Goal: Task Accomplishment & Management: Use online tool/utility

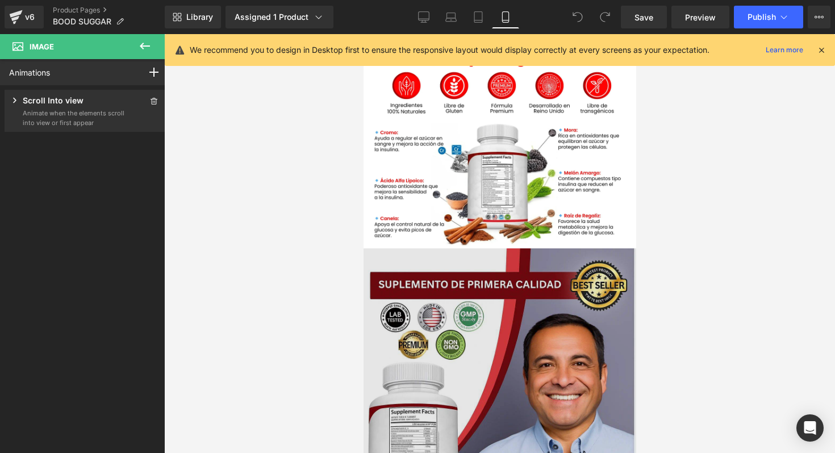
scroll to position [1016, 0]
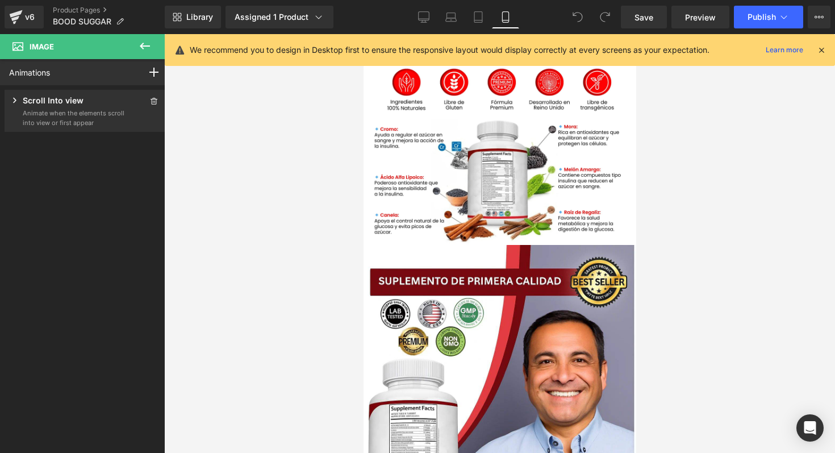
click at [820, 48] on icon at bounding box center [821, 50] width 10 height 10
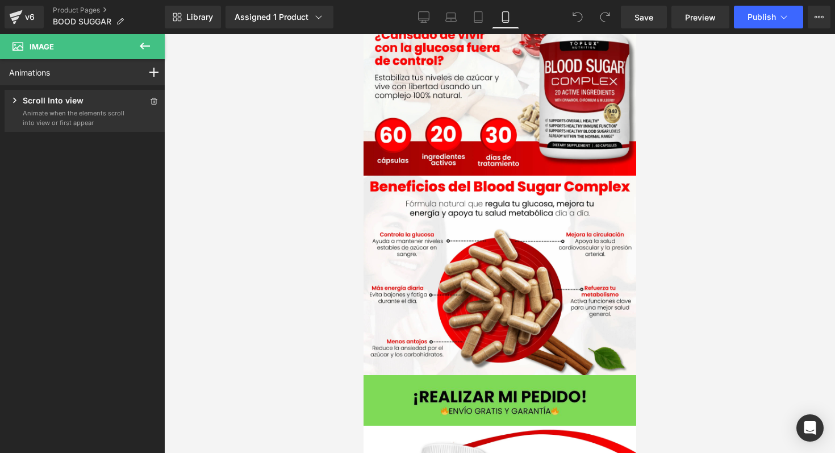
scroll to position [0, 0]
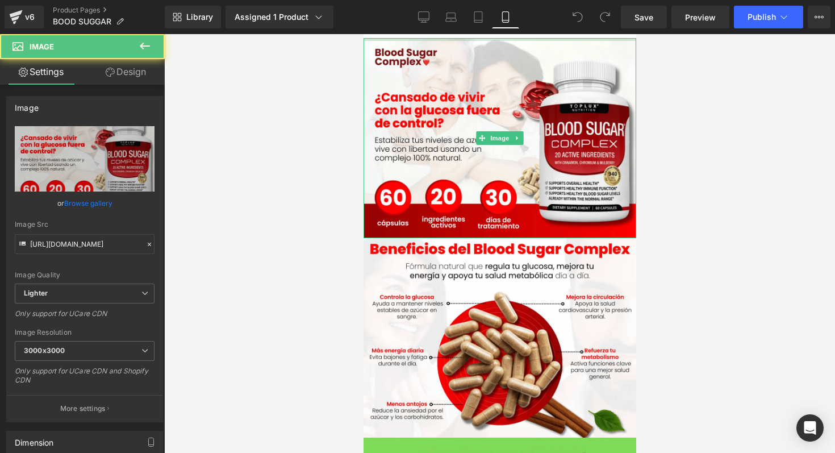
drag, startPoint x: 476, startPoint y: 37, endPoint x: 840, endPoint y: 61, distance: 364.9
click at [477, 34] on html "Ir directamente al contenido Image Image Image Image Row Sale Off (P) Image Con…" at bounding box center [499, 243] width 273 height 419
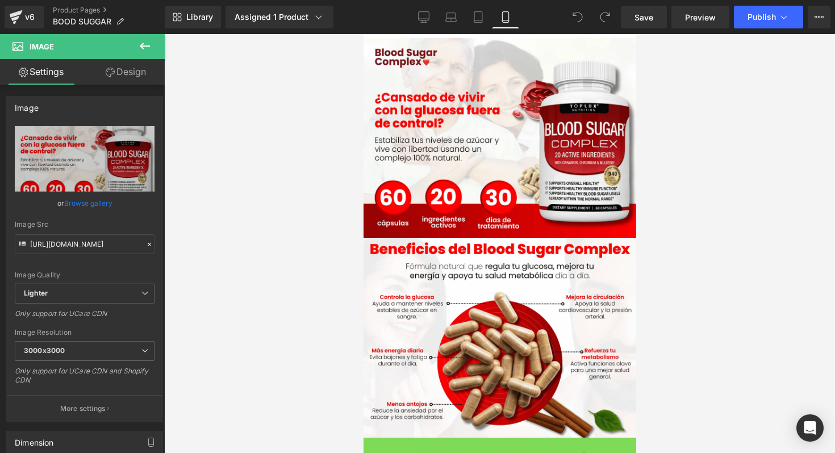
click at [347, 97] on div at bounding box center [499, 243] width 671 height 419
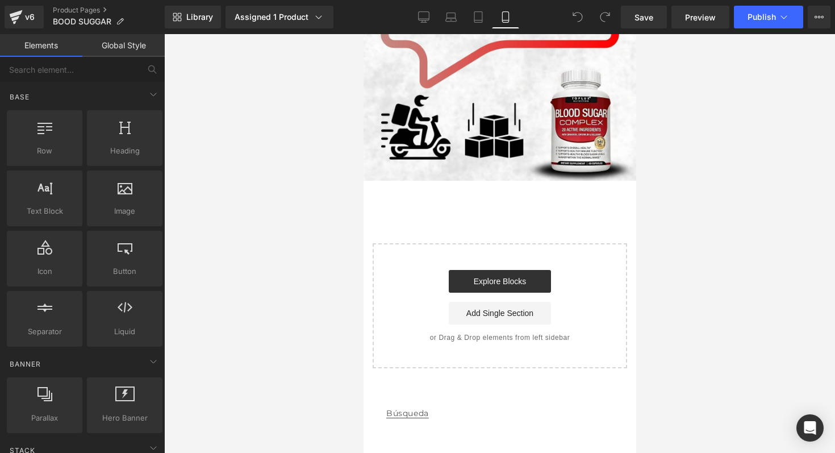
scroll to position [2264, 0]
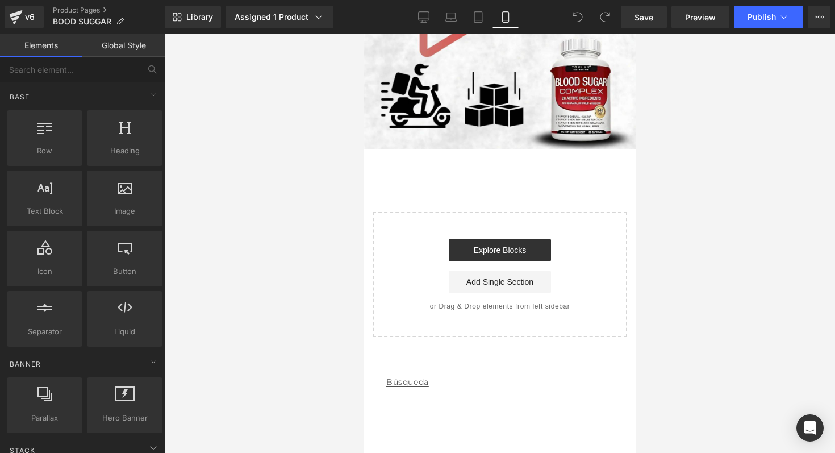
click at [420, 369] on link "Búsqueda" at bounding box center [407, 382] width 43 height 26
click at [402, 354] on footer "Búsqueda Formas de pago © 2025, Capsule Tecnología de Shopify" at bounding box center [499, 416] width 273 height 124
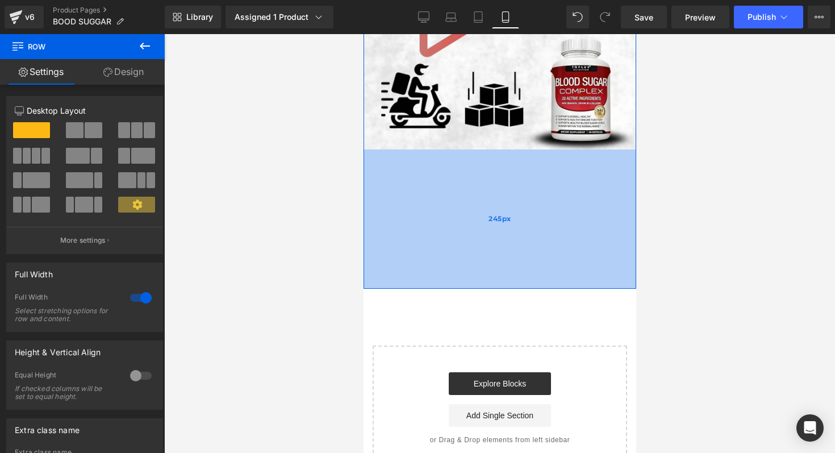
drag, startPoint x: 465, startPoint y: 126, endPoint x: 482, endPoint y: 259, distance: 134.6
click at [482, 259] on div "245px" at bounding box center [499, 218] width 273 height 139
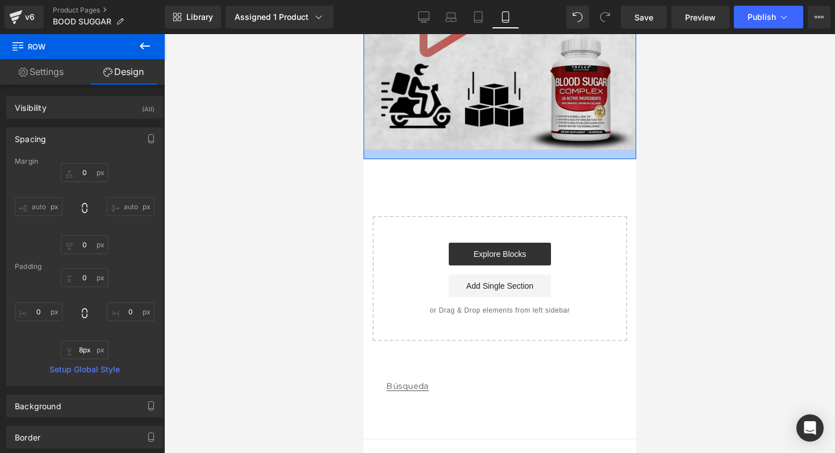
type input "0px"
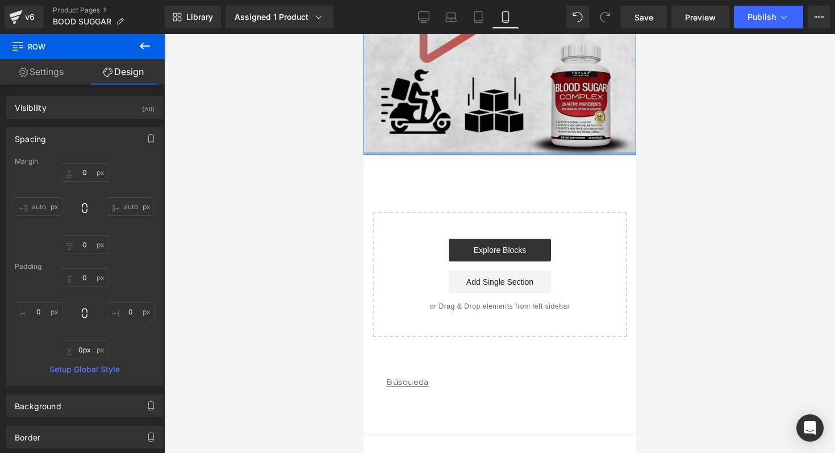
drag, startPoint x: 482, startPoint y: 259, endPoint x: 509, endPoint y: 105, distance: 156.9
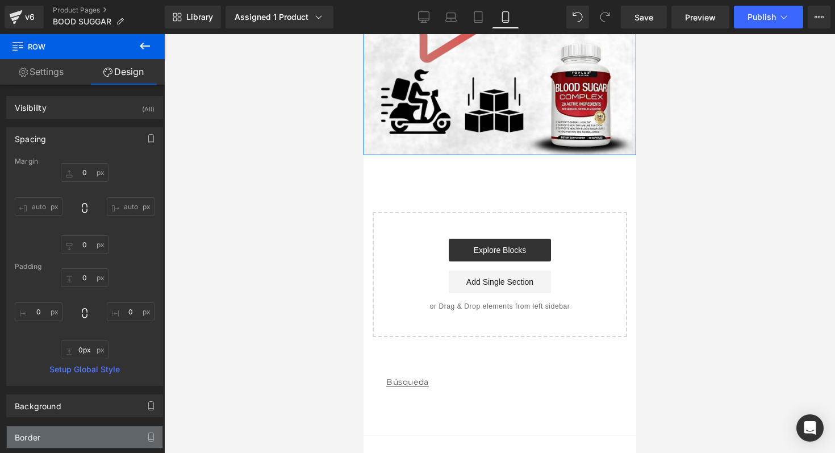
click at [115, 432] on div "Border" at bounding box center [85, 437] width 156 height 22
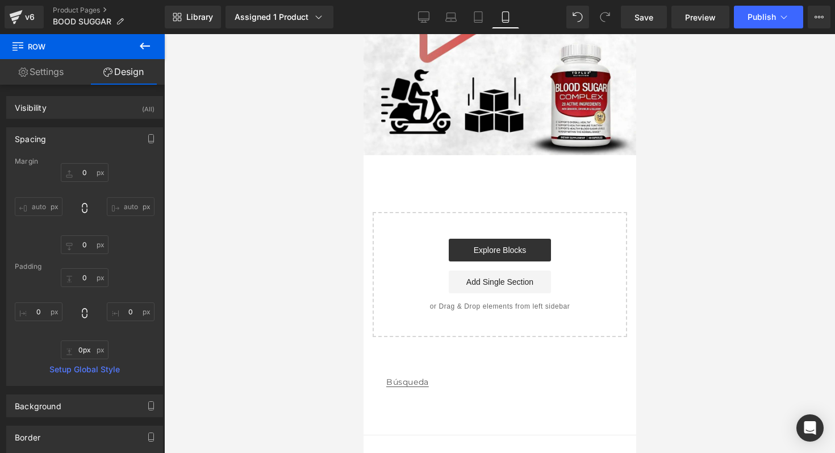
click at [144, 48] on icon at bounding box center [145, 46] width 10 height 7
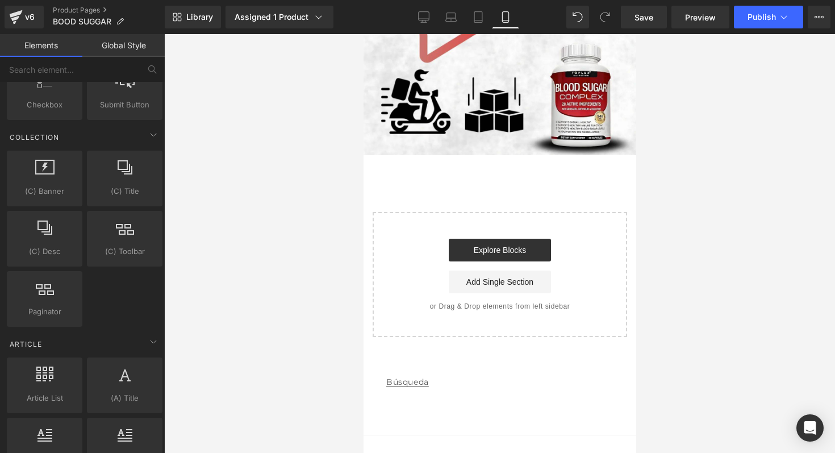
scroll to position [2135, 0]
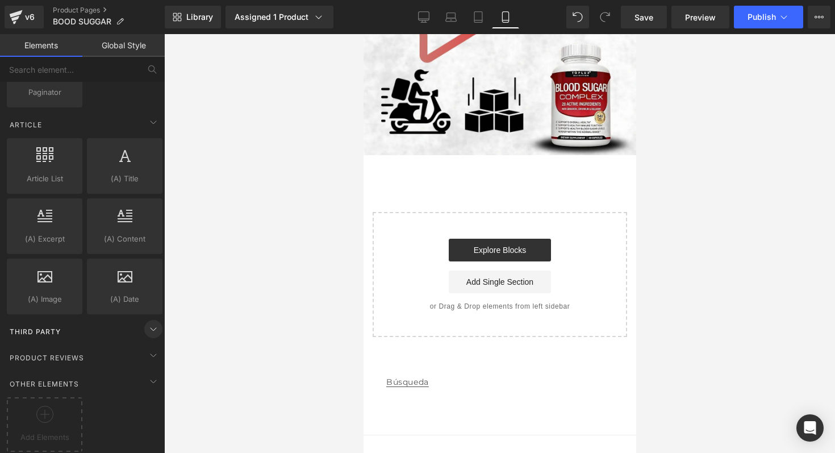
click at [147, 322] on icon at bounding box center [154, 329] width 14 height 14
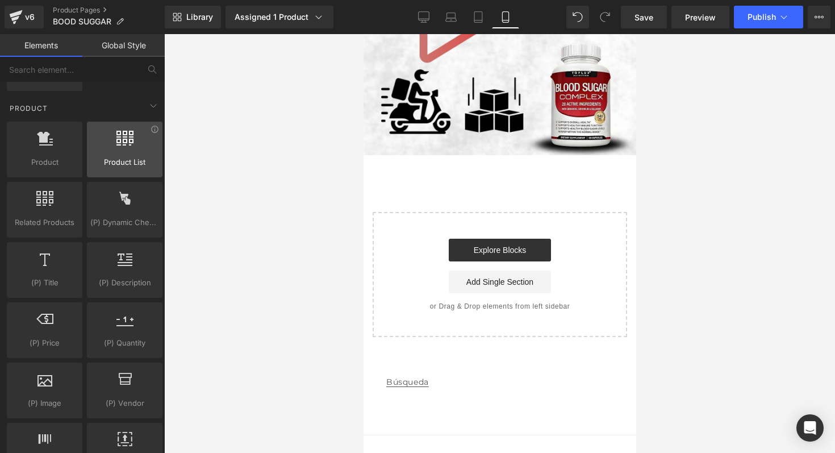
scroll to position [953, 0]
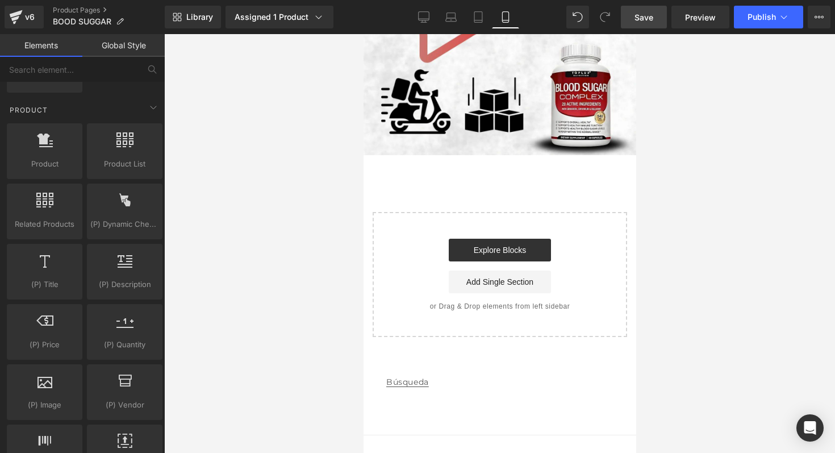
click at [645, 22] on span "Save" at bounding box center [644, 17] width 19 height 12
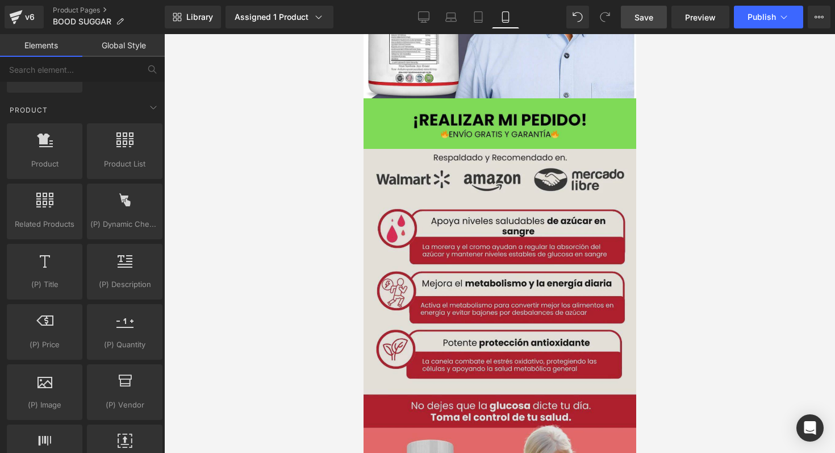
scroll to position [1435, 0]
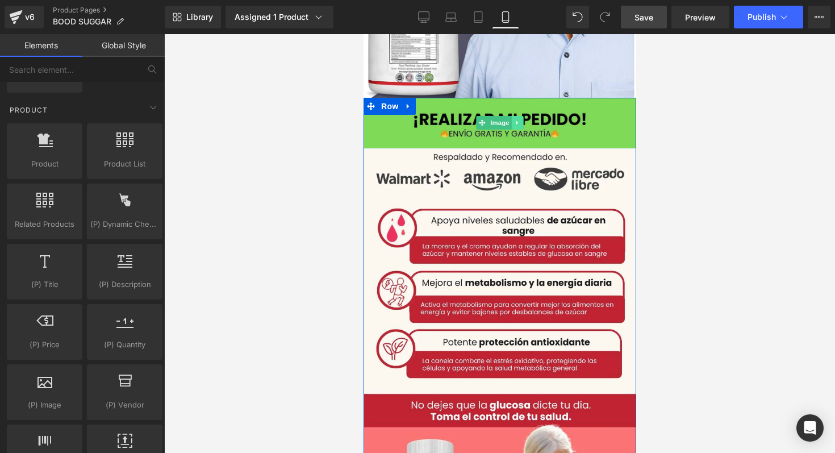
click at [514, 119] on icon at bounding box center [517, 122] width 6 height 7
click at [508, 120] on icon at bounding box center [511, 123] width 6 height 6
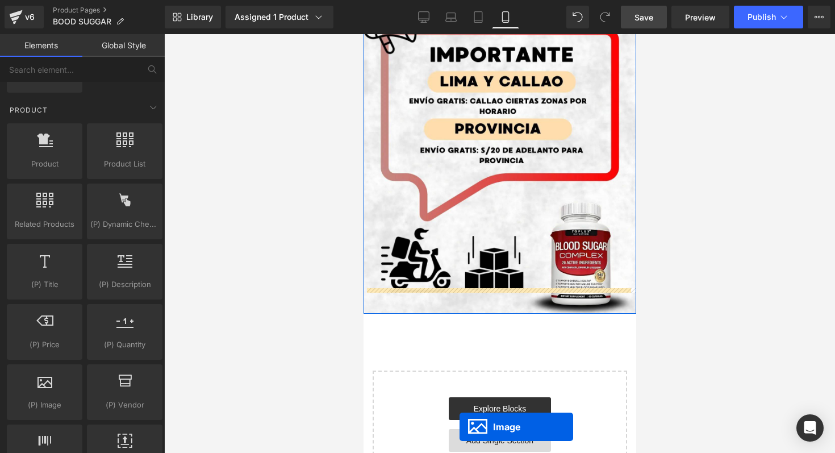
scroll to position [2185, 0]
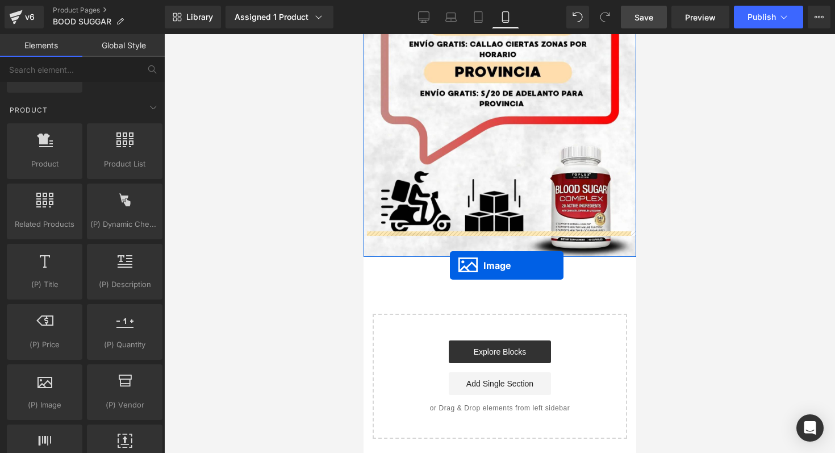
drag, startPoint x: 476, startPoint y: 149, endPoint x: 449, endPoint y: 265, distance: 118.9
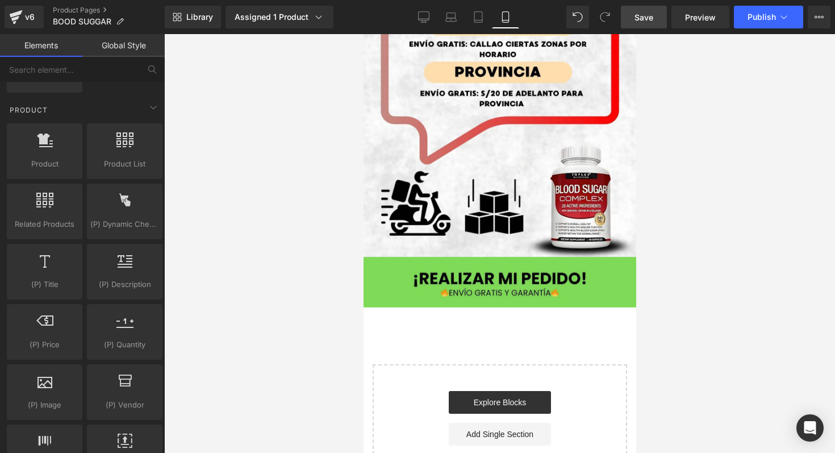
drag, startPoint x: 528, startPoint y: 335, endPoint x: 528, endPoint y: 310, distance: 25.0
drag, startPoint x: 374, startPoint y: 338, endPoint x: 398, endPoint y: 352, distance: 27.5
click at [398, 365] on div "Start building your page Explore Blocks Add Single Section or Drag & Drop eleme…" at bounding box center [499, 426] width 252 height 123
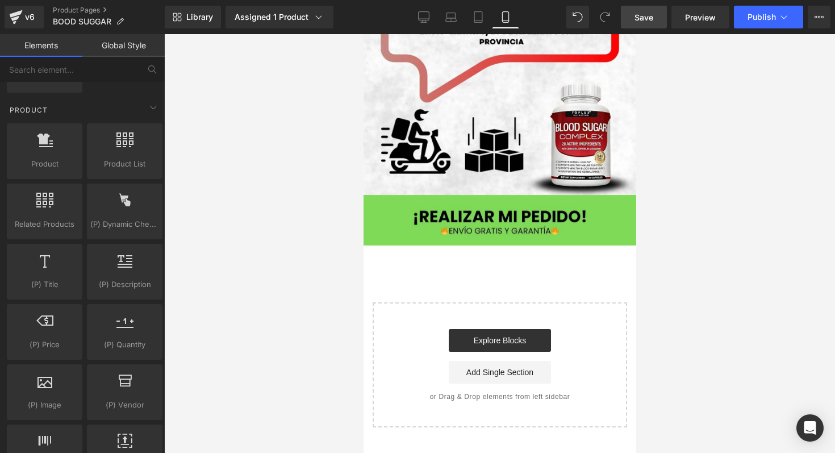
scroll to position [2251, 0]
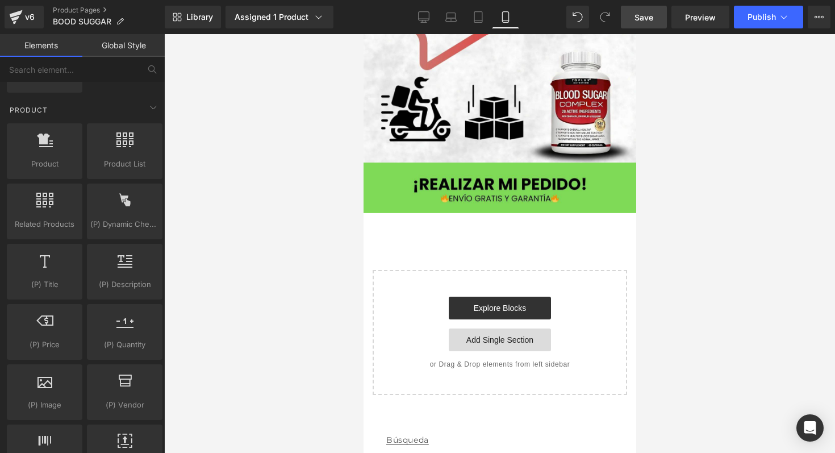
click at [487, 328] on link "Add Single Section" at bounding box center [499, 339] width 102 height 23
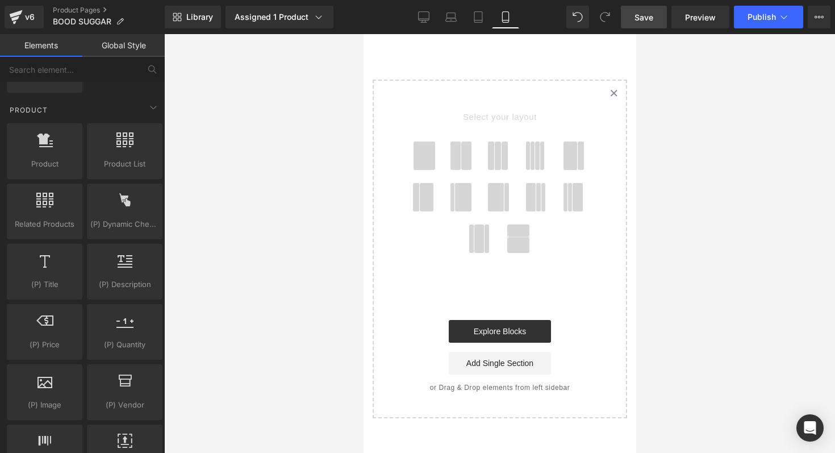
scroll to position [2454, 0]
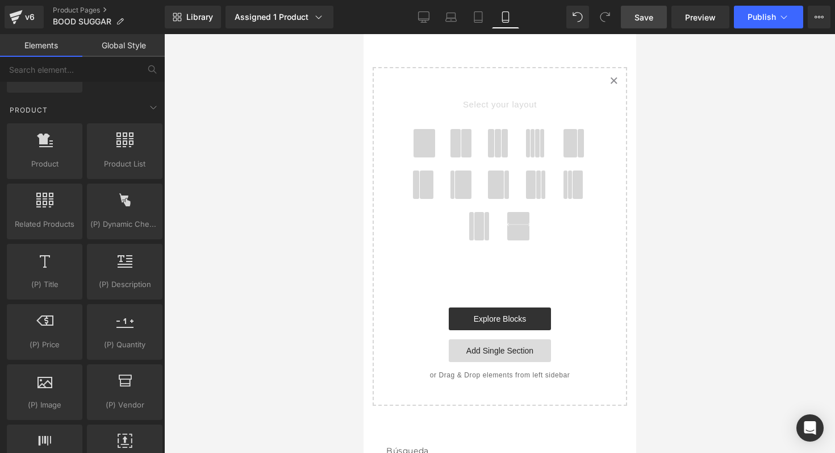
click at [517, 339] on link "Add Single Section" at bounding box center [499, 350] width 102 height 23
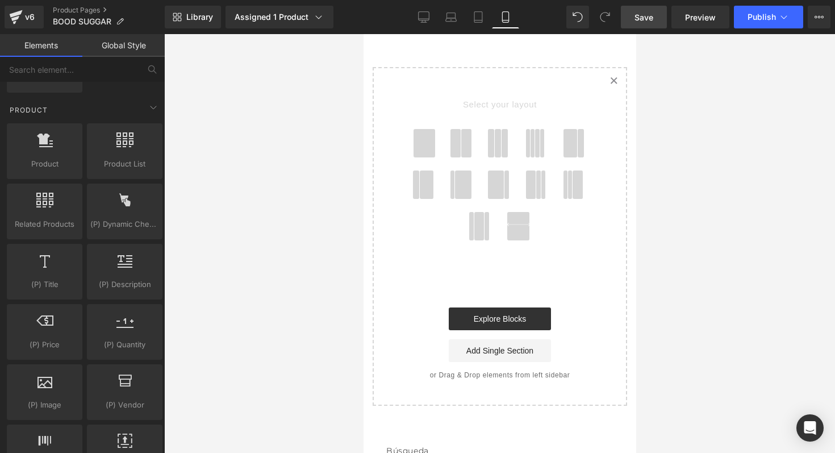
click at [430, 129] on span at bounding box center [424, 143] width 22 height 28
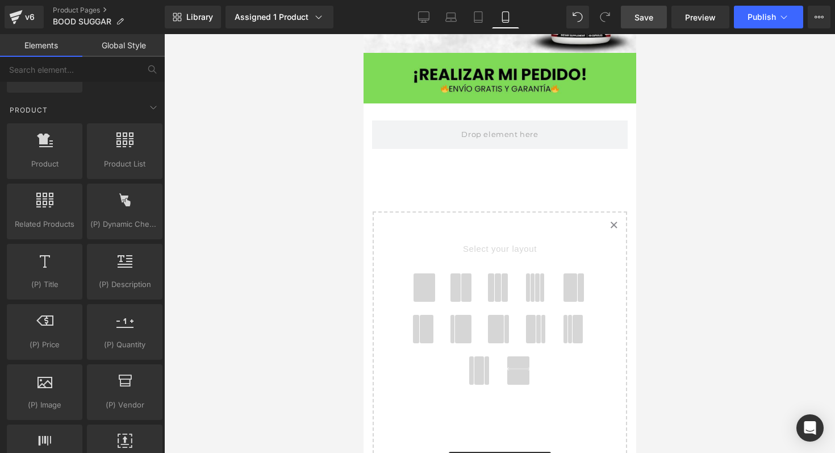
scroll to position [2357, 0]
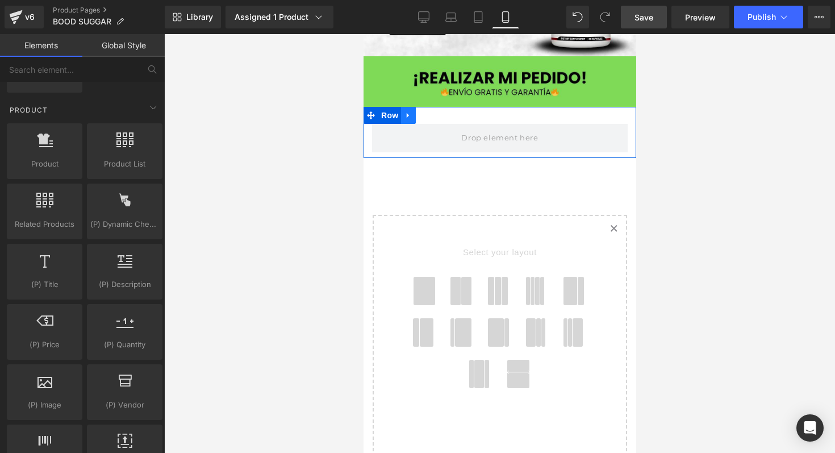
click at [412, 111] on icon at bounding box center [408, 115] width 8 height 9
click at [439, 111] on icon at bounding box center [437, 115] width 8 height 8
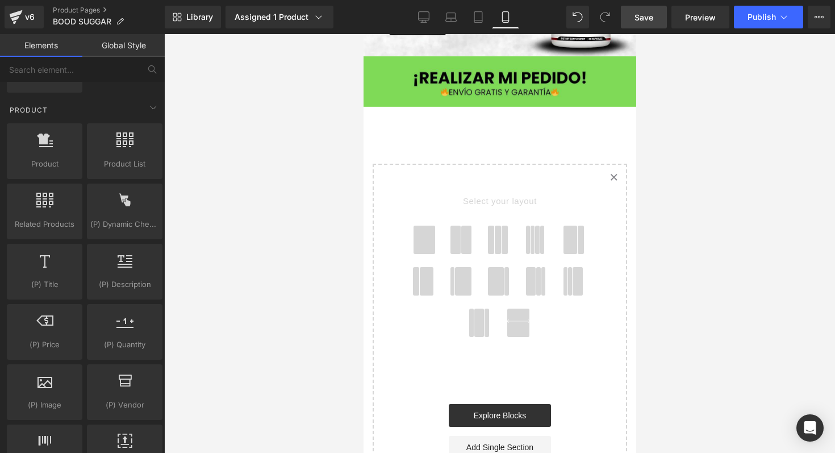
click at [610, 173] on icon "Created with Sketch." at bounding box center [613, 176] width 7 height 7
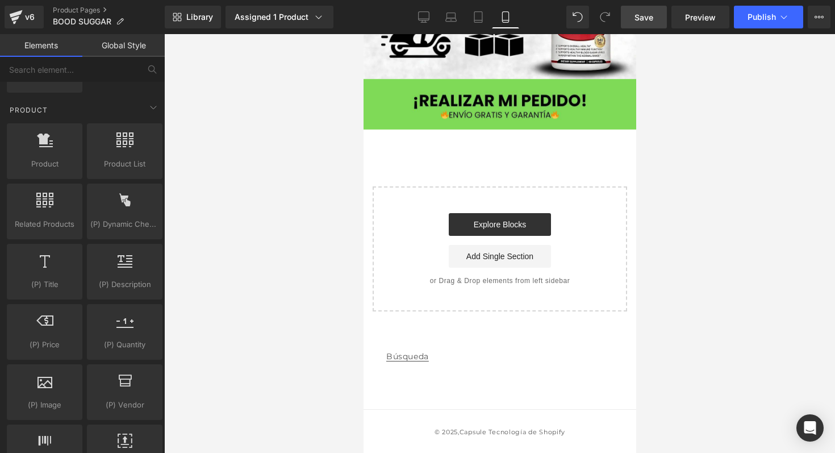
scroll to position [2307, 0]
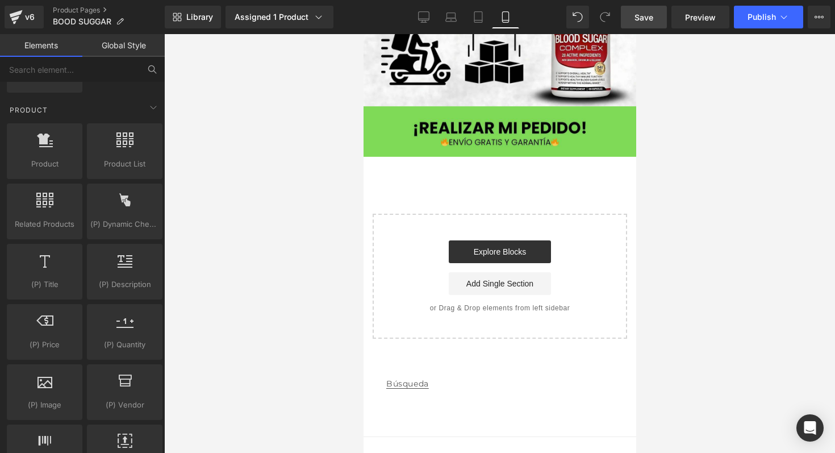
click at [146, 73] on button at bounding box center [152, 69] width 25 height 25
click at [131, 67] on input "text" at bounding box center [70, 69] width 140 height 25
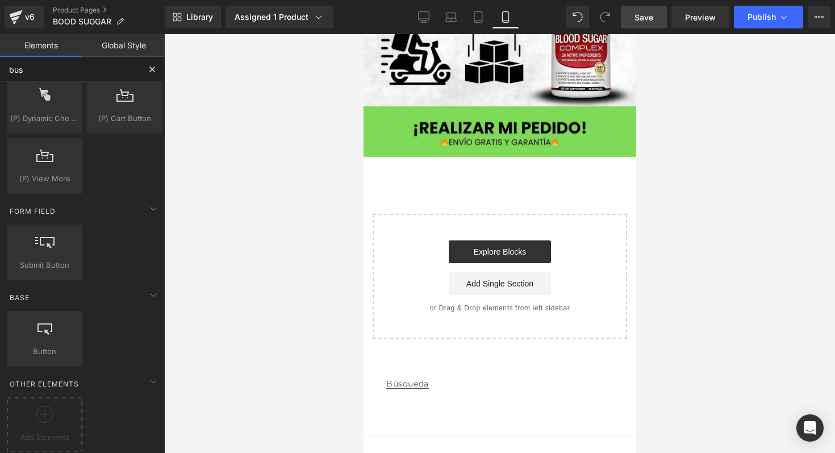
scroll to position [0, 0]
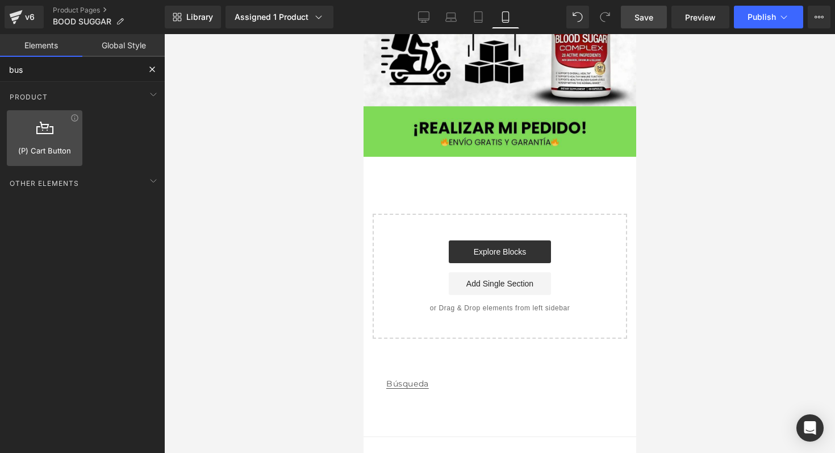
click at [66, 153] on span "(P) Cart Button" at bounding box center [44, 151] width 69 height 12
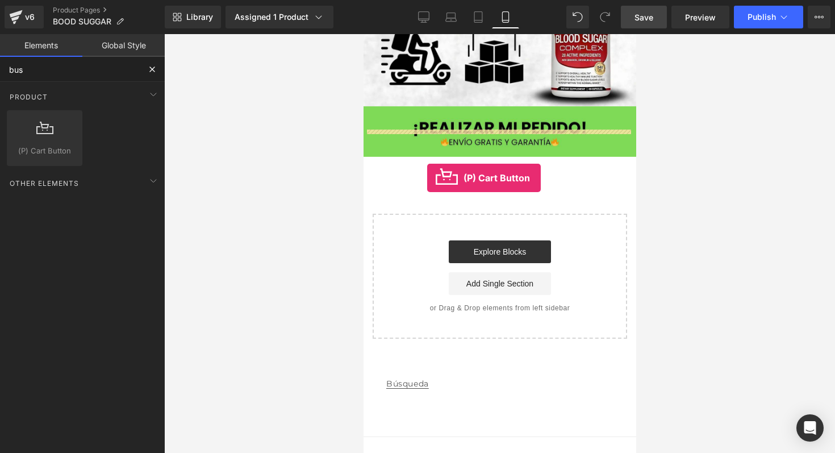
drag, startPoint x: 429, startPoint y: 187, endPoint x: 418, endPoint y: 172, distance: 19.2
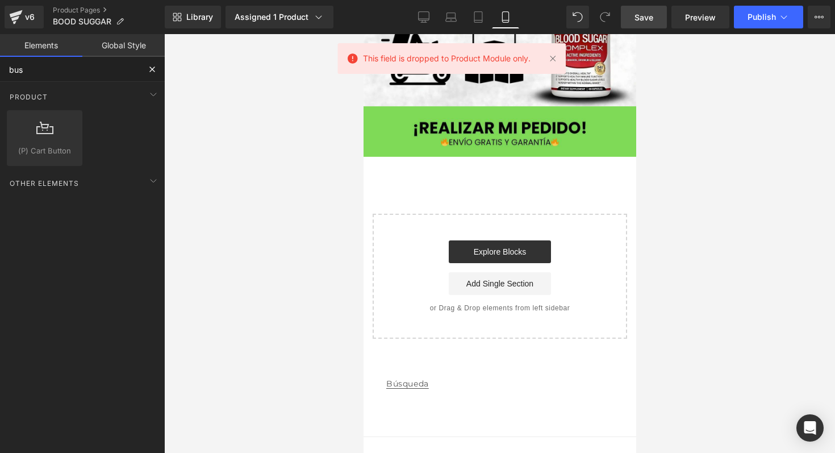
scroll to position [2302, 0]
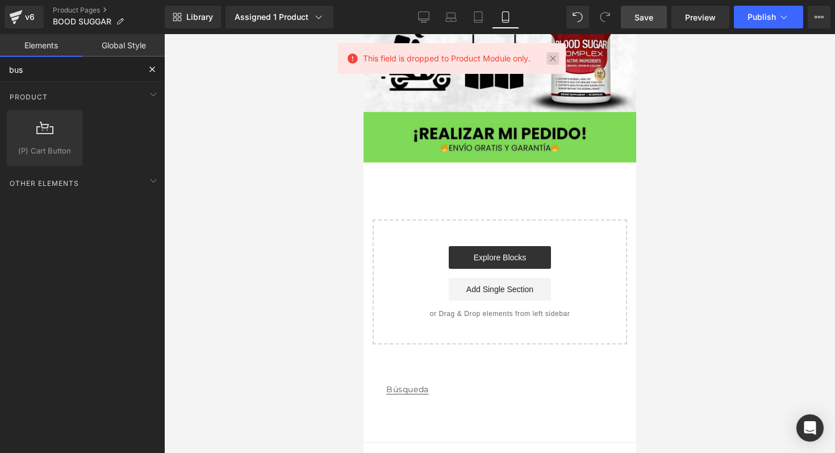
type input "bus"
click at [556, 58] on link at bounding box center [552, 58] width 12 height 12
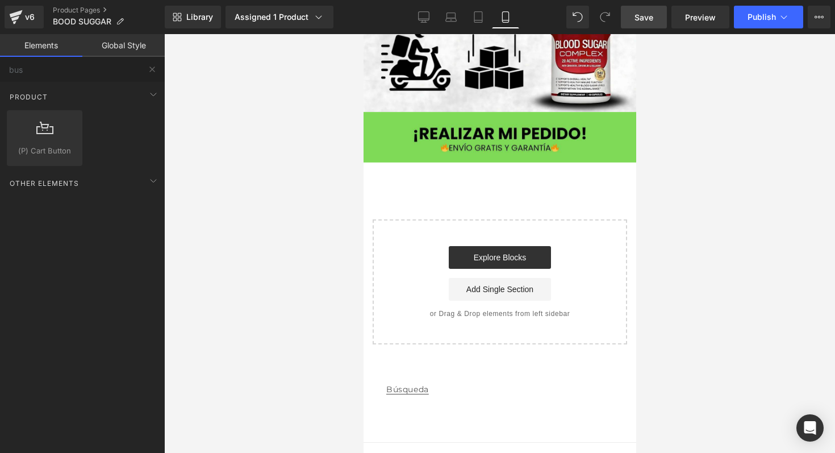
click at [407, 377] on link "Búsqueda" at bounding box center [407, 390] width 43 height 26
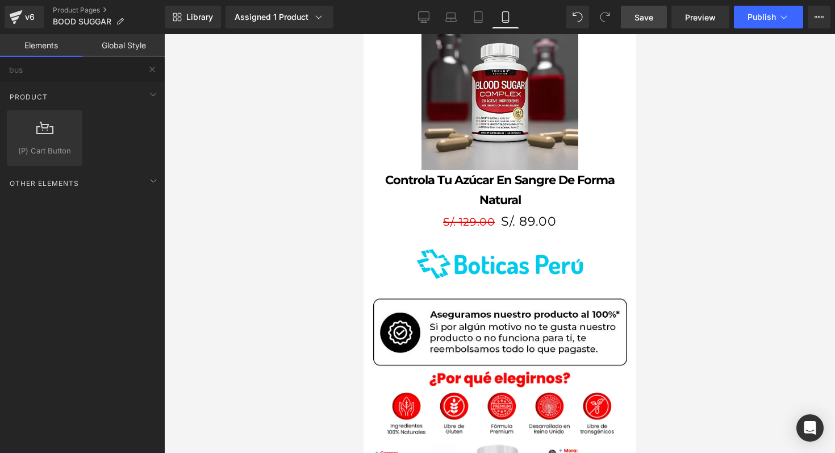
scroll to position [690, 0]
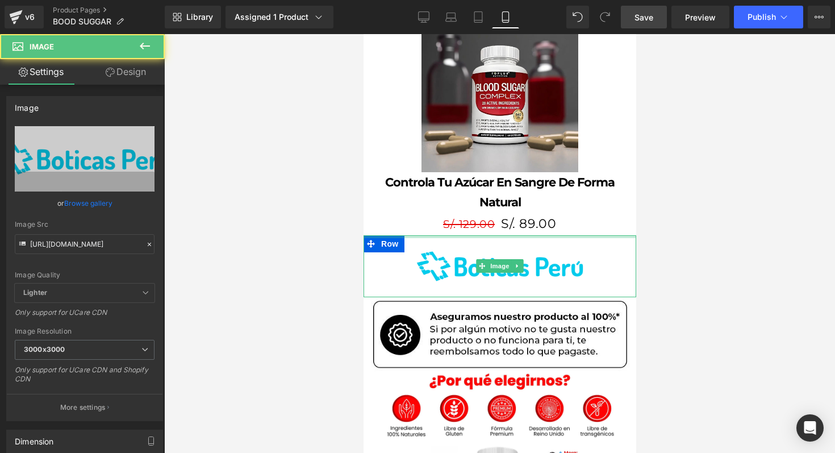
drag, startPoint x: 493, startPoint y: 209, endPoint x: 493, endPoint y: 186, distance: 23.3
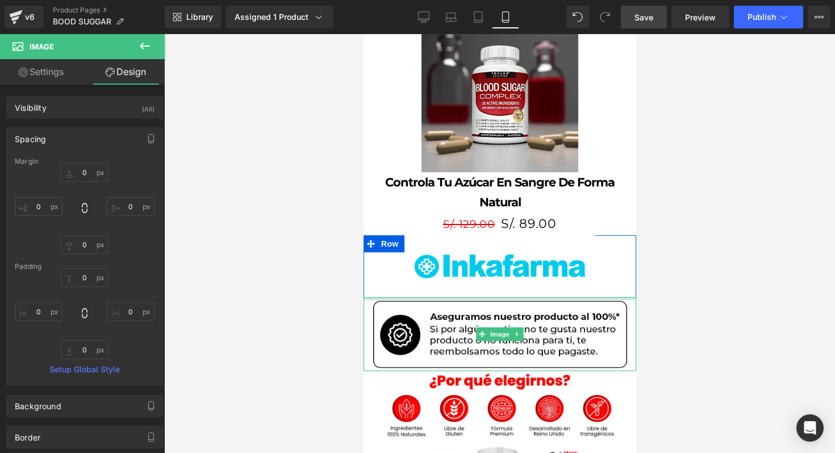
click at [489, 297] on div at bounding box center [499, 298] width 273 height 3
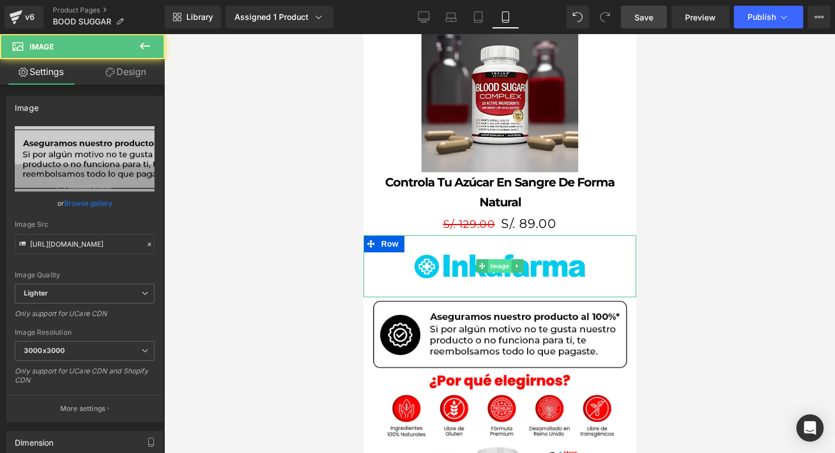
drag, startPoint x: 489, startPoint y: 273, endPoint x: 489, endPoint y: 245, distance: 27.8
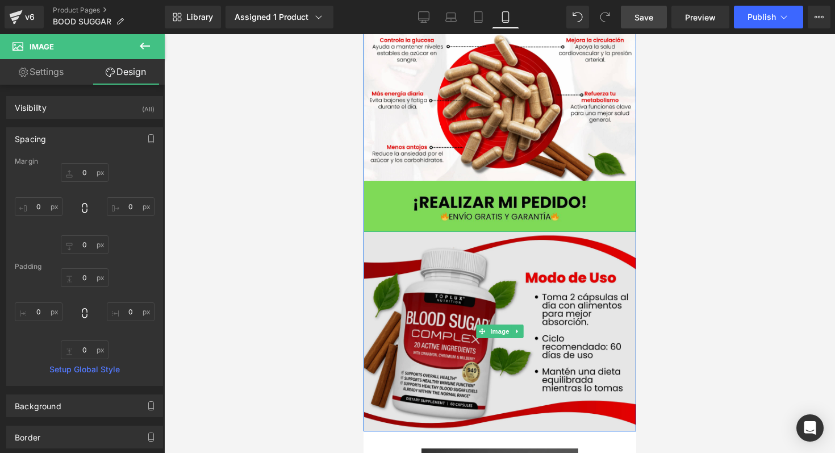
scroll to position [256, 0]
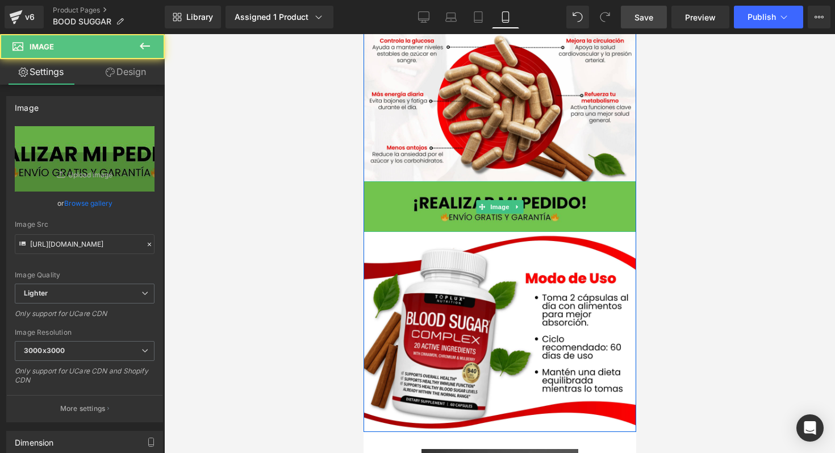
drag, startPoint x: 484, startPoint y: 231, endPoint x: 483, endPoint y: 215, distance: 15.9
click at [483, 215] on div "Image" at bounding box center [499, 206] width 273 height 51
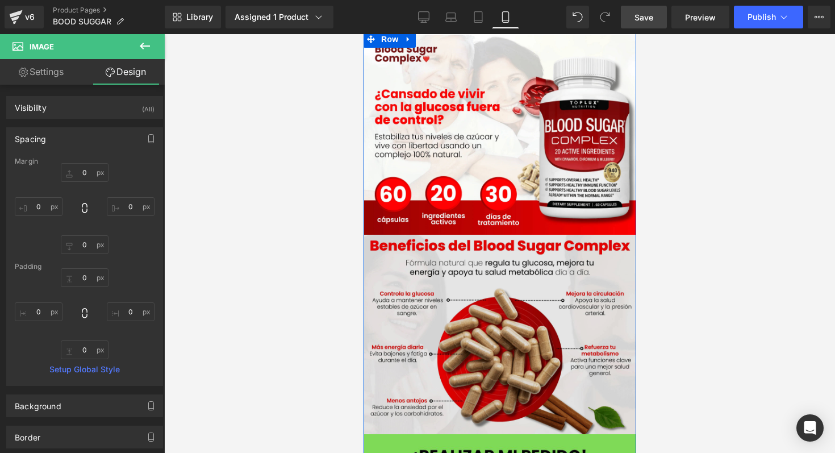
scroll to position [0, 0]
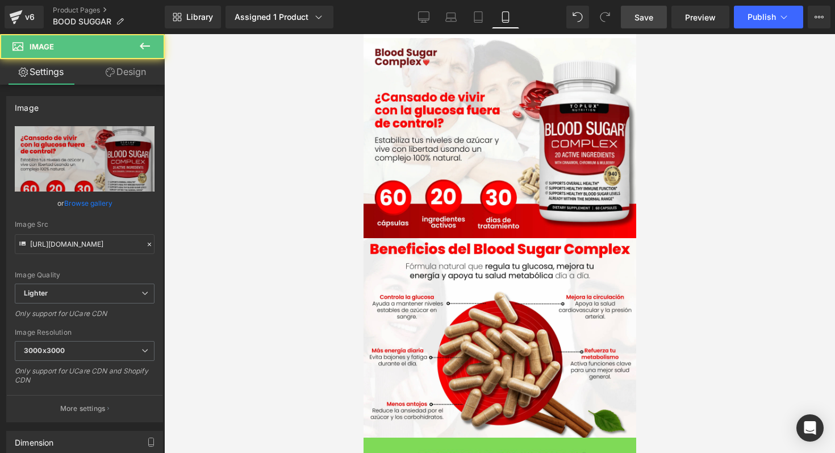
drag, startPoint x: 494, startPoint y: 39, endPoint x: 855, endPoint y: 59, distance: 361.9
click at [492, 34] on html "Ir directamente al contenido Image Image Image Image Row Sale Off (P) Image Con…" at bounding box center [499, 243] width 273 height 419
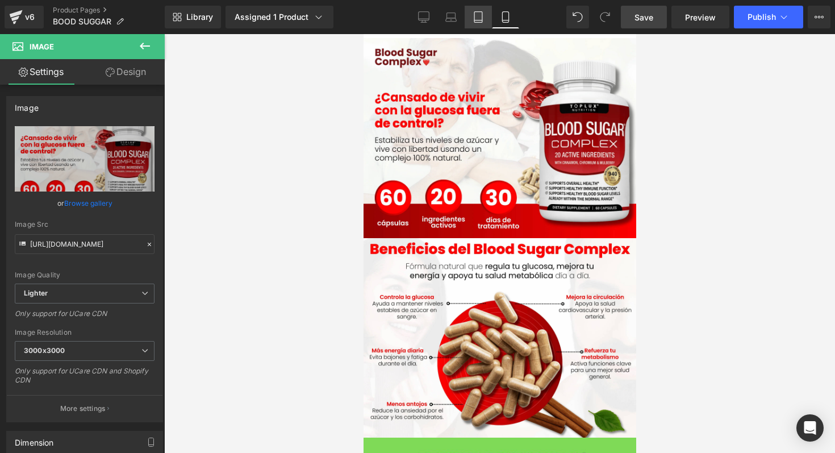
click at [480, 19] on icon at bounding box center [478, 16] width 11 height 11
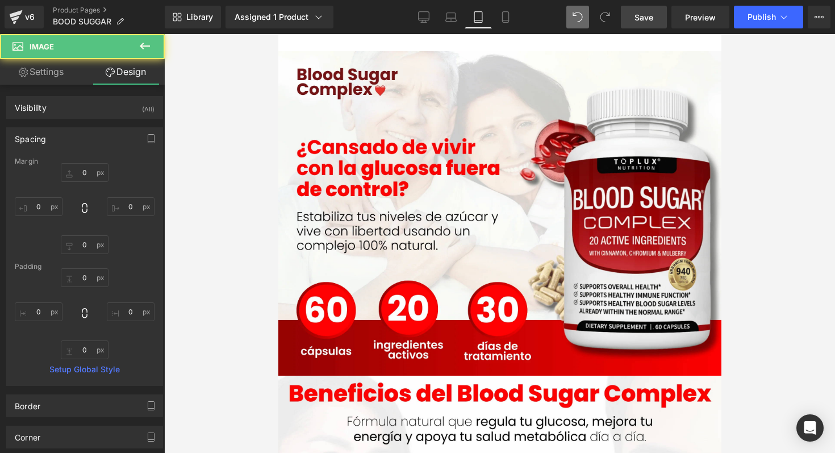
type input "0"
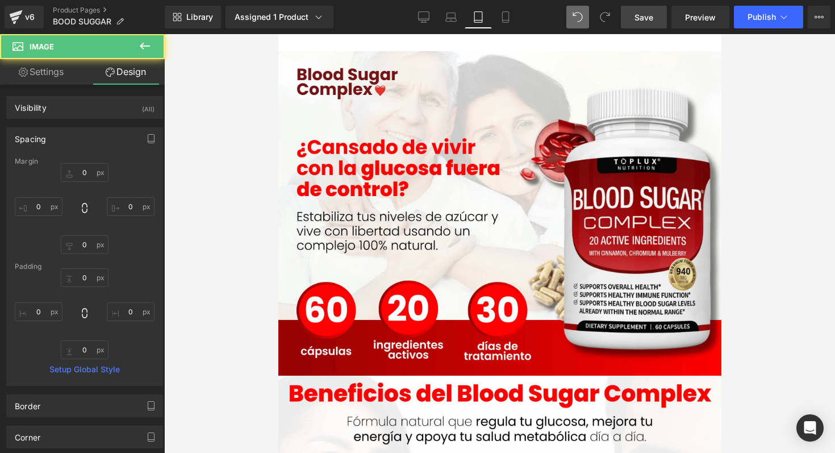
type input "0"
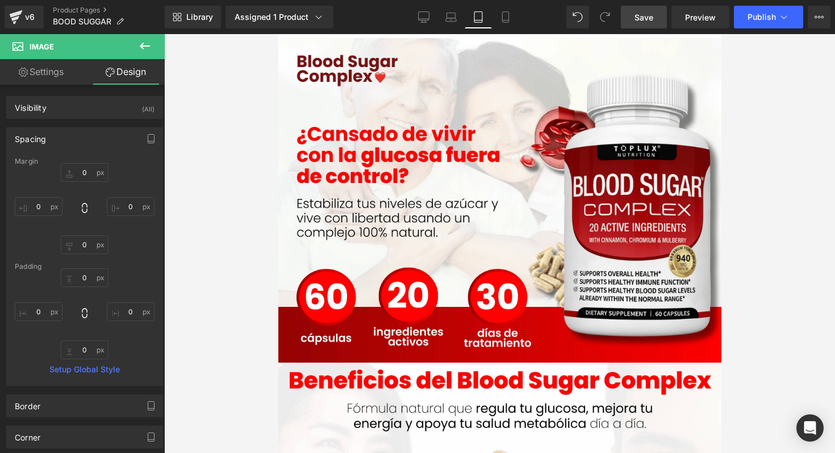
click at [635, 19] on link "Save" at bounding box center [644, 17] width 46 height 23
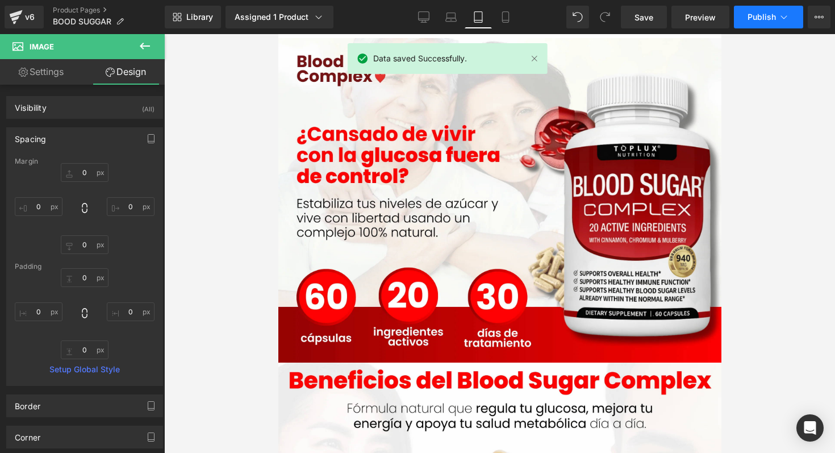
click at [779, 19] on icon at bounding box center [783, 16] width 11 height 11
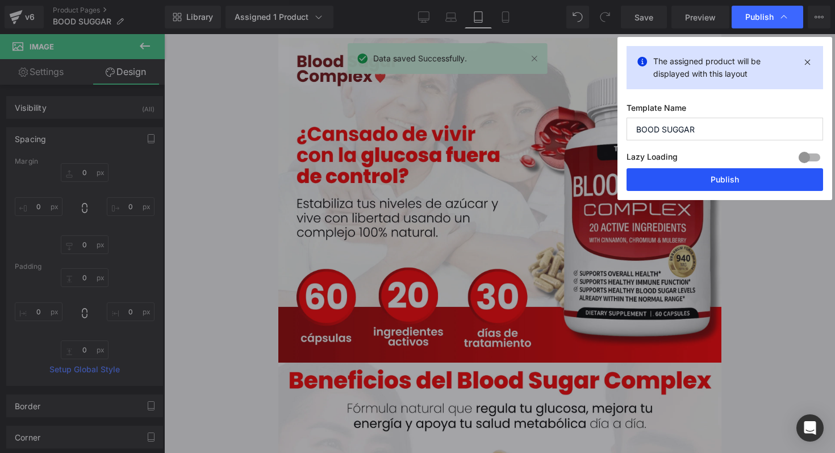
click at [708, 177] on button "Publish" at bounding box center [725, 179] width 197 height 23
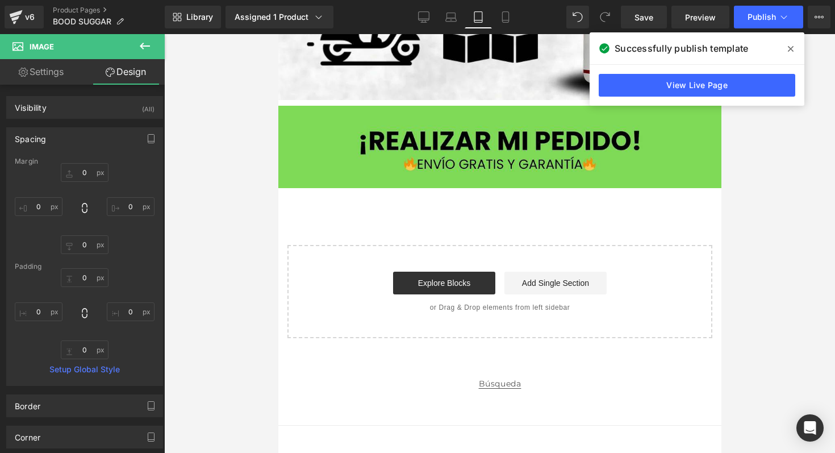
scroll to position [3875, 0]
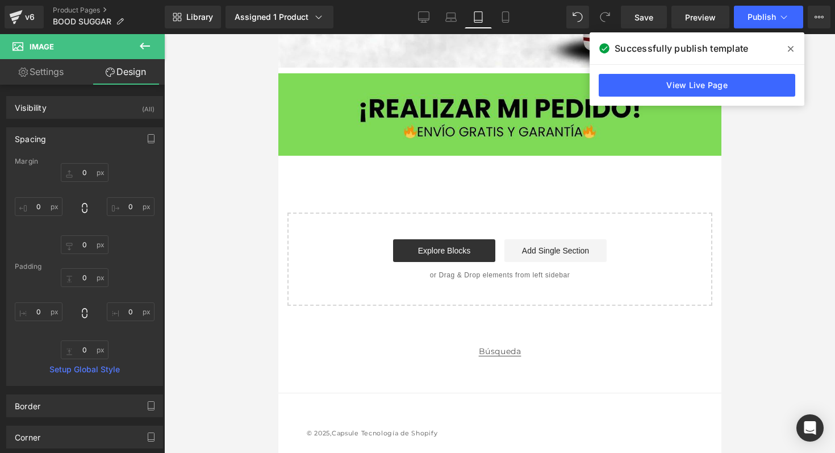
click at [137, 57] on button at bounding box center [145, 46] width 40 height 25
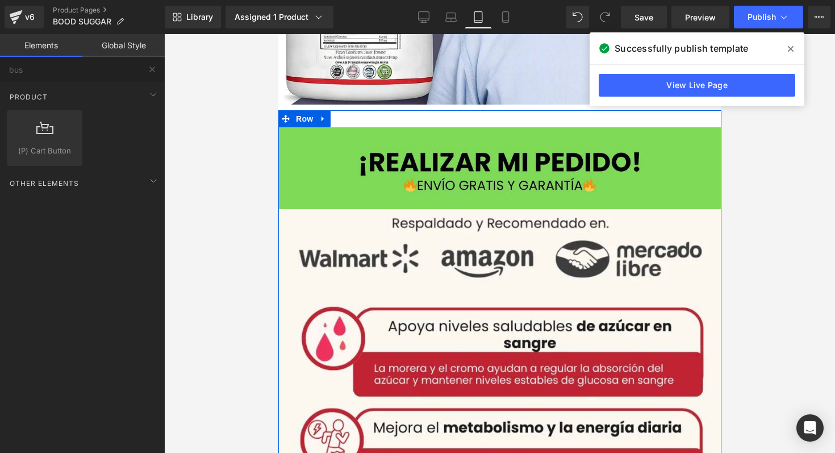
scroll to position [2380, 0]
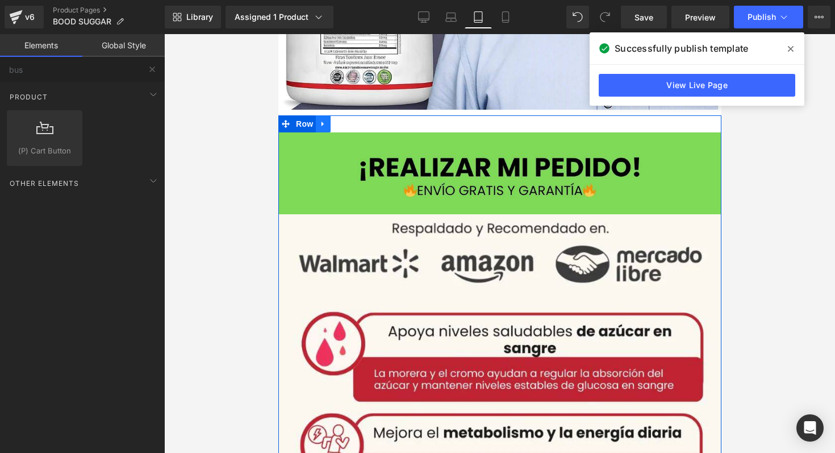
click at [322, 120] on icon at bounding box center [323, 123] width 8 height 9
click at [335, 124] on link at bounding box center [337, 123] width 15 height 17
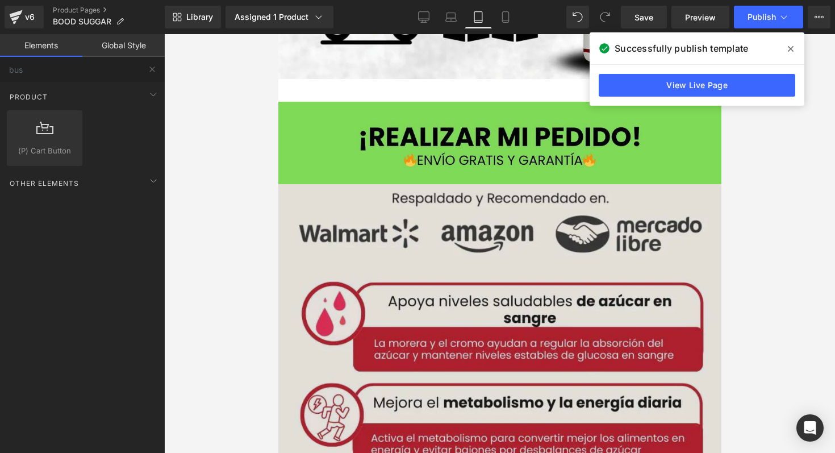
scroll to position [3871, 0]
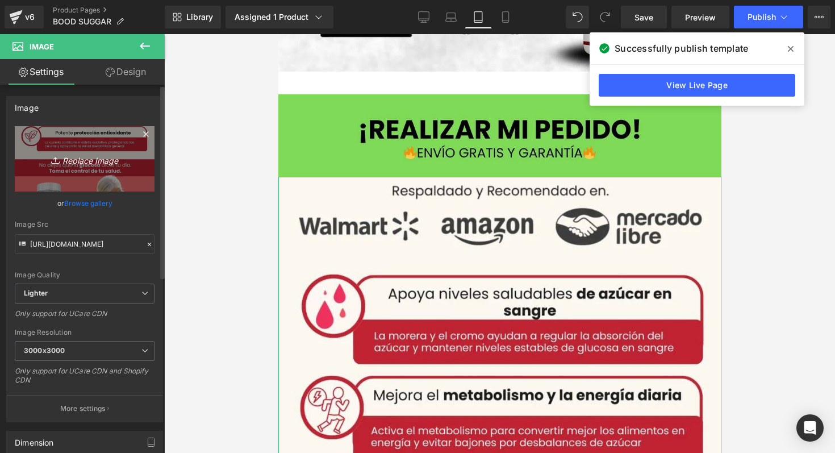
click at [94, 164] on icon "Replace Image" at bounding box center [84, 159] width 91 height 14
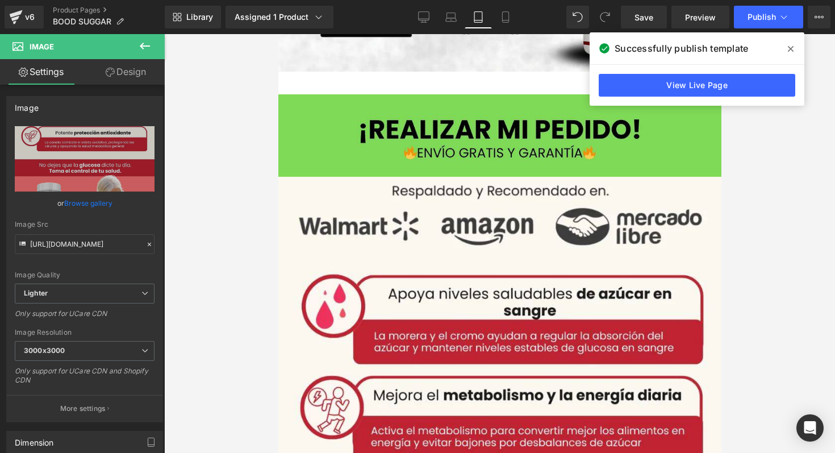
type input "C:\fakepath\BLODD4.webp"
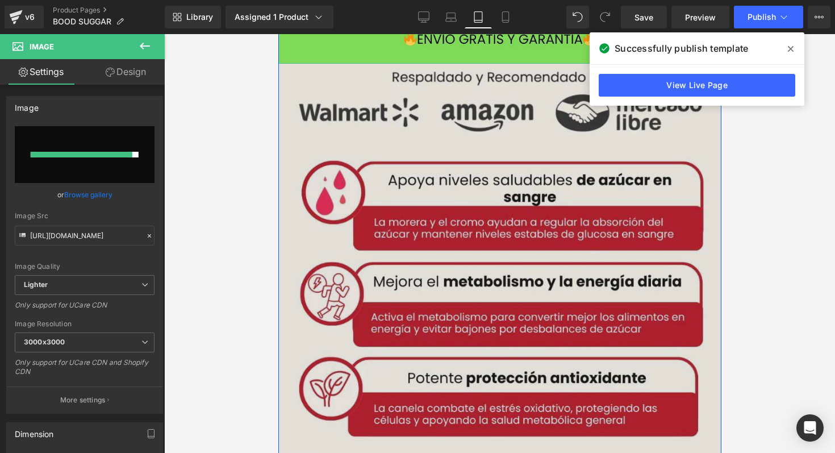
type input "[URL][DOMAIN_NAME]"
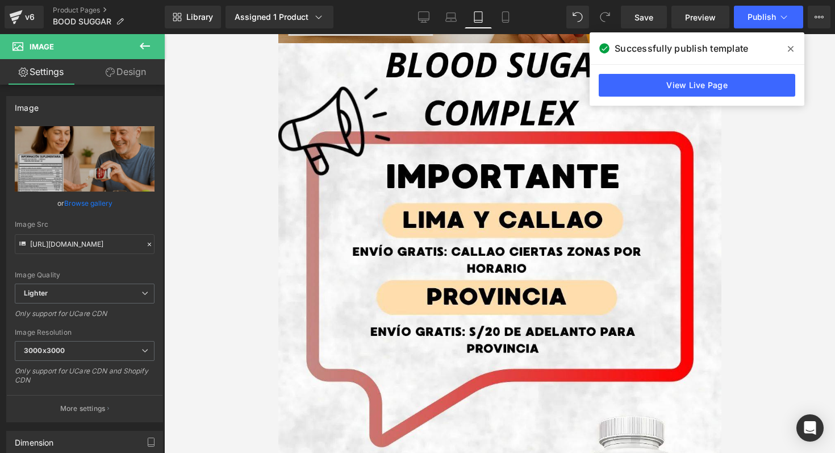
scroll to position [4338, 0]
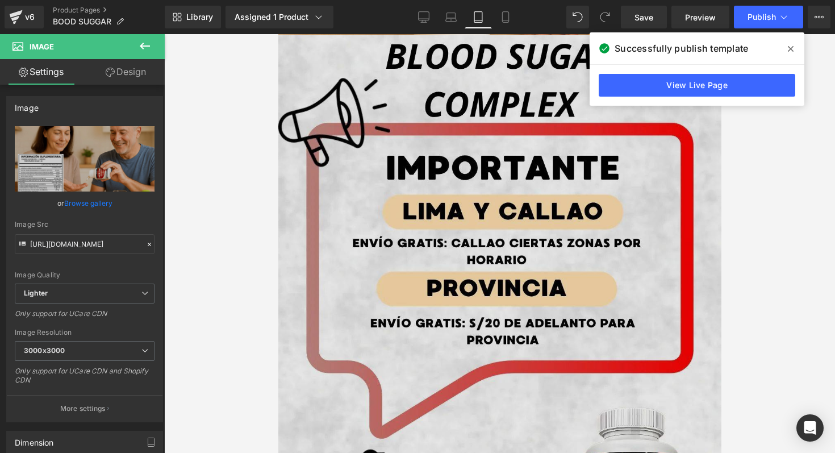
click at [492, 271] on img at bounding box center [499, 312] width 443 height 554
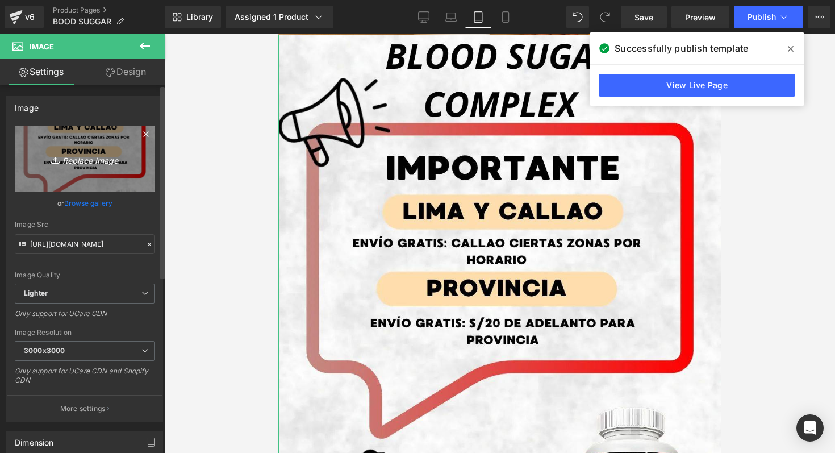
click at [97, 153] on icon "Replace Image" at bounding box center [84, 159] width 91 height 14
type input "C:\fakepath\BLOOD7.webp"
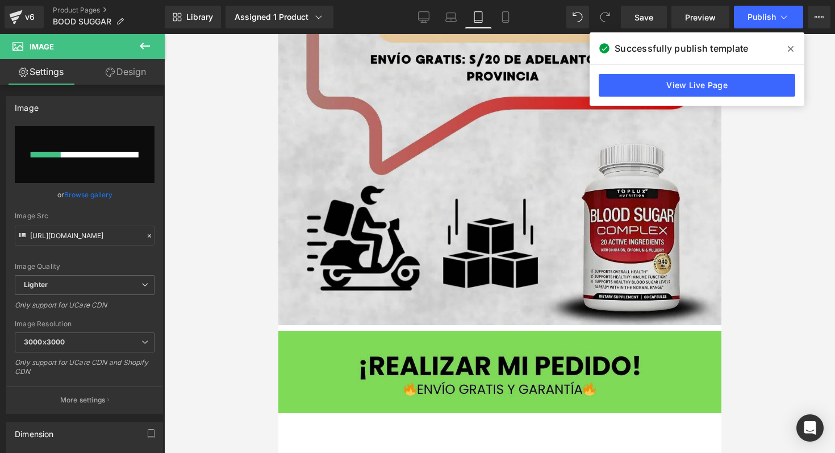
scroll to position [4858, 0]
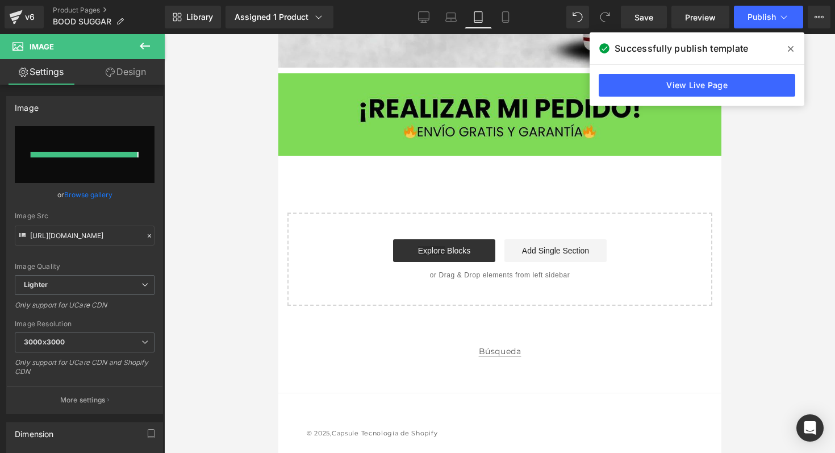
type input "[URL][DOMAIN_NAME]"
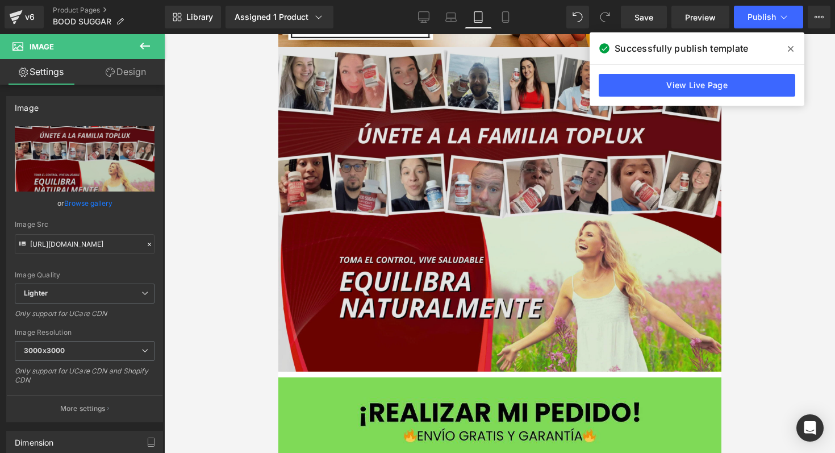
scroll to position [4317, 0]
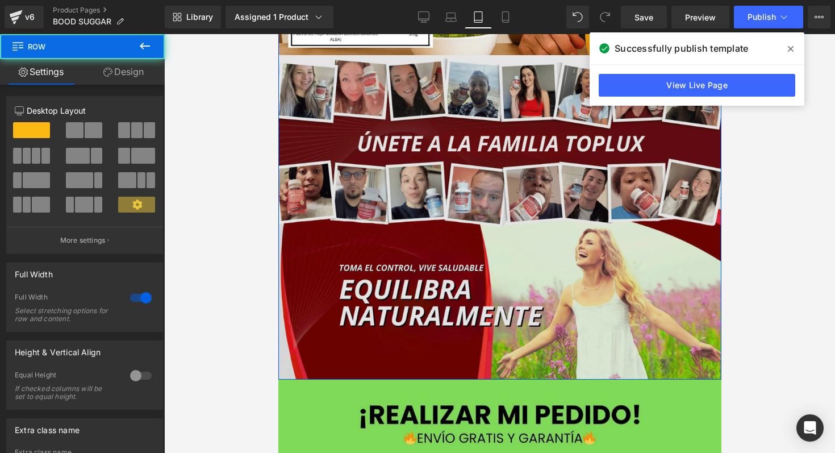
drag, startPoint x: 550, startPoint y: 379, endPoint x: 551, endPoint y: 360, distance: 18.8
click at [551, 360] on div "Image Image Image Row" at bounding box center [499, 5] width 443 height 748
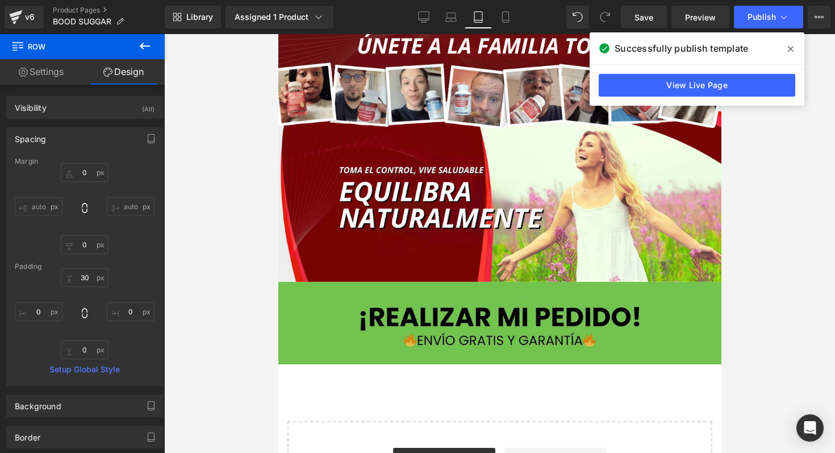
scroll to position [4494, 0]
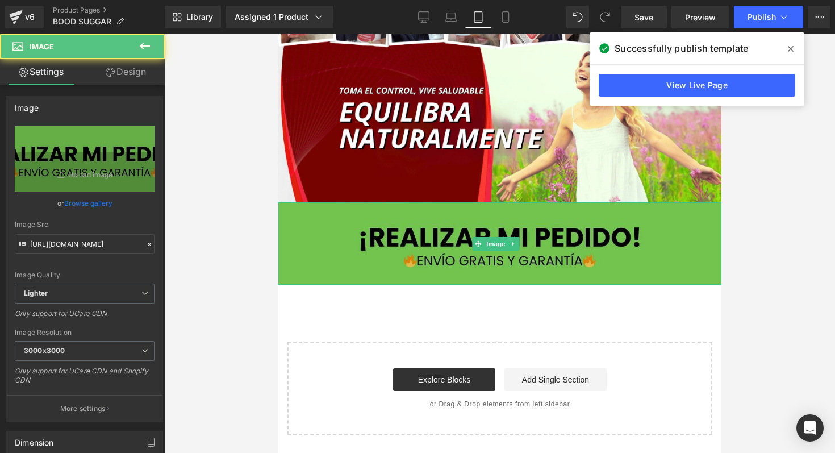
drag, startPoint x: 613, startPoint y: 276, endPoint x: 614, endPoint y: 259, distance: 17.1
click at [615, 258] on div "Image" at bounding box center [499, 243] width 443 height 82
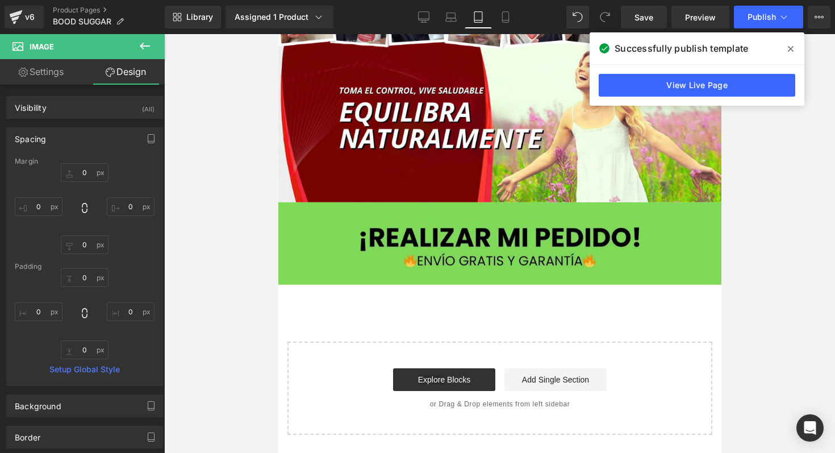
click at [734, 223] on div at bounding box center [499, 243] width 671 height 419
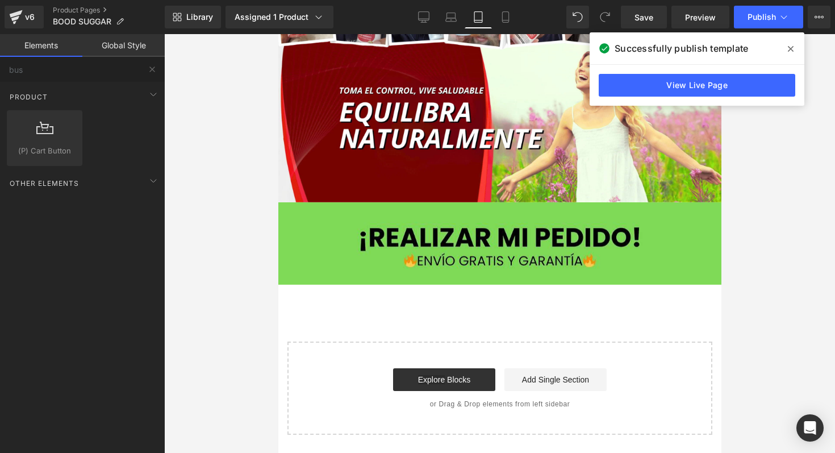
click at [734, 223] on div at bounding box center [499, 243] width 671 height 419
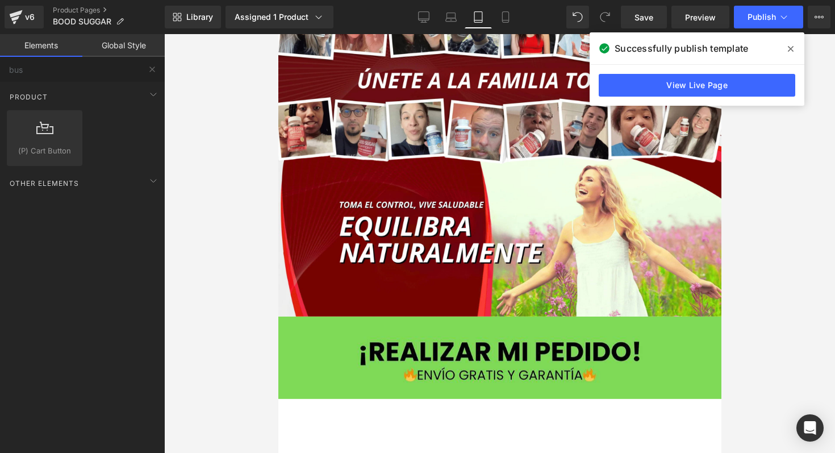
scroll to position [4377, 0]
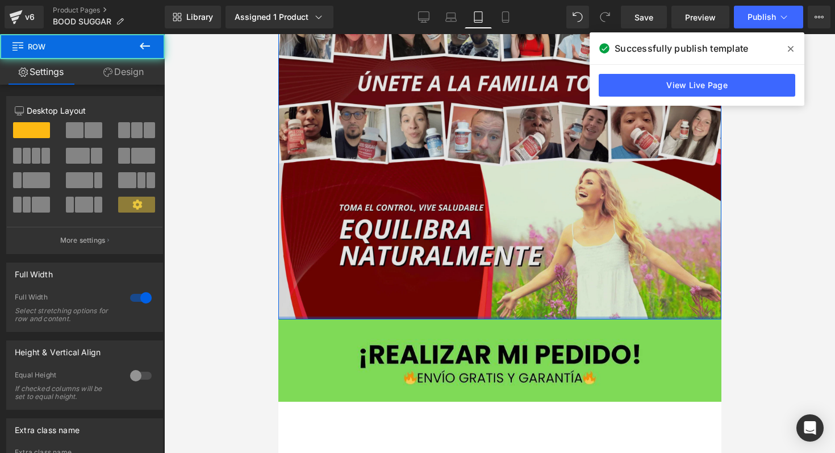
drag, startPoint x: 617, startPoint y: 313, endPoint x: 617, endPoint y: 297, distance: 15.9
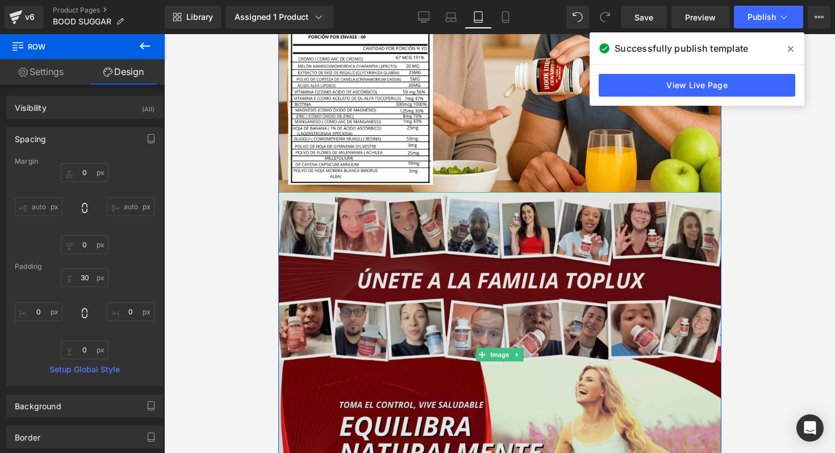
scroll to position [4179, 0]
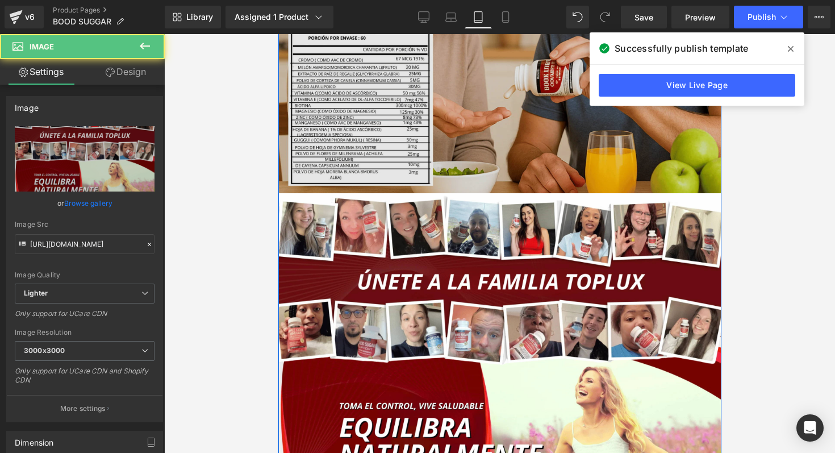
drag, startPoint x: 600, startPoint y: 189, endPoint x: 600, endPoint y: 177, distance: 12.5
click at [600, 177] on div "Image Image Image" at bounding box center [499, 151] width 443 height 731
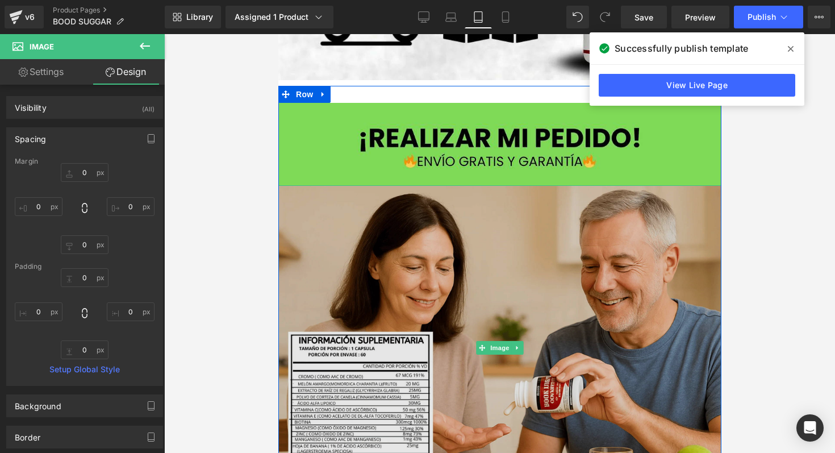
scroll to position [3810, 0]
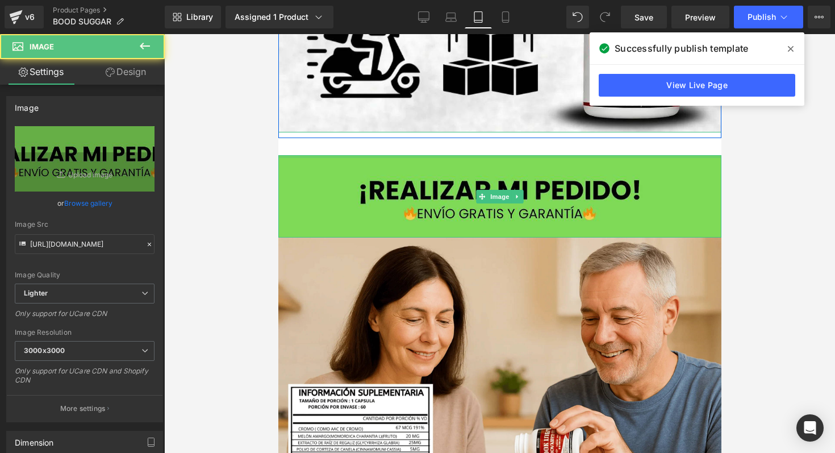
drag, startPoint x: 569, startPoint y: 150, endPoint x: 569, endPoint y: 125, distance: 25.0
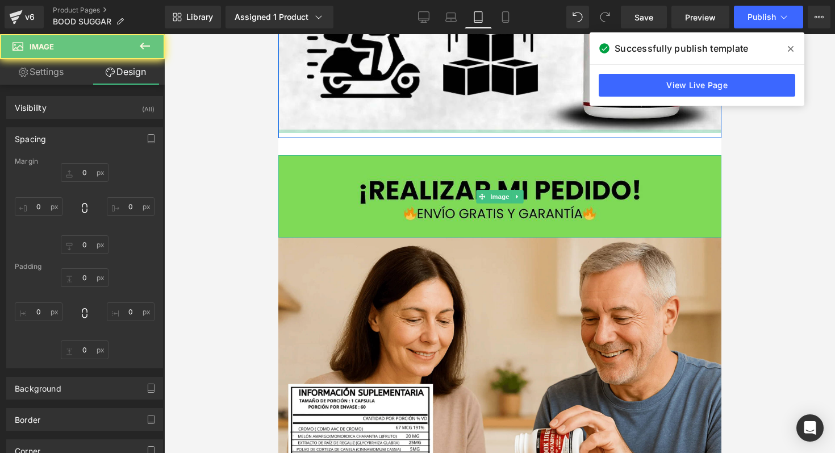
type input "0"
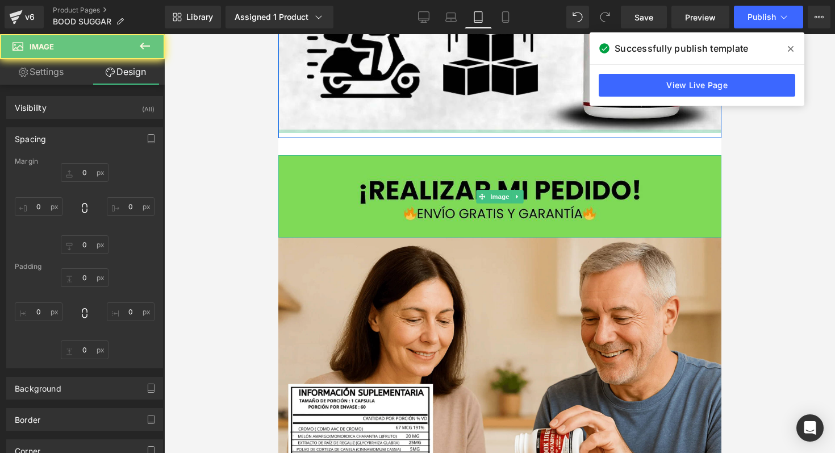
type input "0"
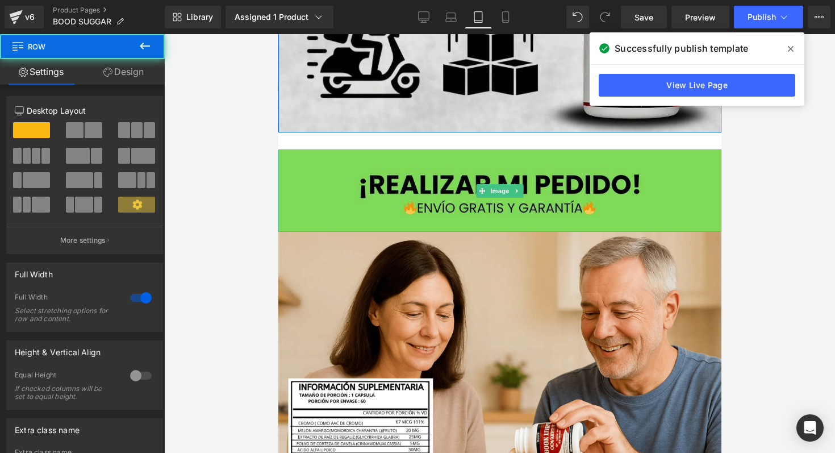
drag, startPoint x: 569, startPoint y: 130, endPoint x: 568, endPoint y: 111, distance: 19.3
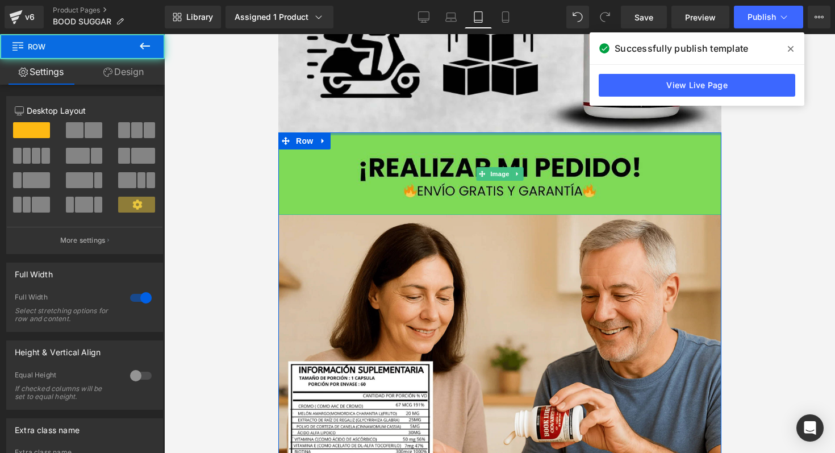
drag, startPoint x: 542, startPoint y: 142, endPoint x: 544, endPoint y: 112, distance: 29.6
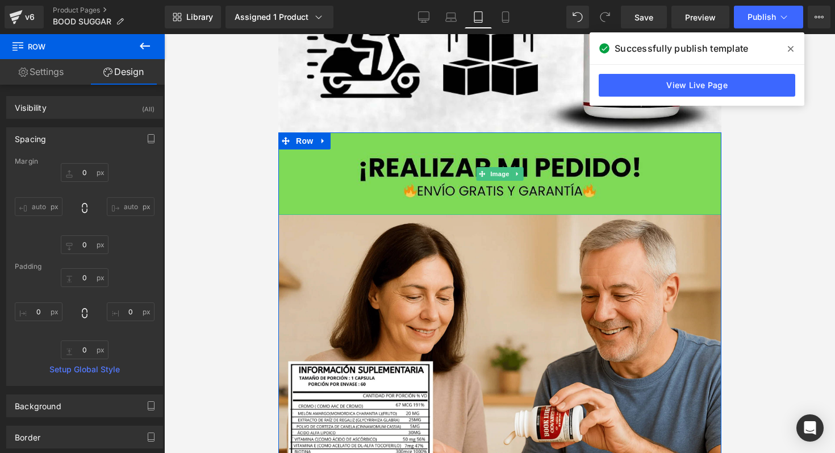
click at [723, 124] on div at bounding box center [499, 243] width 671 height 419
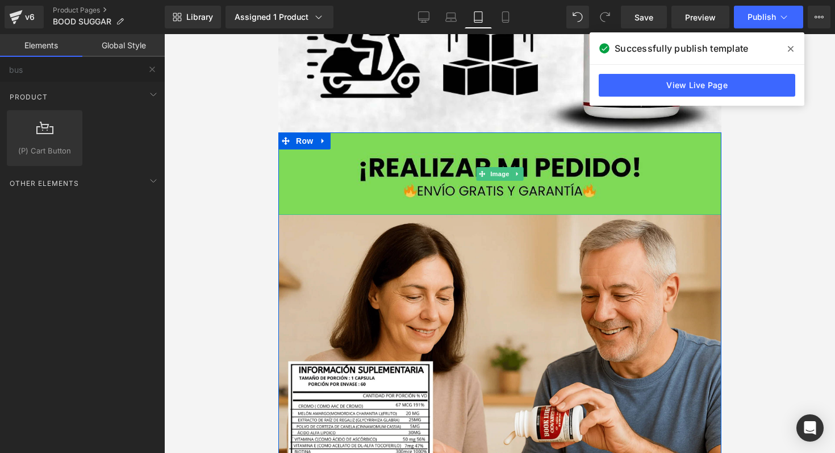
click at [788, 47] on icon at bounding box center [791, 49] width 6 height 6
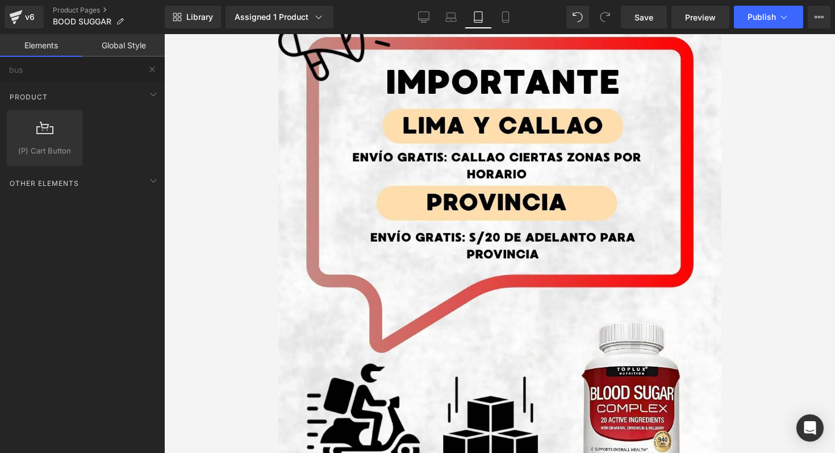
scroll to position [3419, 0]
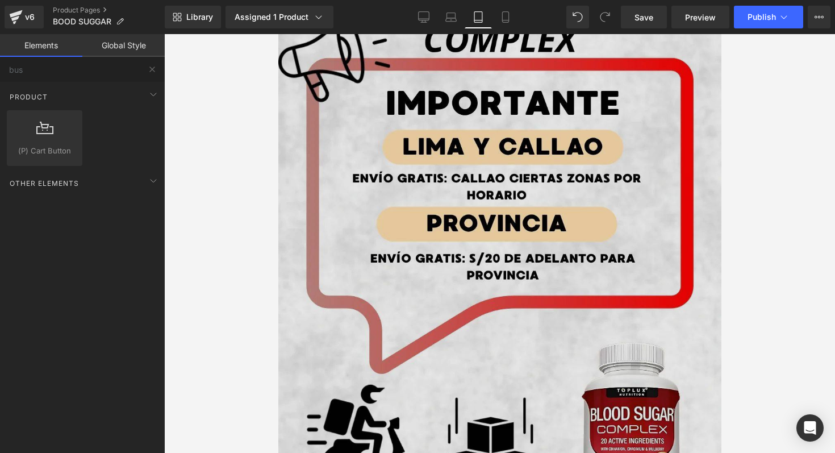
click at [541, 185] on img at bounding box center [499, 247] width 443 height 554
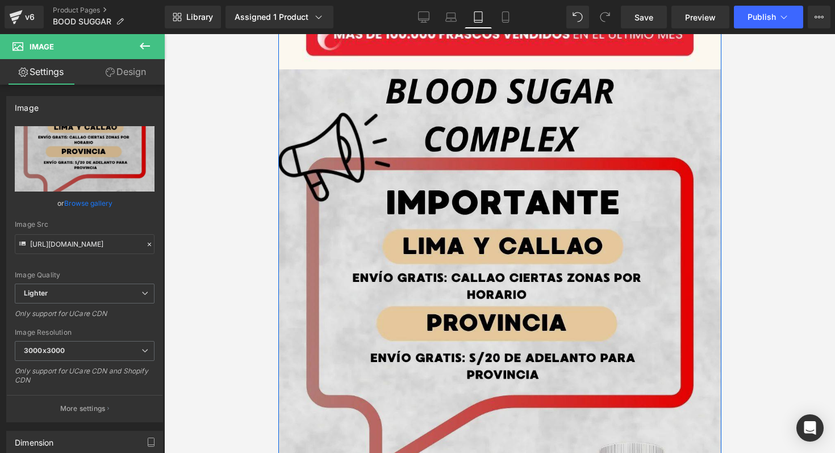
scroll to position [3321, 0]
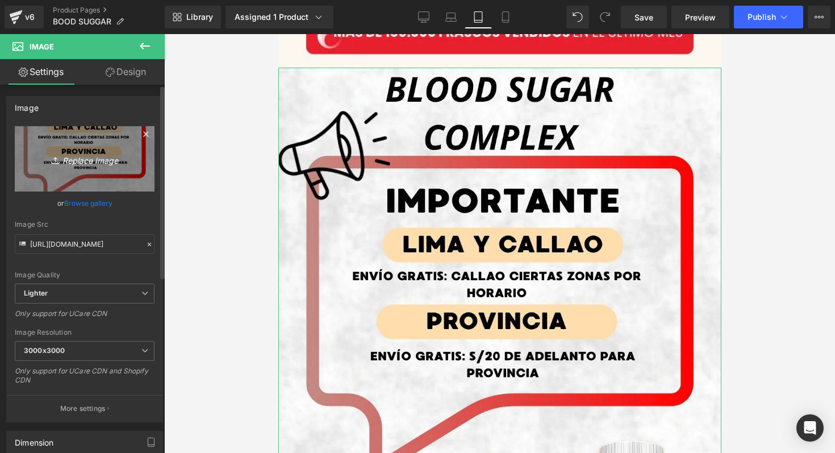
click at [96, 156] on icon "Replace Image" at bounding box center [84, 159] width 91 height 14
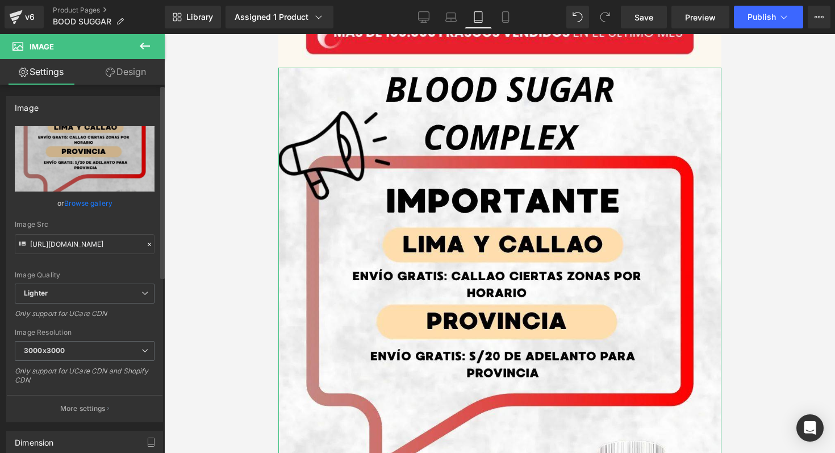
click at [98, 205] on link "Browse gallery" at bounding box center [88, 203] width 48 height 20
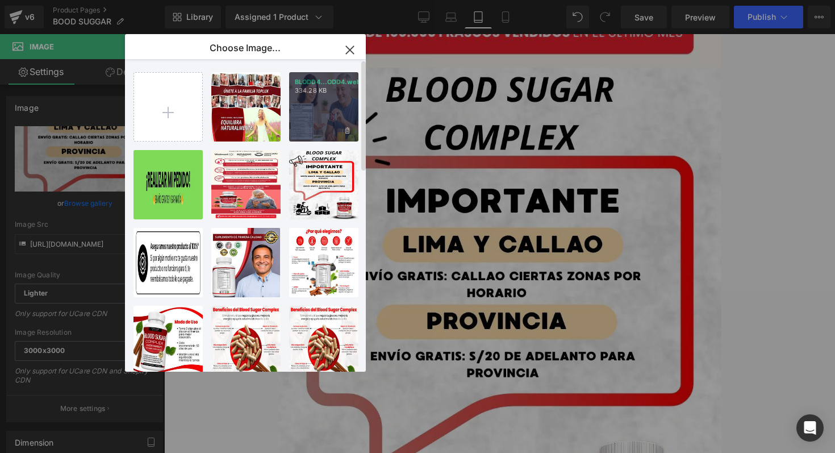
click at [310, 120] on div "BLODD4...ODD4.webp 334.28 KB" at bounding box center [323, 106] width 69 height 69
type input "[URL][DOMAIN_NAME]"
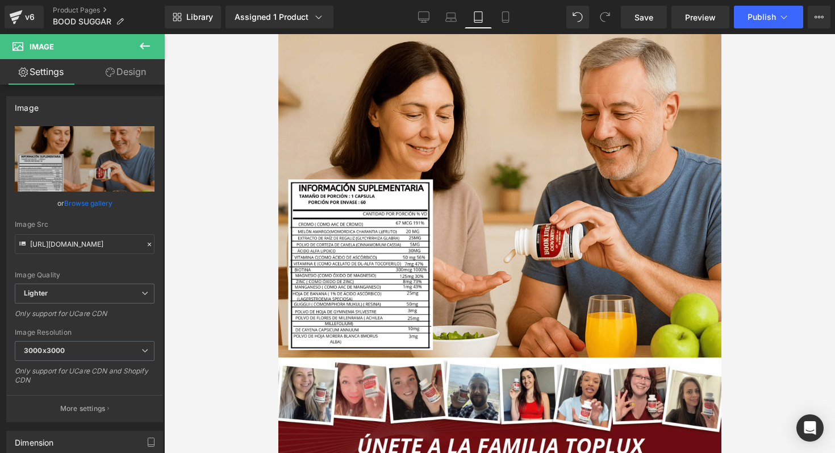
scroll to position [3762, 0]
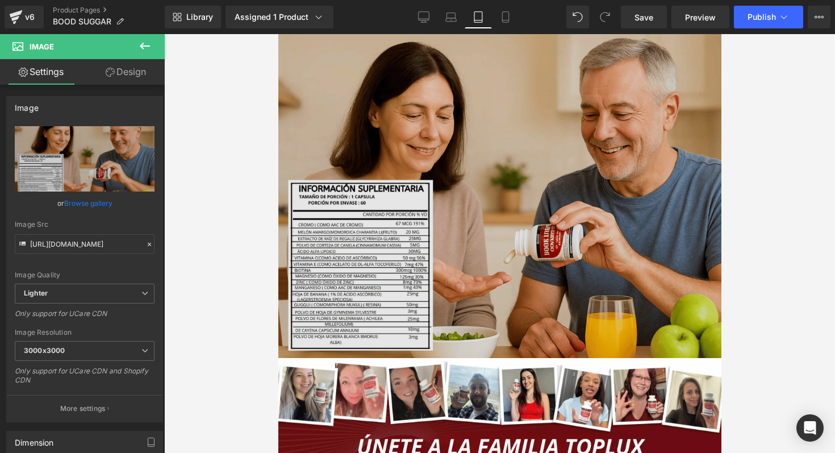
click at [486, 180] on img at bounding box center [499, 196] width 443 height 324
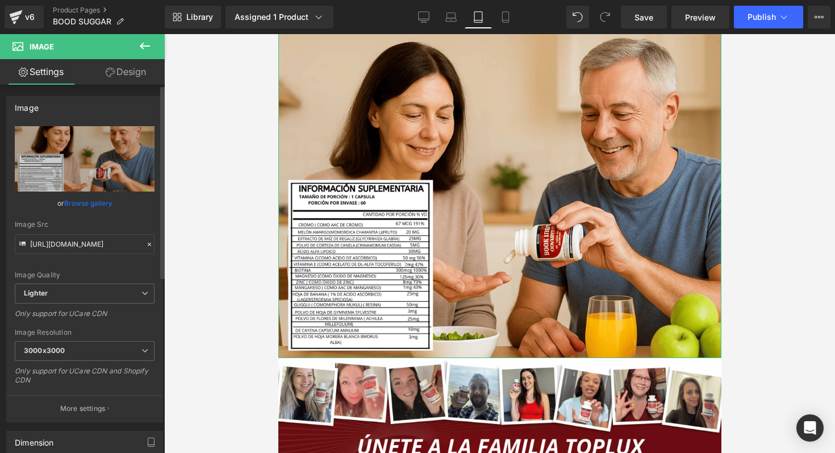
click at [92, 206] on link "Browse gallery" at bounding box center [88, 203] width 48 height 20
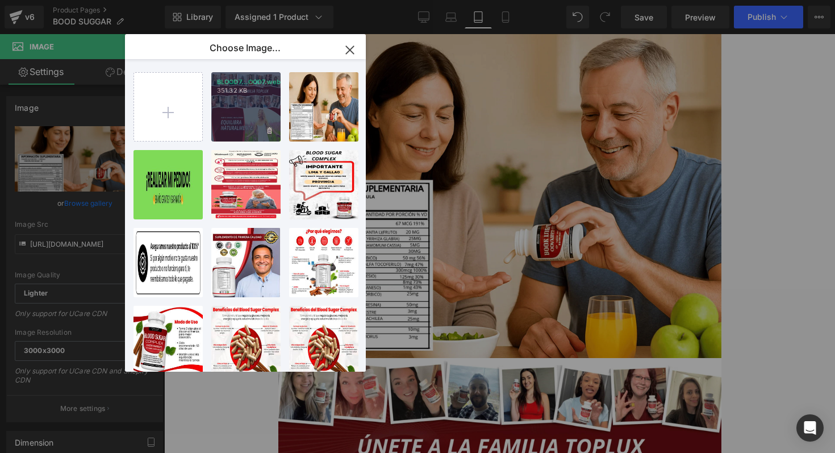
click at [248, 113] on div "BLOOD7...OOD7.webp 351.32 KB" at bounding box center [245, 106] width 69 height 69
type input "[URL][DOMAIN_NAME]"
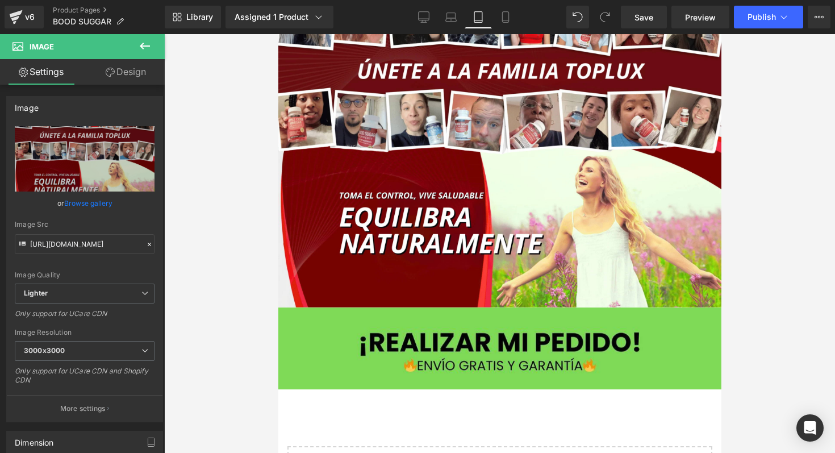
scroll to position [4139, 0]
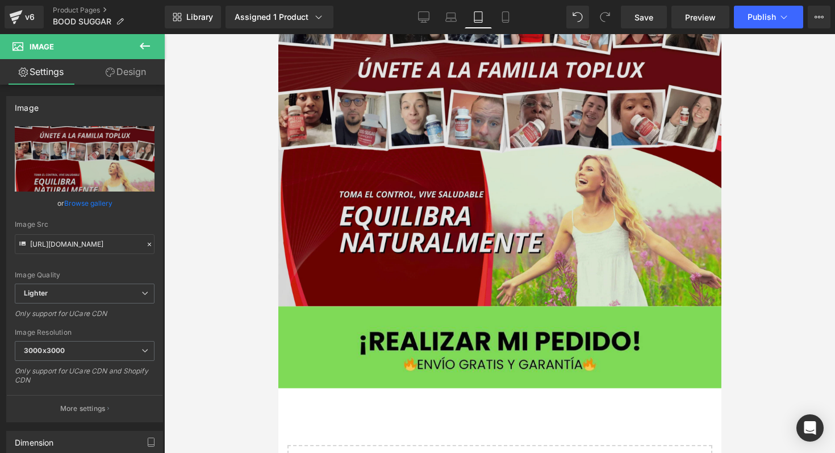
click at [481, 202] on img at bounding box center [499, 143] width 443 height 324
click at [452, 157] on img at bounding box center [499, 143] width 443 height 324
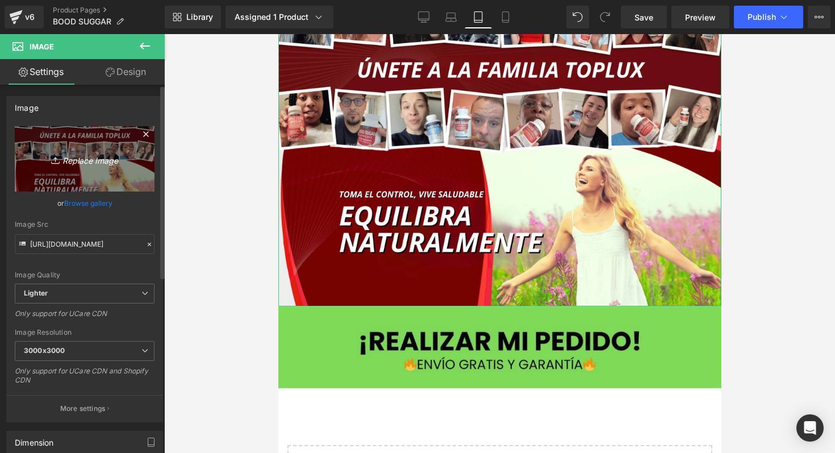
click at [102, 158] on icon "Replace Image" at bounding box center [84, 159] width 91 height 14
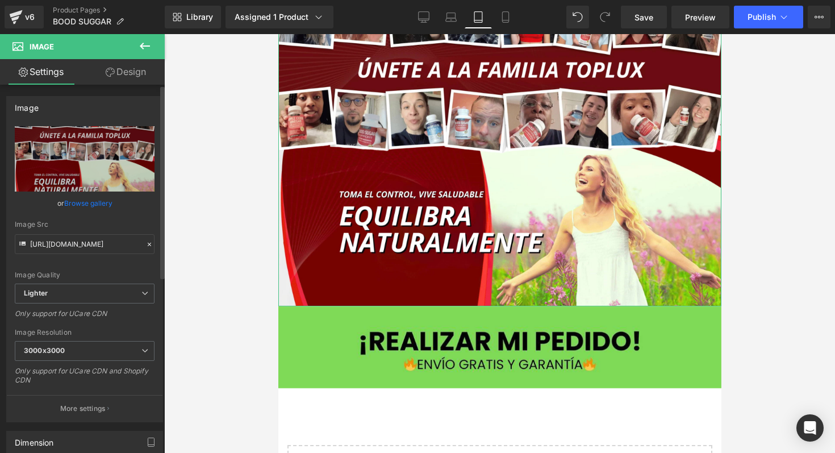
click at [83, 202] on link "Browse gallery" at bounding box center [88, 203] width 48 height 20
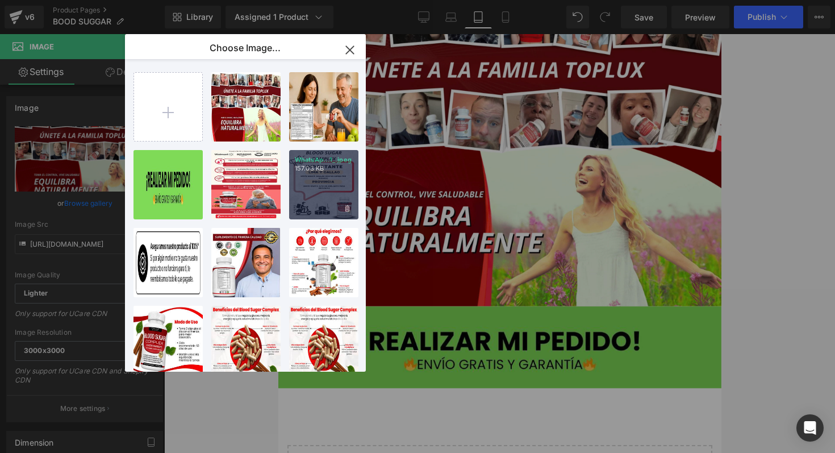
click at [320, 203] on div "WhatsAp...1_.jpeg 157.03 KB" at bounding box center [323, 184] width 69 height 69
type input "[URL][DOMAIN_NAME]"
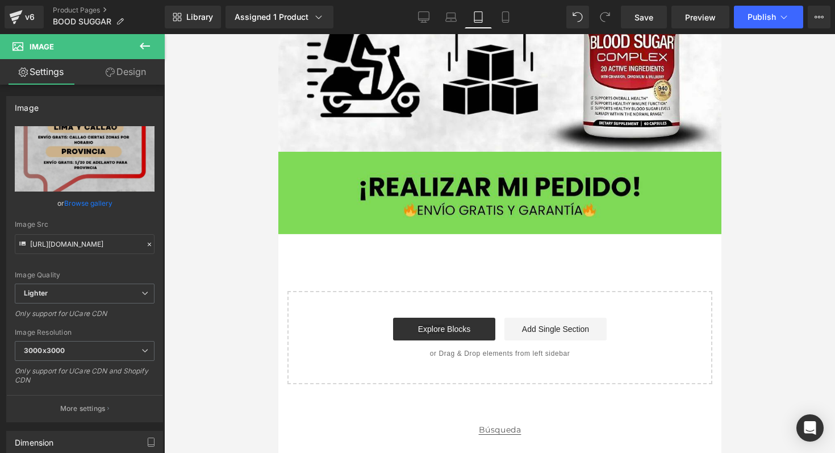
scroll to position [4439, 0]
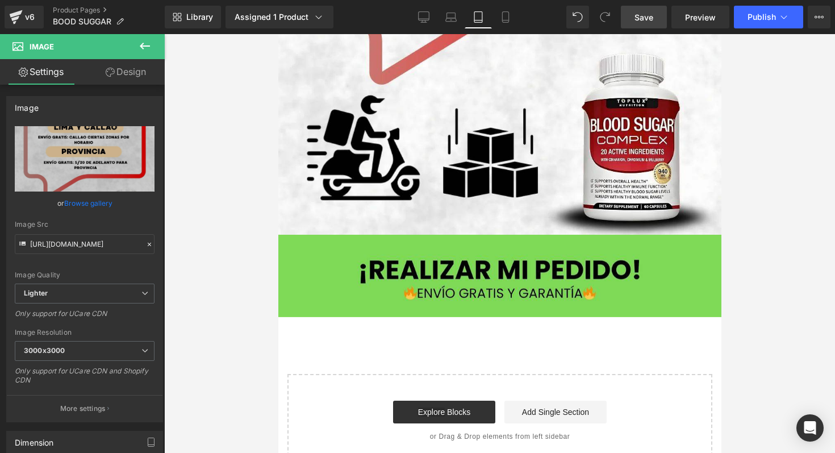
click at [652, 9] on link "Save" at bounding box center [644, 17] width 46 height 23
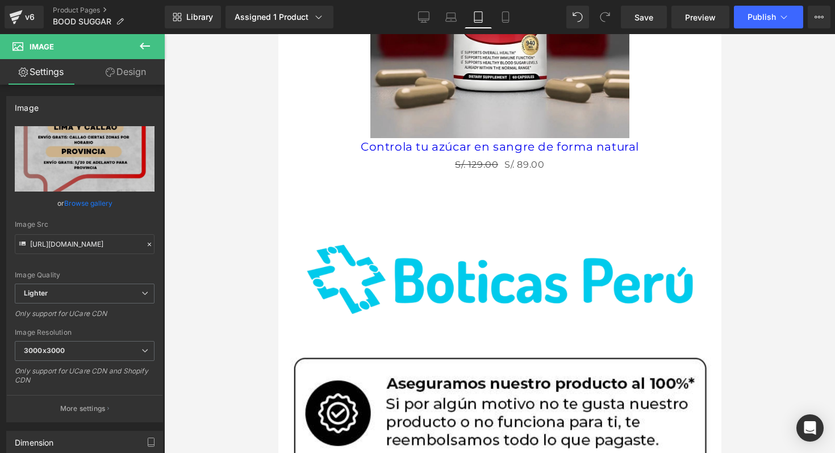
scroll to position [1252, 0]
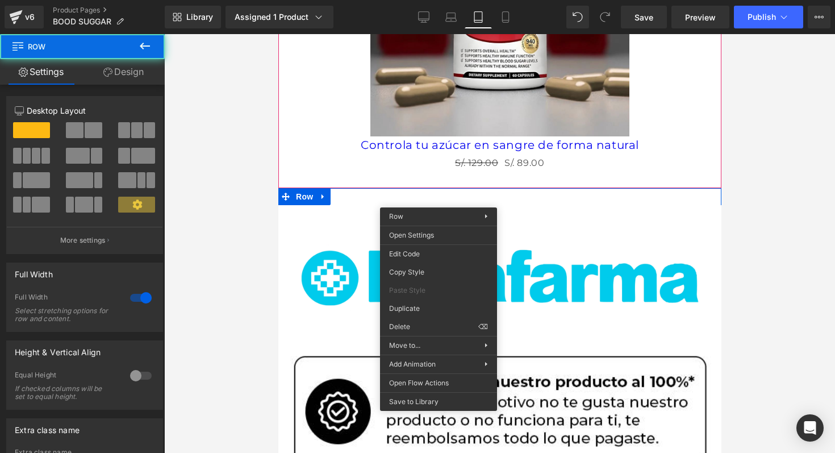
drag, startPoint x: 438, startPoint y: 199, endPoint x: 437, endPoint y: 173, distance: 25.6
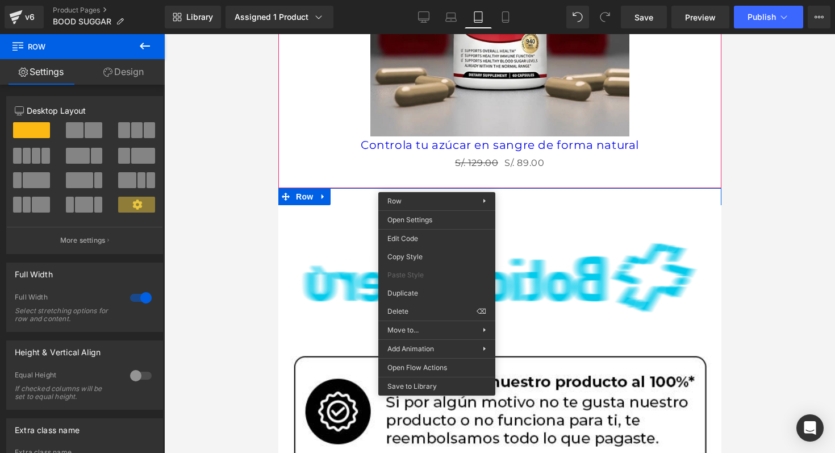
drag, startPoint x: 436, startPoint y: 183, endPoint x: 436, endPoint y: 163, distance: 20.4
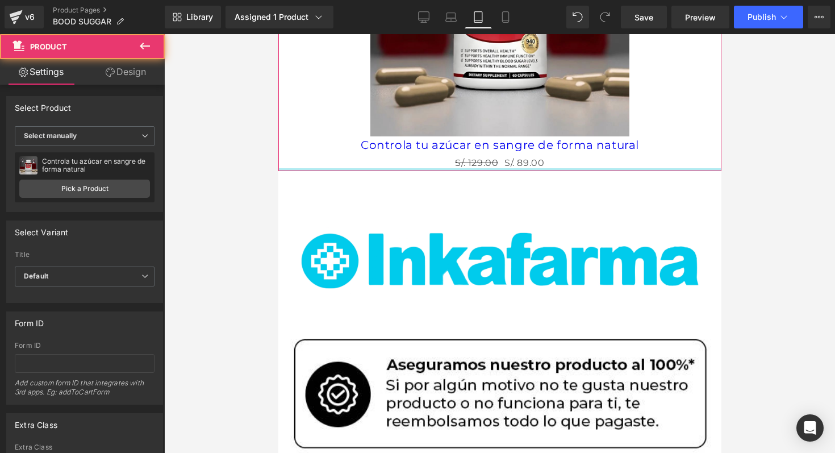
drag, startPoint x: 429, startPoint y: 179, endPoint x: 432, endPoint y: 148, distance: 30.8
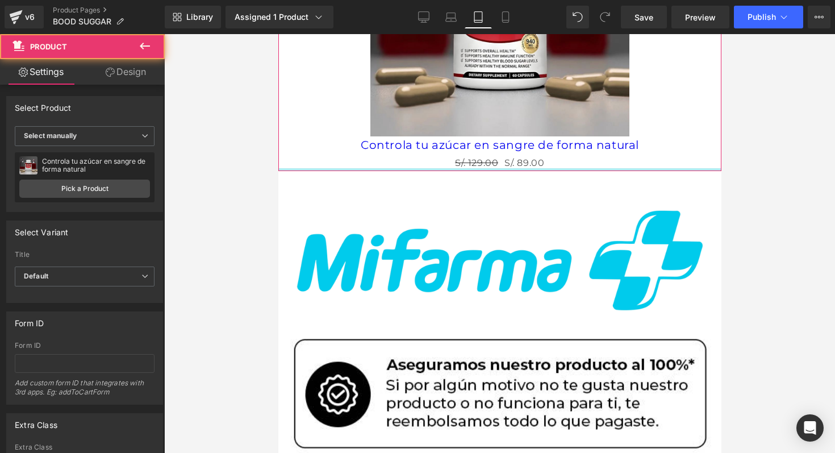
click at [432, 148] on div "Sale Off (P) Image Controla tu azúcar en sangre de forma natural (P) Title S/. …" at bounding box center [499, 15] width 443 height 311
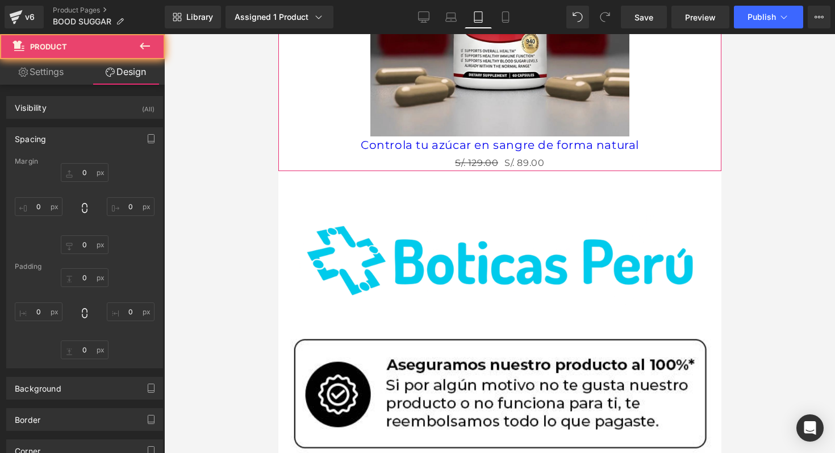
type input "0"
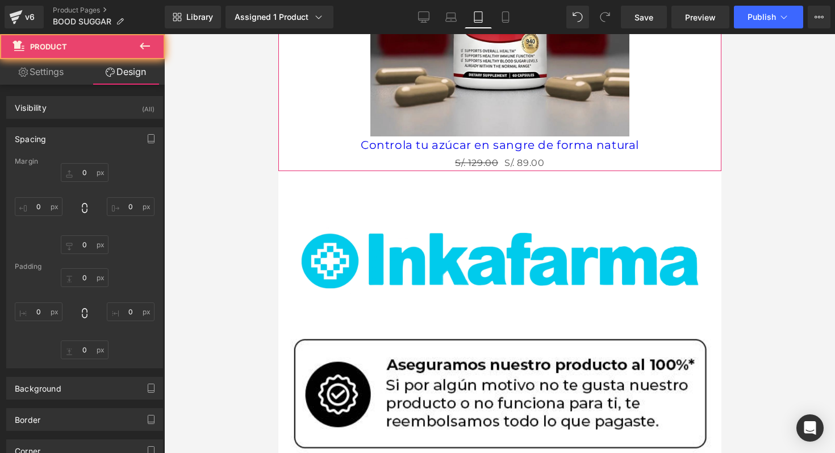
type input "0"
type input "30"
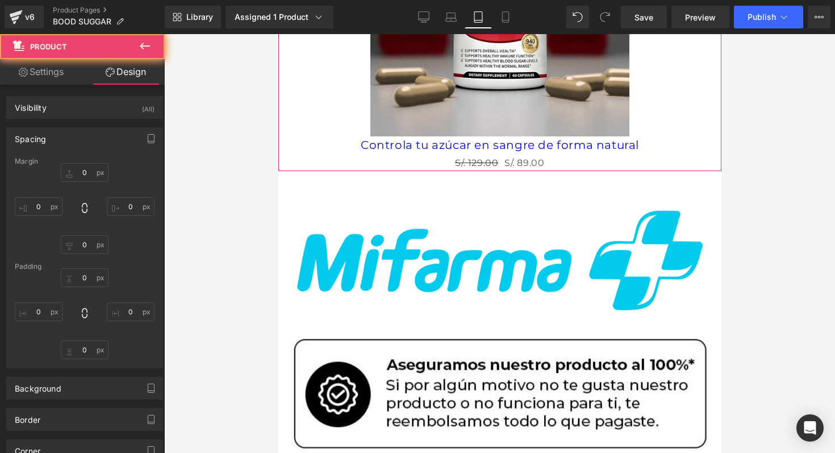
type input "10"
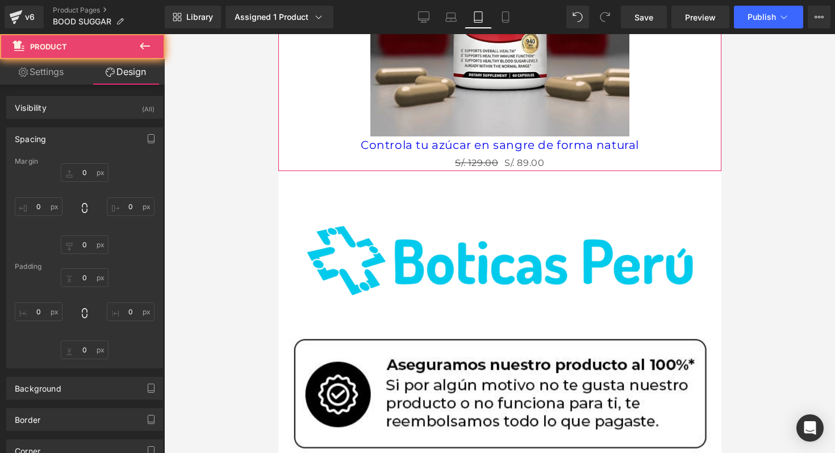
type input "0"
type input "10"
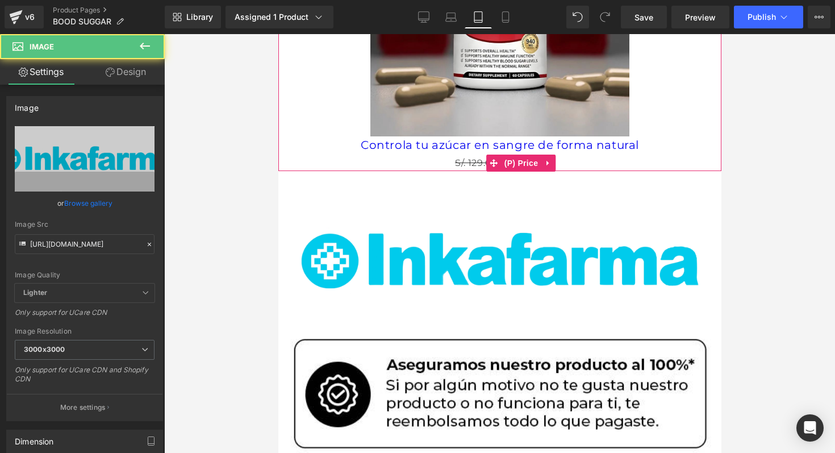
drag, startPoint x: 432, startPoint y: 183, endPoint x: 424, endPoint y: 168, distance: 17.3
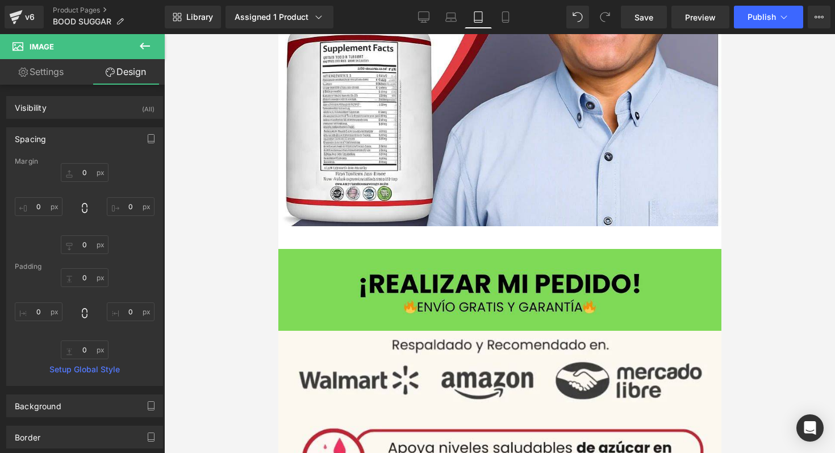
scroll to position [2250, 0]
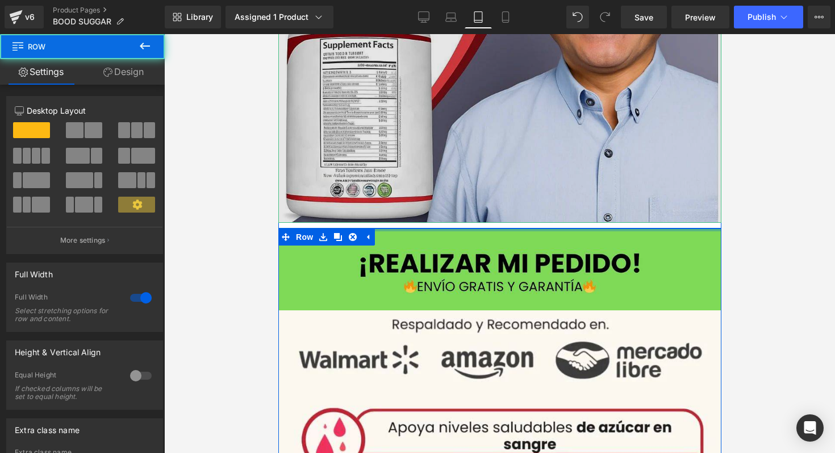
drag, startPoint x: 462, startPoint y: 236, endPoint x: 461, endPoint y: 207, distance: 28.5
click at [461, 207] on div "Image Image Image Image Row Sale Off (P) Image Controla tu azúcar en sangre de …" at bounding box center [499, 203] width 443 height 4838
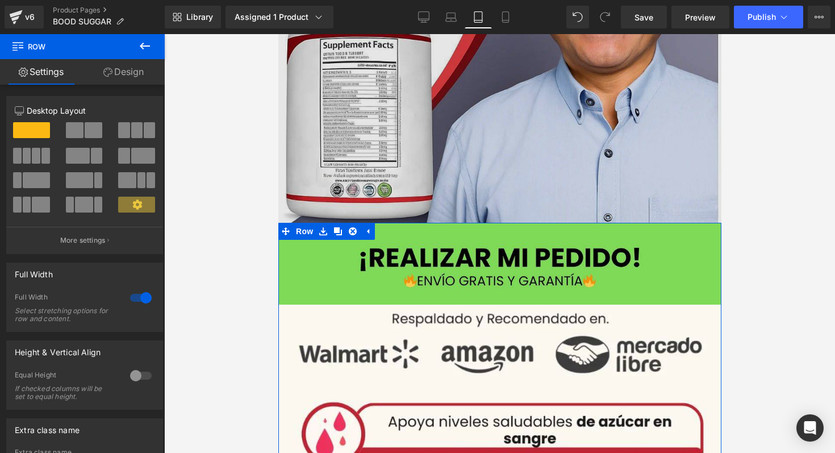
drag, startPoint x: 461, startPoint y: 219, endPoint x: 462, endPoint y: 199, distance: 19.3
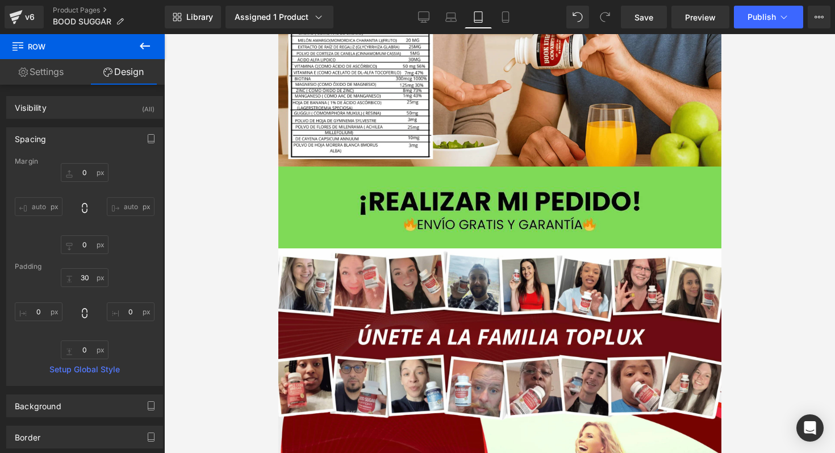
scroll to position [3524, 0]
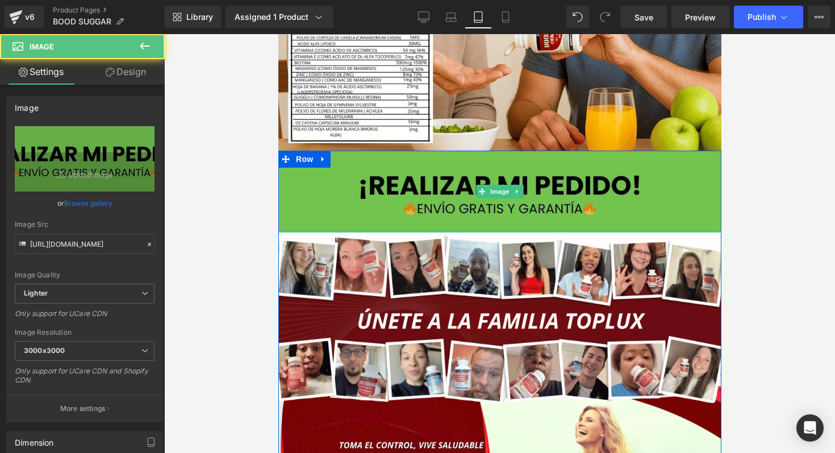
drag, startPoint x: 487, startPoint y: 225, endPoint x: 487, endPoint y: 206, distance: 18.7
click at [487, 206] on div "Image" at bounding box center [499, 192] width 443 height 82
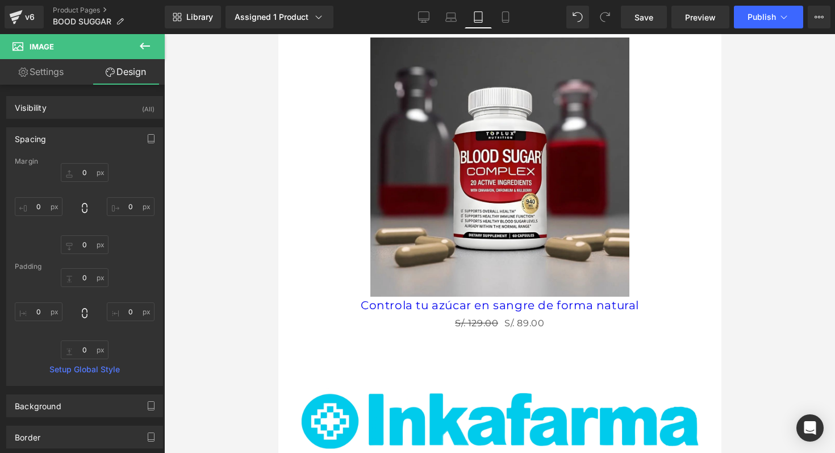
scroll to position [1093, 0]
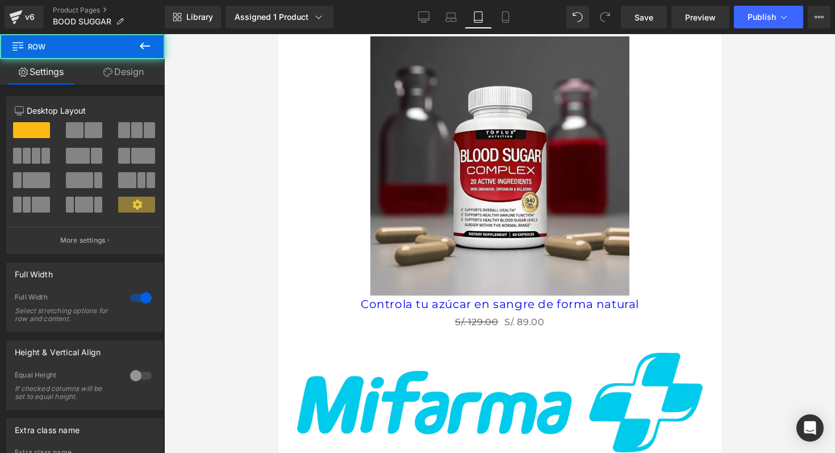
drag, startPoint x: 452, startPoint y: 340, endPoint x: 454, endPoint y: 309, distance: 31.3
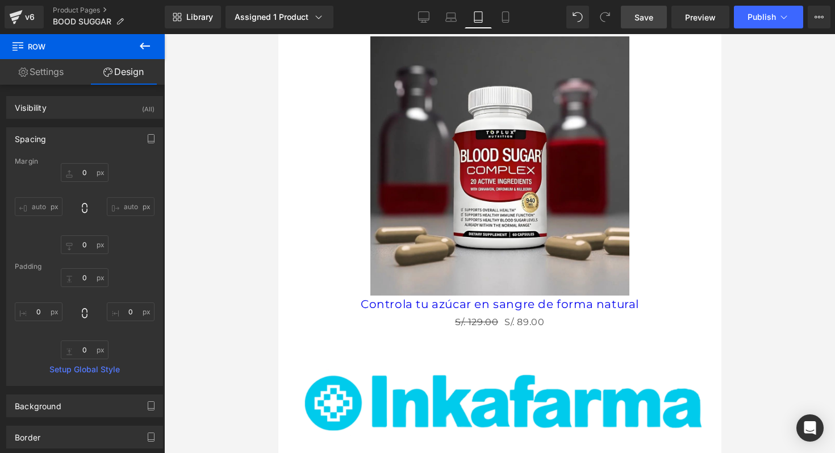
click at [642, 12] on span "Save" at bounding box center [644, 17] width 19 height 12
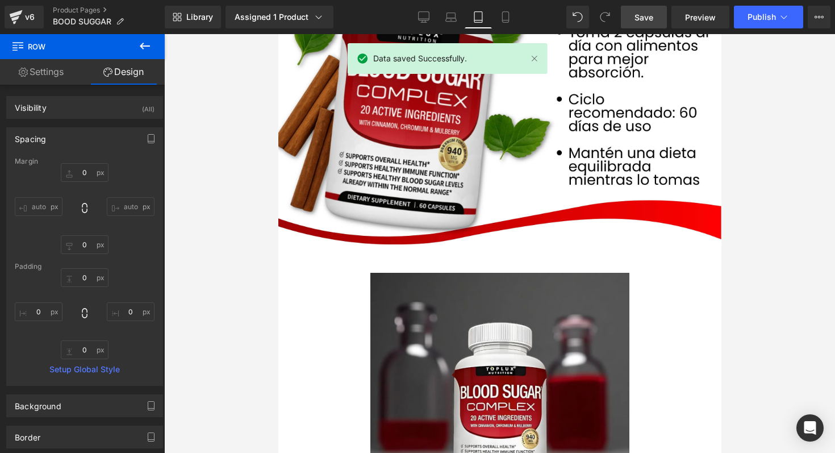
scroll to position [853, 0]
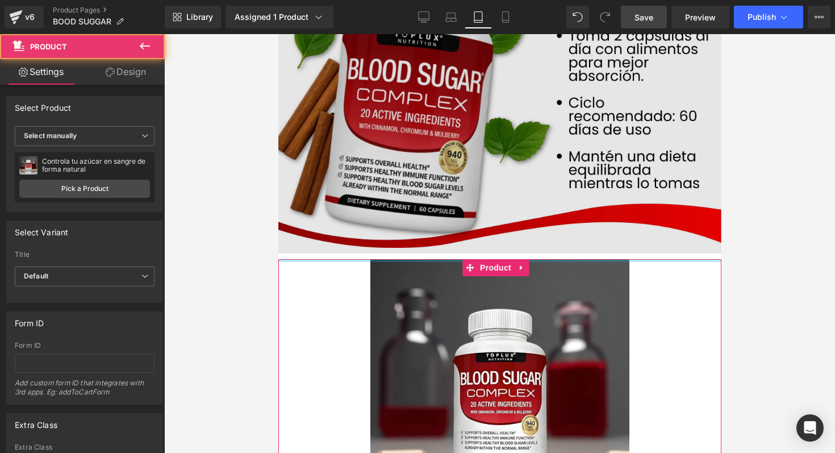
drag, startPoint x: 542, startPoint y: 260, endPoint x: 538, endPoint y: 237, distance: 22.6
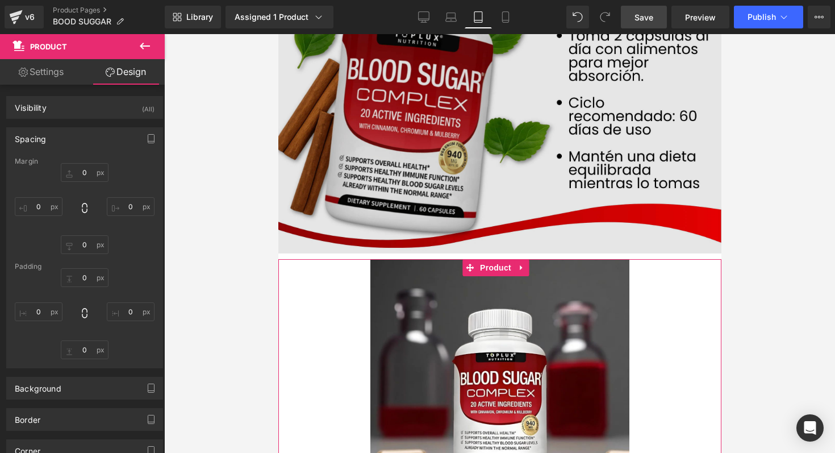
type input "0"
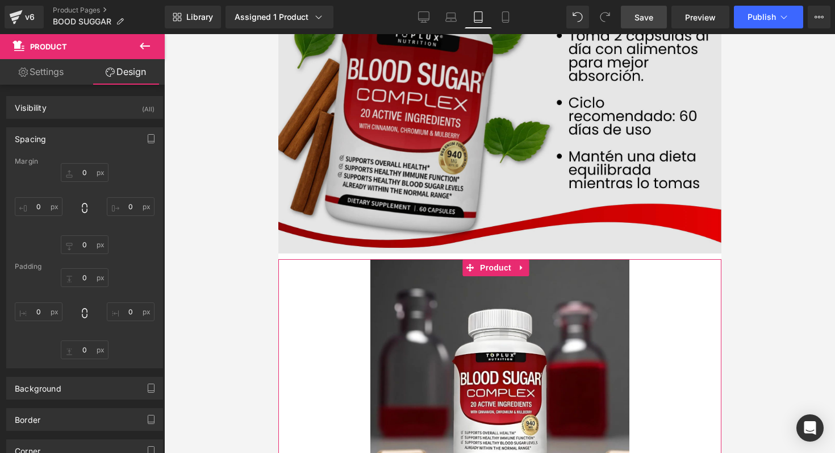
type input "10"
type input "0"
type input "10"
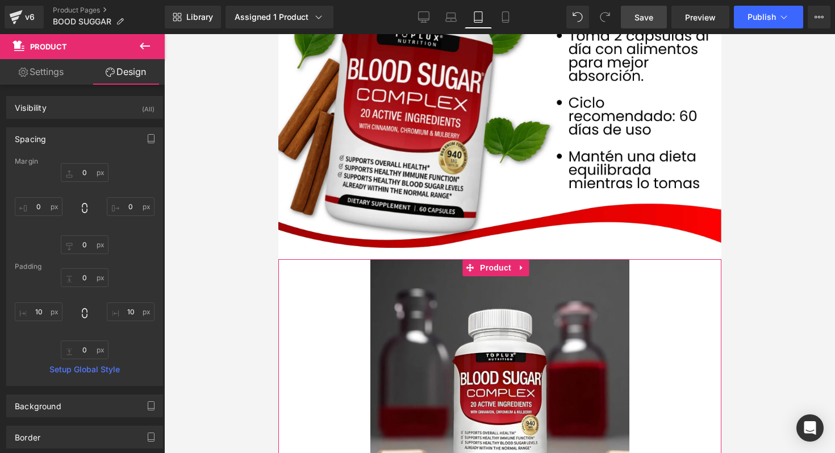
click at [637, 20] on span "Save" at bounding box center [644, 17] width 19 height 12
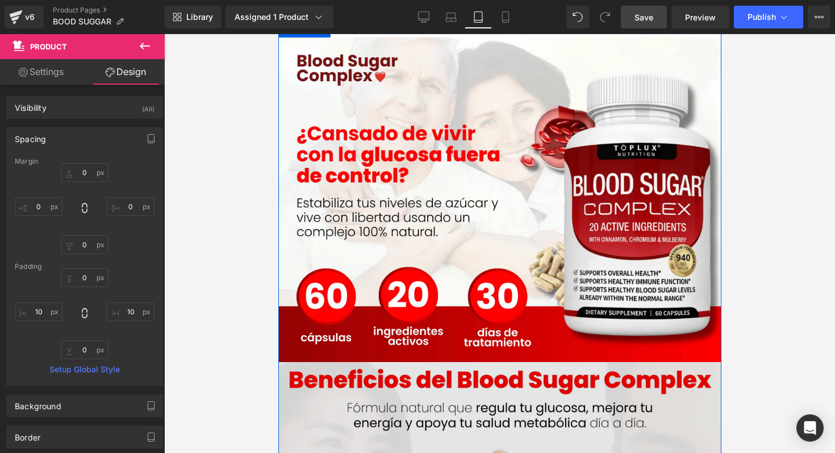
scroll to position [0, 0]
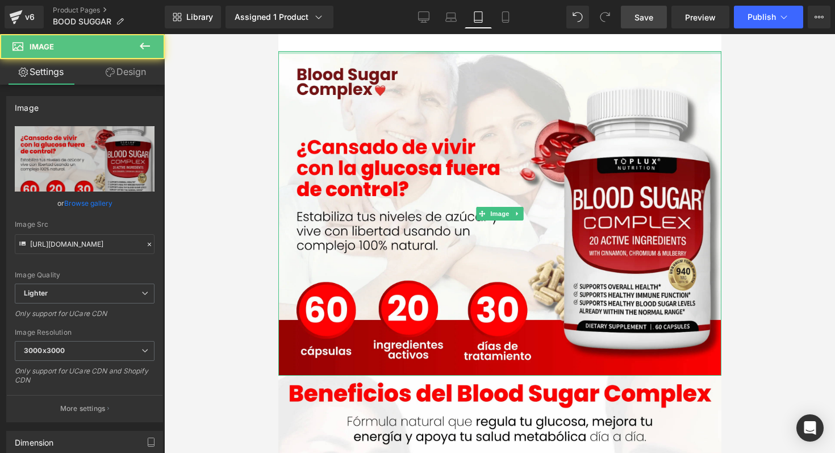
drag, startPoint x: 586, startPoint y: 52, endPoint x: 584, endPoint y: 31, distance: 21.1
click at [584, 34] on html "Ir directamente al contenido Image Image Image Image Row Sale Off (P) Image Con…" at bounding box center [499, 243] width 443 height 419
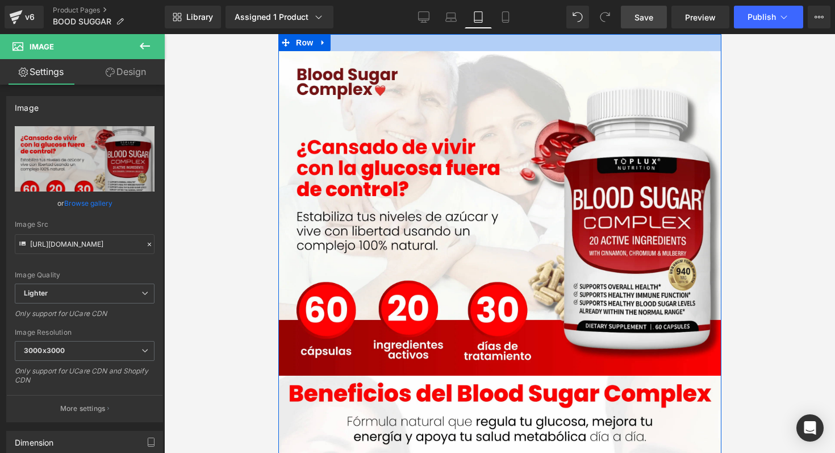
drag, startPoint x: 514, startPoint y: 52, endPoint x: 514, endPoint y: 35, distance: 16.5
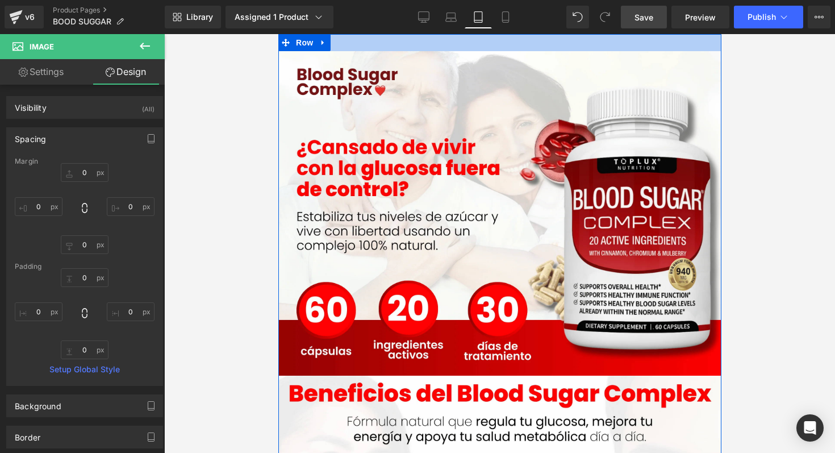
click at [470, 48] on div at bounding box center [499, 42] width 443 height 17
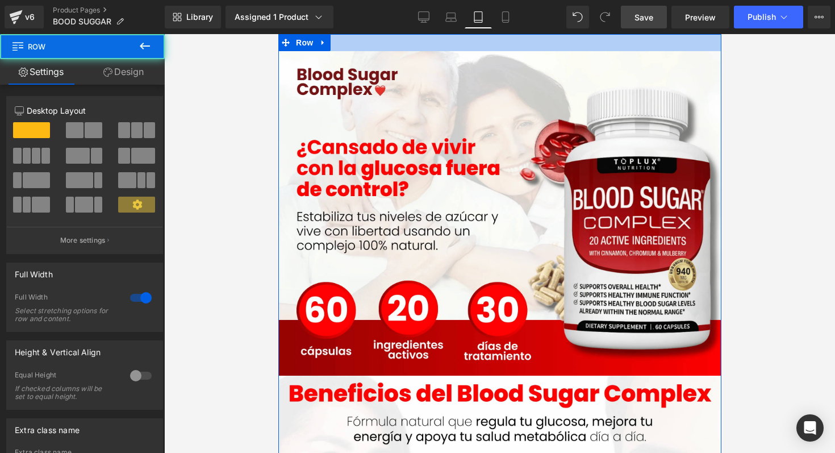
click at [470, 48] on div at bounding box center [499, 42] width 443 height 17
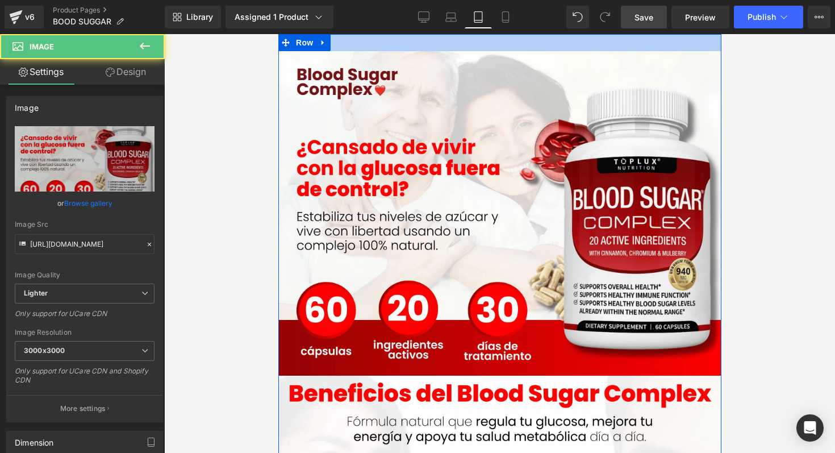
drag, startPoint x: 468, startPoint y: 52, endPoint x: 469, endPoint y: 39, distance: 12.5
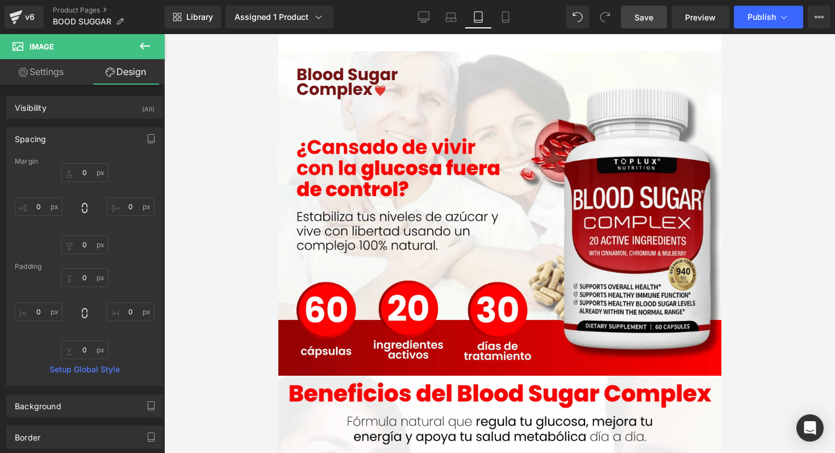
click at [627, 15] on link "Save" at bounding box center [644, 17] width 46 height 23
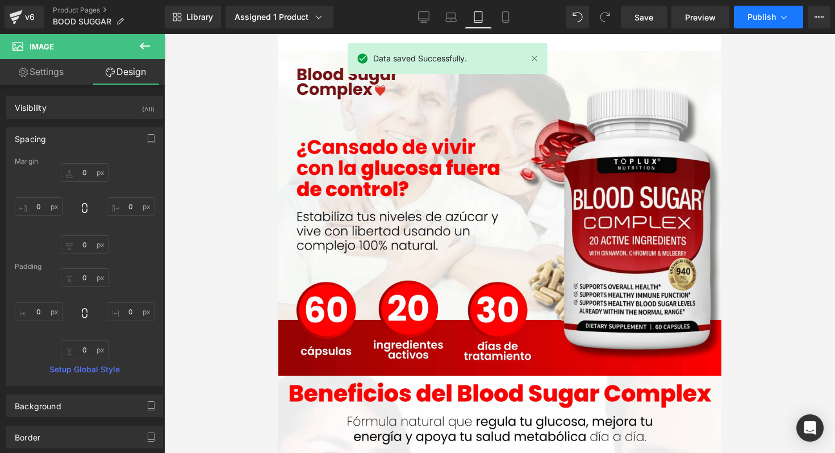
click at [788, 19] on icon at bounding box center [783, 16] width 11 height 11
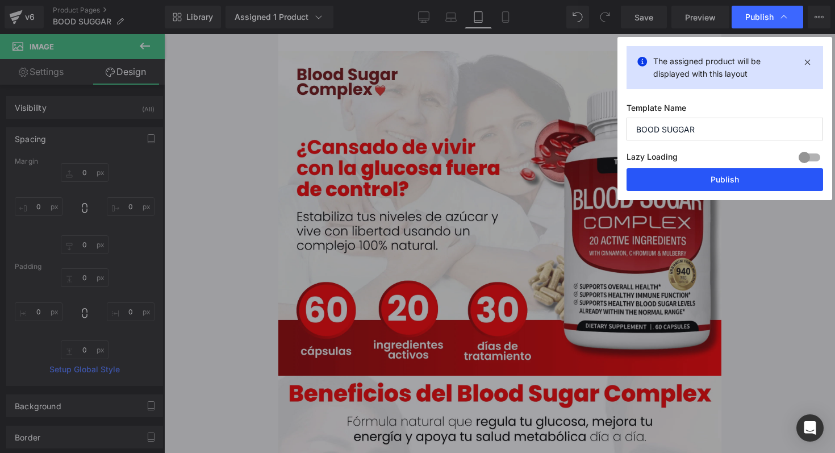
click at [731, 181] on button "Publish" at bounding box center [725, 179] width 197 height 23
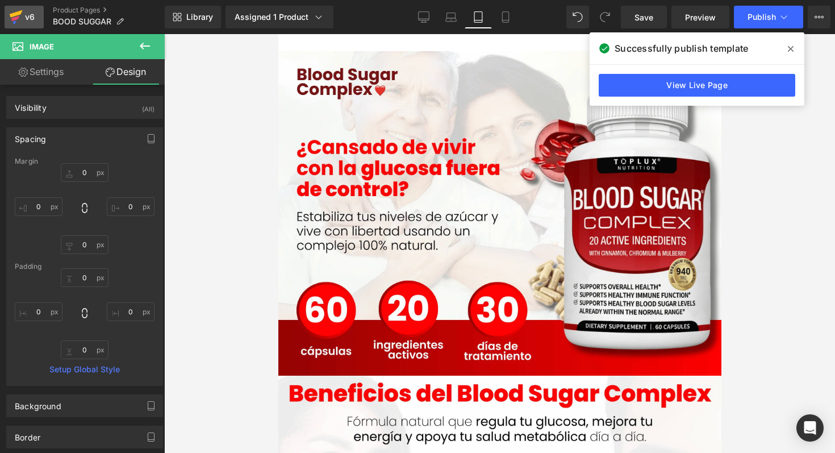
click at [27, 14] on div "v6" at bounding box center [30, 17] width 14 height 15
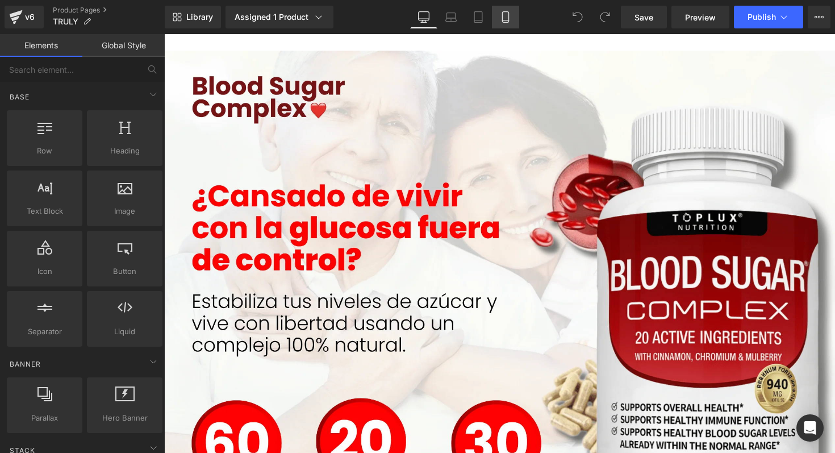
click at [508, 19] on icon at bounding box center [505, 17] width 6 height 11
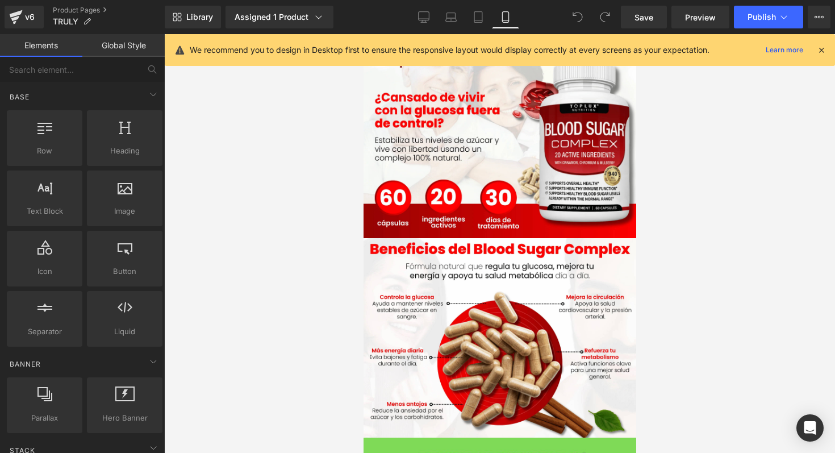
click at [821, 51] on icon at bounding box center [821, 50] width 10 height 10
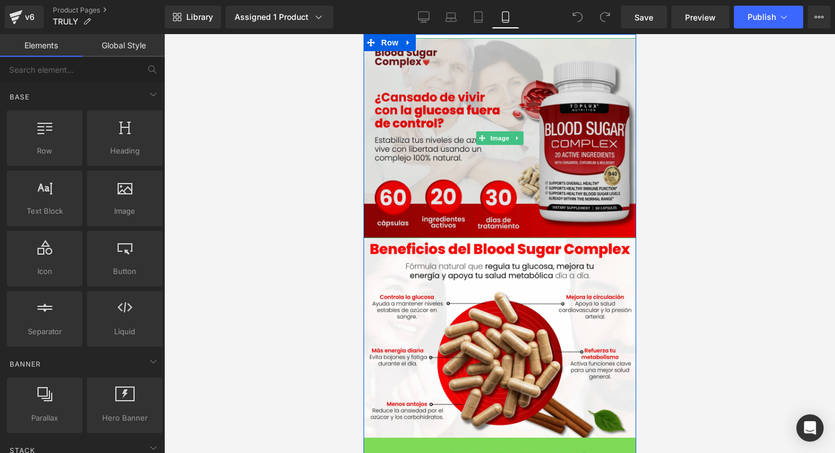
click at [504, 77] on img at bounding box center [499, 138] width 273 height 200
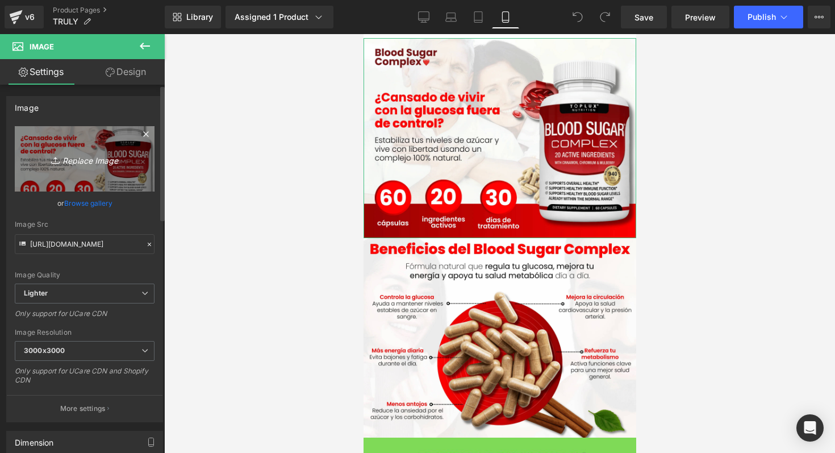
click at [77, 161] on icon "Replace Image" at bounding box center [84, 159] width 91 height 14
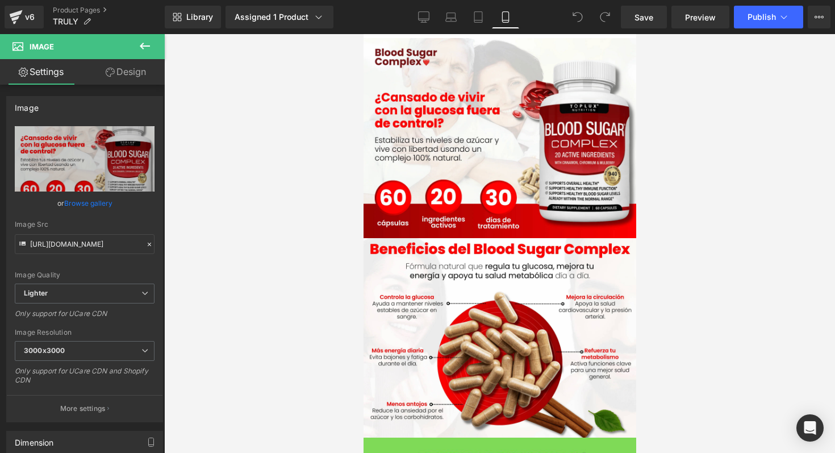
type input "C:\fakepath\WhatsApp Image 2025-08-11 at 6.27.24 PM.jpeg"
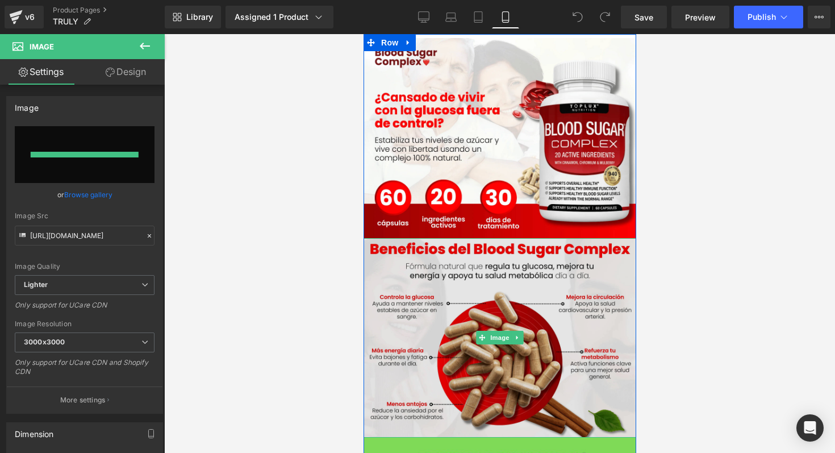
type input "https://ucarecdn.com/abc90f54-ec4d-4b95-a377-f80ebc075a88/-/format/auto/-/previ…"
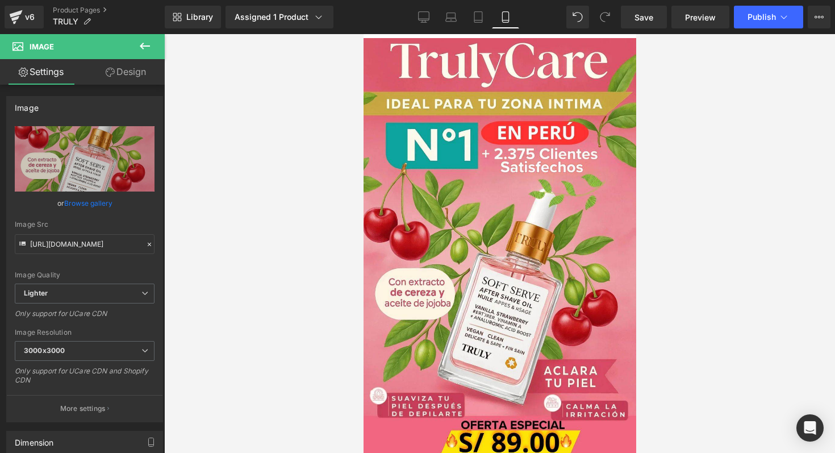
drag, startPoint x: 524, startPoint y: 39, endPoint x: 523, endPoint y: 28, distance: 11.4
click at [523, 34] on html "Ir directamente al contenido Image Image Image Image Row Sale Off (P) Image Con…" at bounding box center [499, 243] width 273 height 419
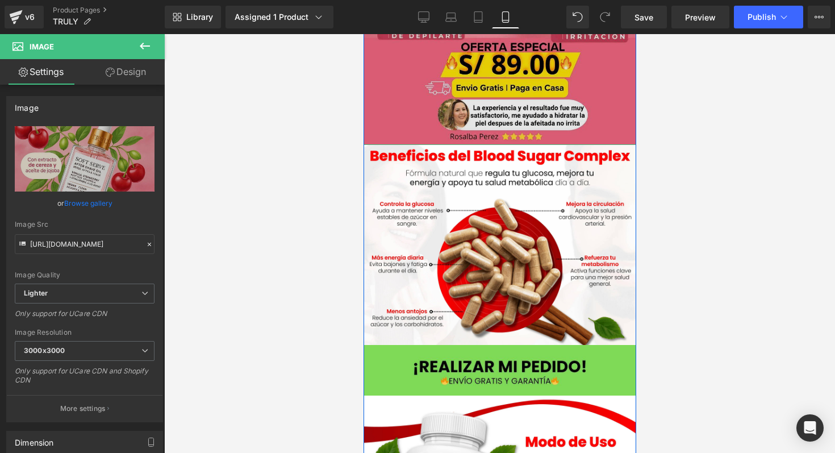
scroll to position [380, 0]
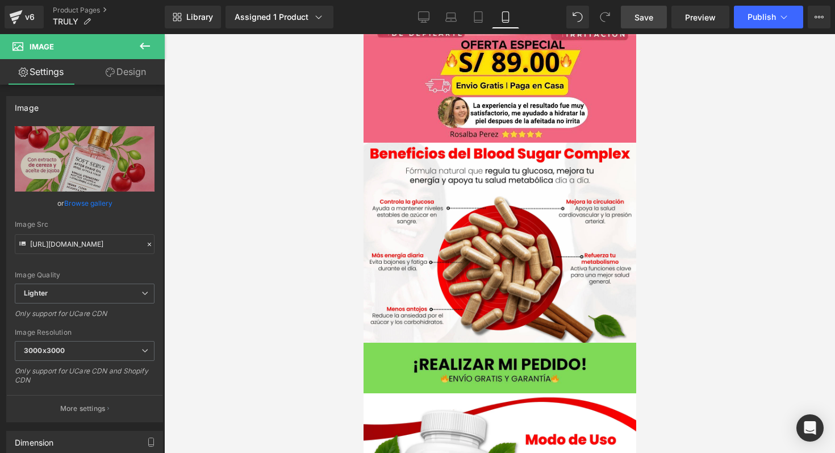
click at [643, 15] on span "Save" at bounding box center [644, 17] width 19 height 12
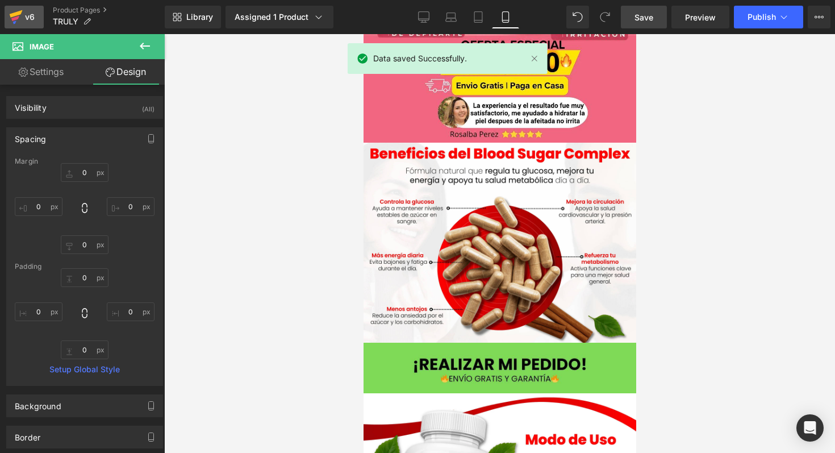
click at [17, 16] on icon at bounding box center [16, 17] width 14 height 28
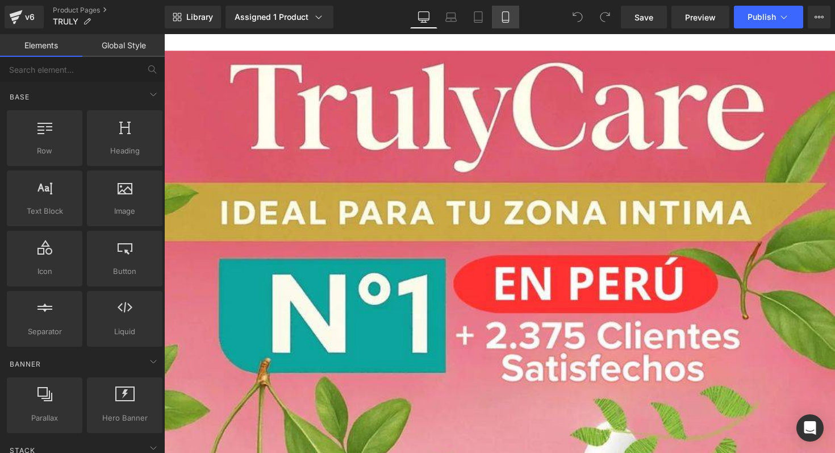
click at [502, 28] on link "Mobile" at bounding box center [505, 17] width 27 height 23
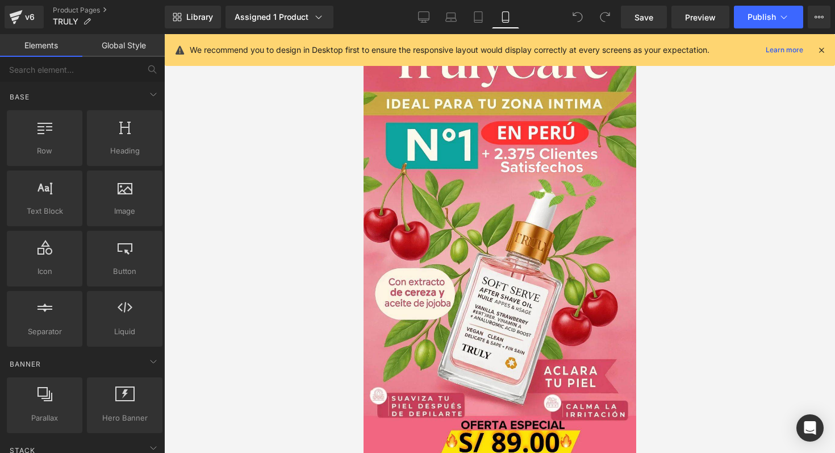
click at [824, 51] on icon at bounding box center [821, 50] width 10 height 10
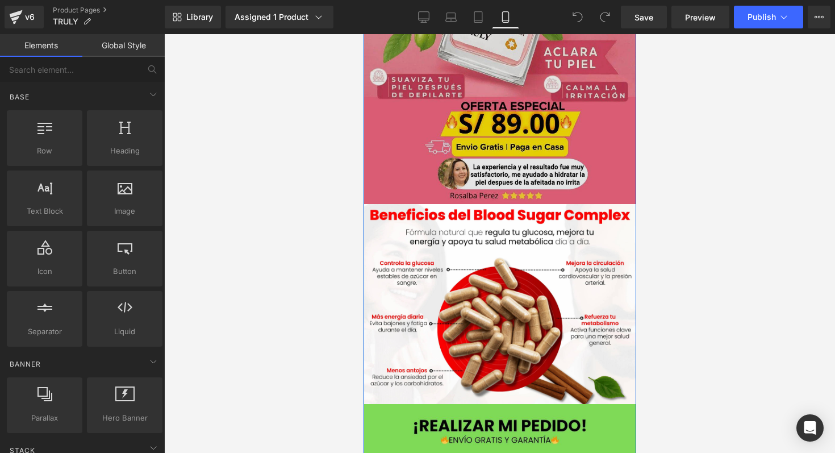
scroll to position [370, 0]
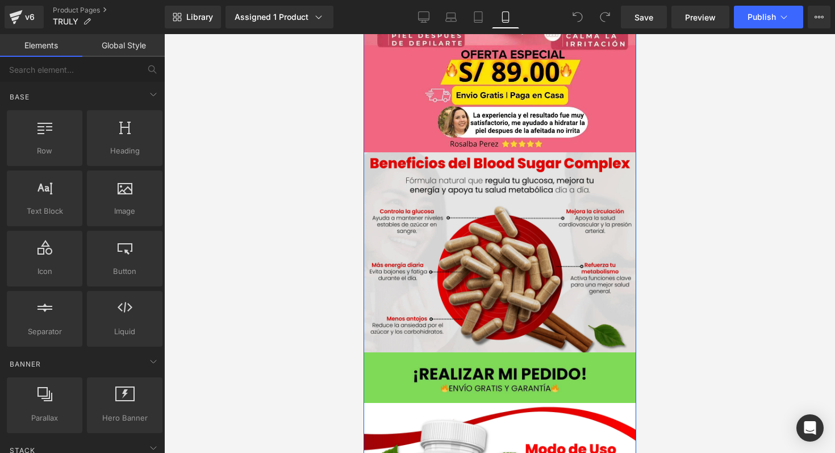
click at [483, 264] on img at bounding box center [499, 252] width 273 height 200
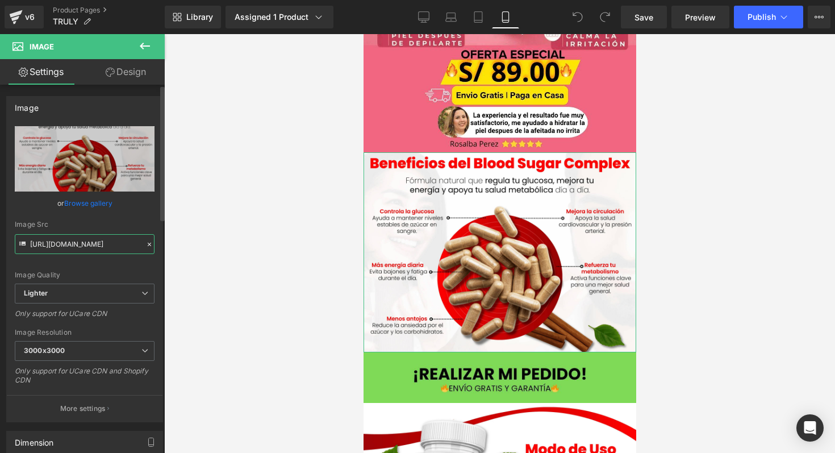
click at [73, 241] on input "https://ucarecdn.com/f816020a-ec17-42f2-8d13-4ecf4d7b1d38/-/format/auto/-/previ…" at bounding box center [85, 244] width 140 height 20
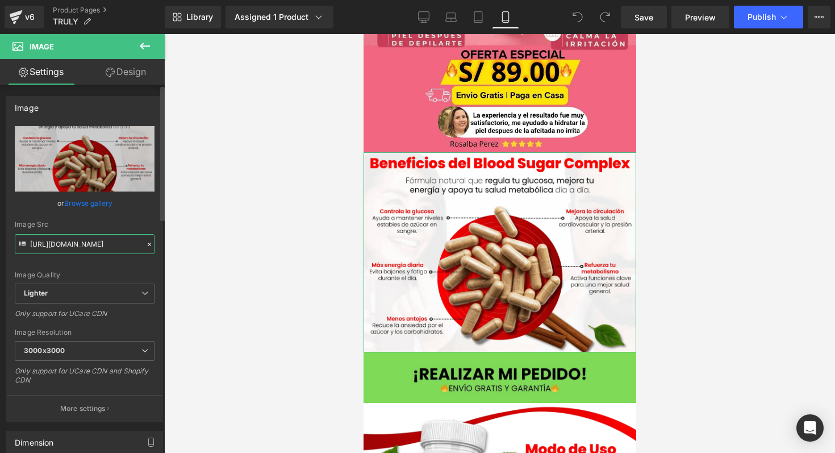
paste input "cdn.shopify.com/videos/c/o/v/4b33b4c19a6a40e08f64c3367a9c2b96.mp4"
type input "https://cdn.shopify.com/videos/c/o/v/4b33b4c19a6a40e08f64c3367a9c2b96.mp4"
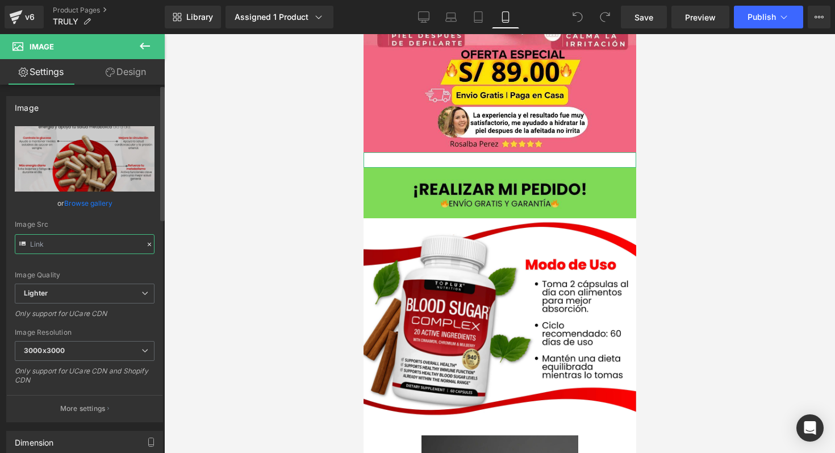
scroll to position [0, 0]
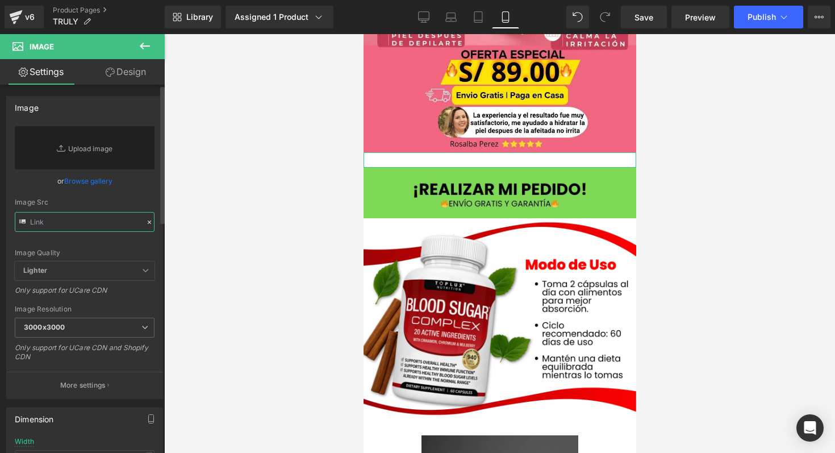
paste input "https://cdn.shopify.com/videos/c/o/v/4b33b4c19a6a40e08f64c3367a9c2b96.mp4"
type input "https://cdn.shopify.com/videos/c/o/v/4b33b4c19a6a40e08f64c3367a9c2b96.mp4"
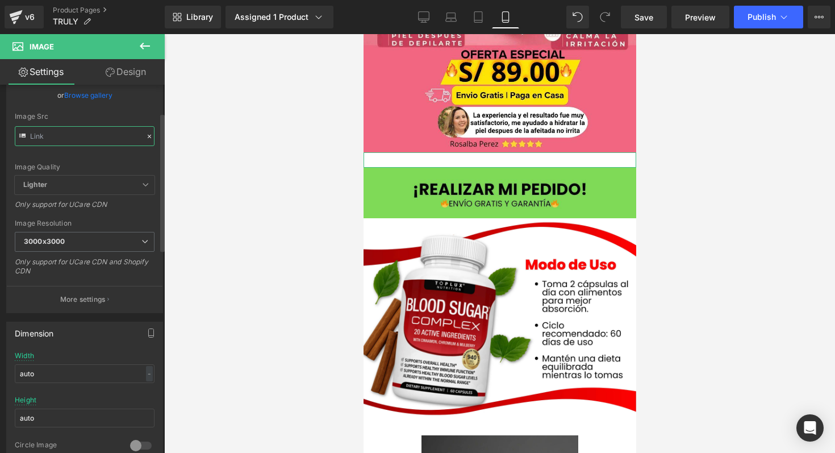
scroll to position [61, 0]
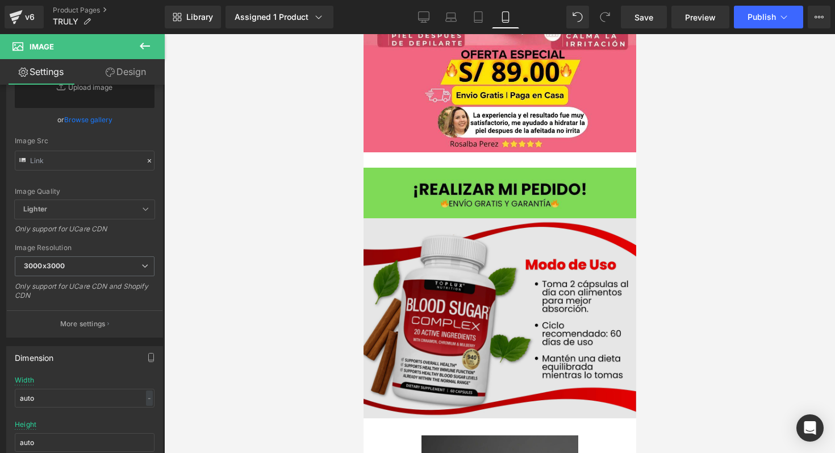
click at [457, 228] on img at bounding box center [499, 318] width 273 height 200
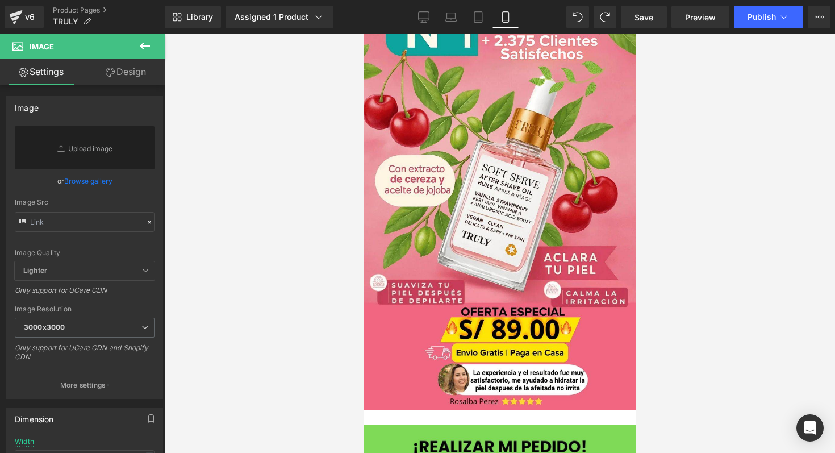
scroll to position [0, 0]
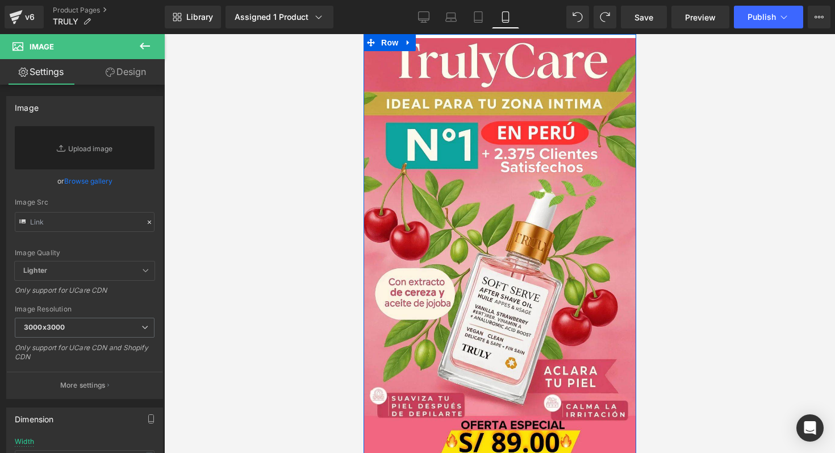
type input "https://ucarecdn.com/f816020a-ec17-42f2-8d13-4ecf4d7b1d38/-/format/auto/-/previ…"
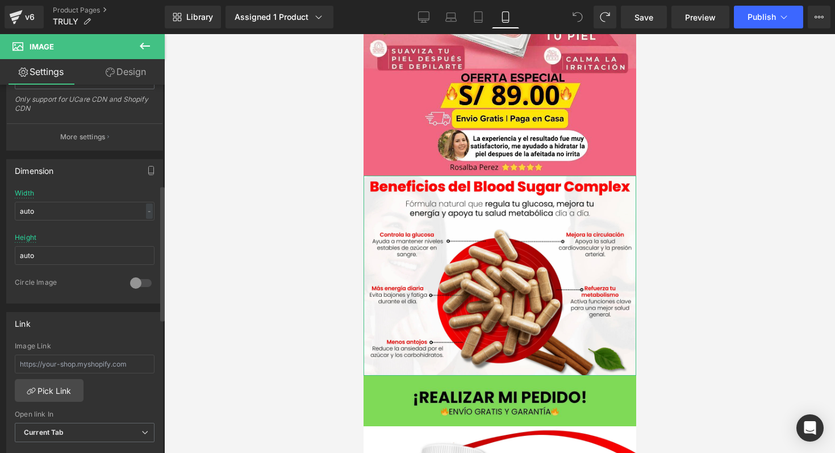
scroll to position [271, 0]
click at [94, 365] on input "text" at bounding box center [85, 364] width 140 height 19
paste input "https://cdn.shopify.com/videos/c/o/v/4b33b4c19a6a40e08f64c3367a9c2b96.mp4"
type input "https://cdn.shopify.com/videos/c/o/v/4b33b4c19a6a40e08f64c3367a9c2b96.mp4"
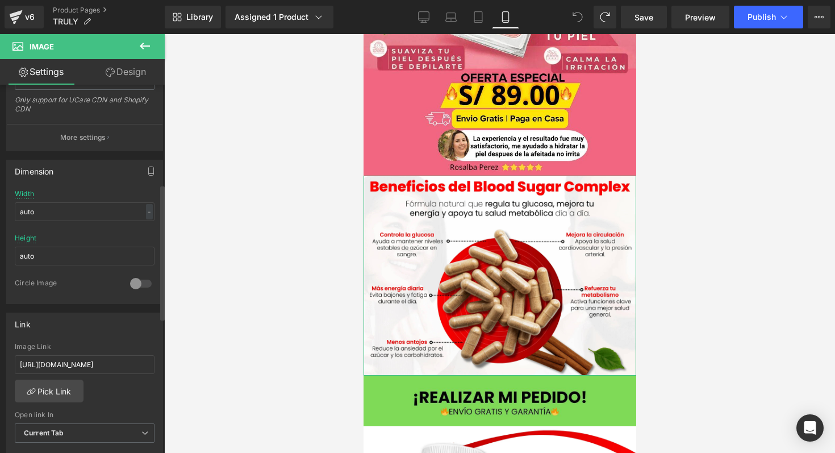
click at [152, 330] on div "Link" at bounding box center [85, 324] width 156 height 22
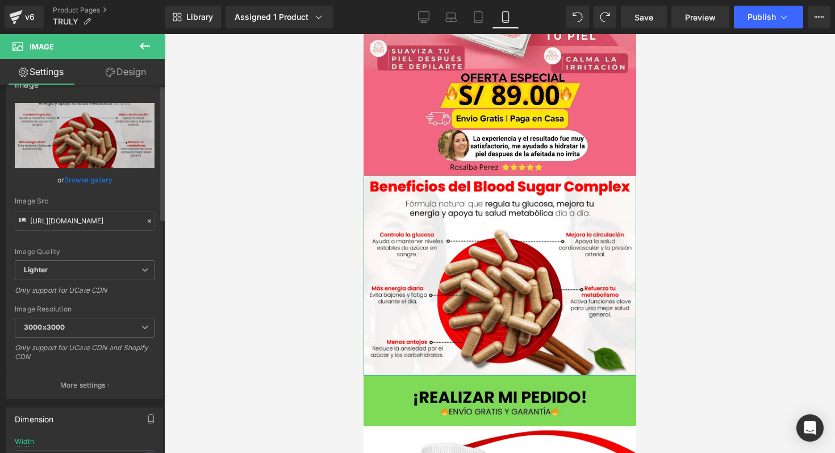
scroll to position [0, 0]
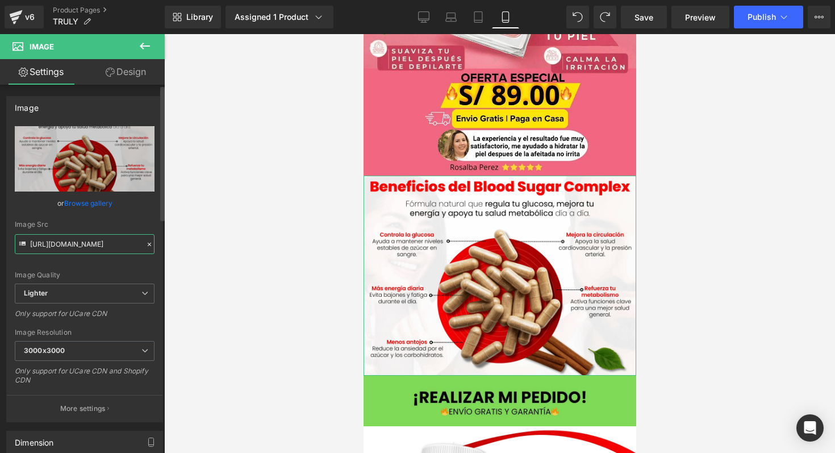
click at [131, 247] on input "https://ucarecdn.com/f816020a-ec17-42f2-8d13-4ecf4d7b1d38/-/format/auto/-/previ…" at bounding box center [85, 244] width 140 height 20
click at [148, 245] on icon at bounding box center [149, 244] width 3 height 3
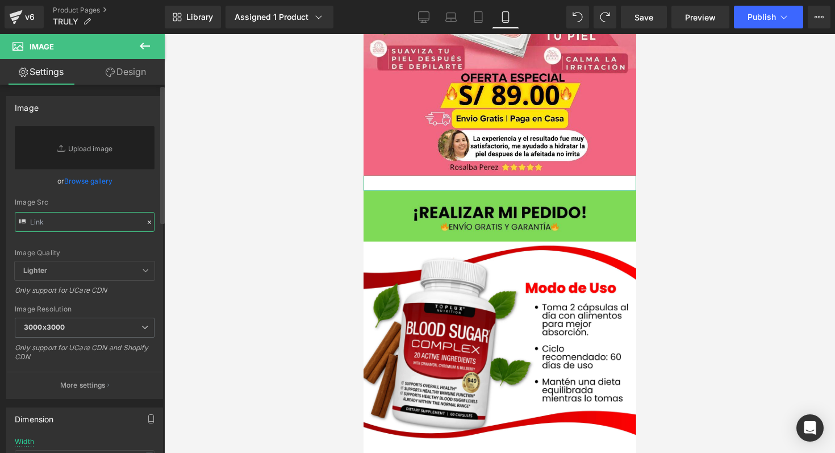
click at [87, 212] on input "text" at bounding box center [85, 222] width 140 height 20
paste input "https://cdn.shopify.com/videos/c/o/v/4b33b4c19a6a40e08f64c3367a9c2b96.mp4"
type input "https://cdn.shopify.com/videos/c/o/v/4b33b4c19a6a40e08f64c3367a9c2b96.mp4"
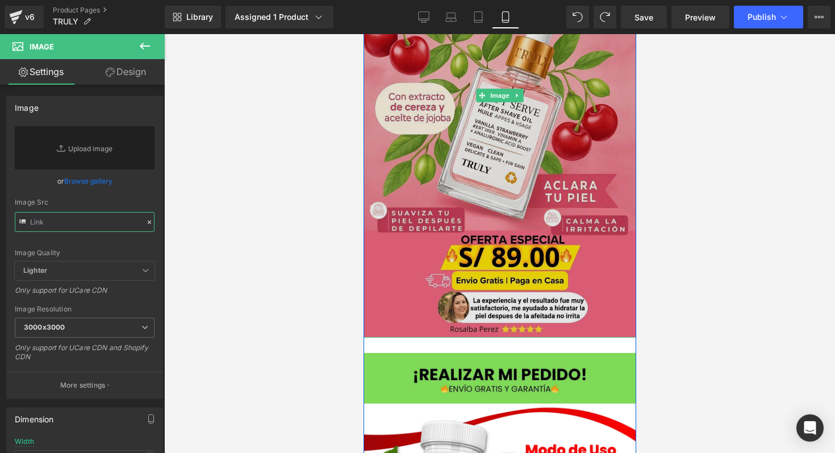
scroll to position [230, 0]
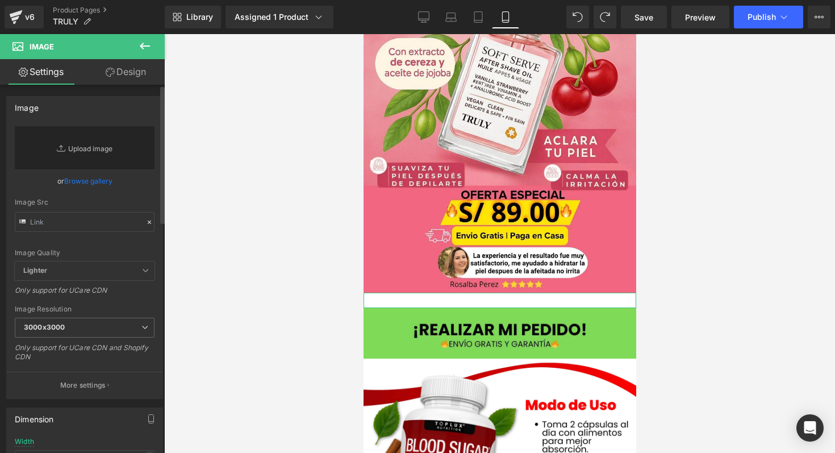
click at [91, 139] on link "Replace Image" at bounding box center [85, 147] width 140 height 43
type input "C:\fakepath\WhatsApp Image 2025-08-11 at 6.27.25 PM.jpeg"
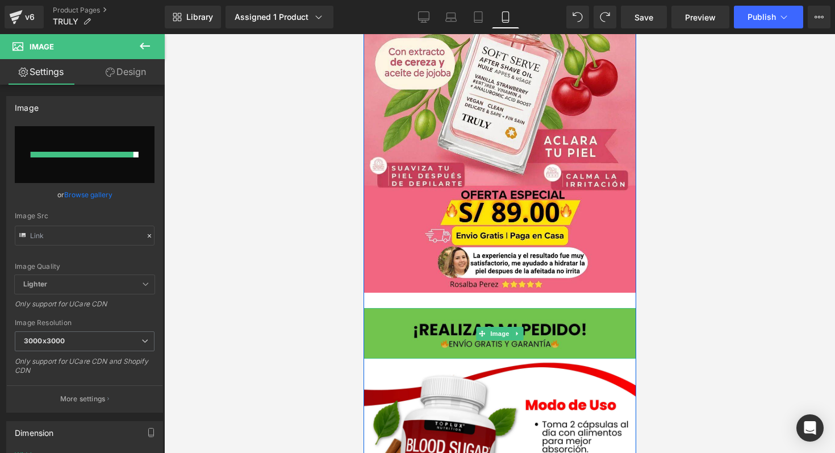
type input "https://ucarecdn.com/b9e0fb63-ceb5-4a65-881c-ea21f5372fcb/-/format/auto/-/previ…"
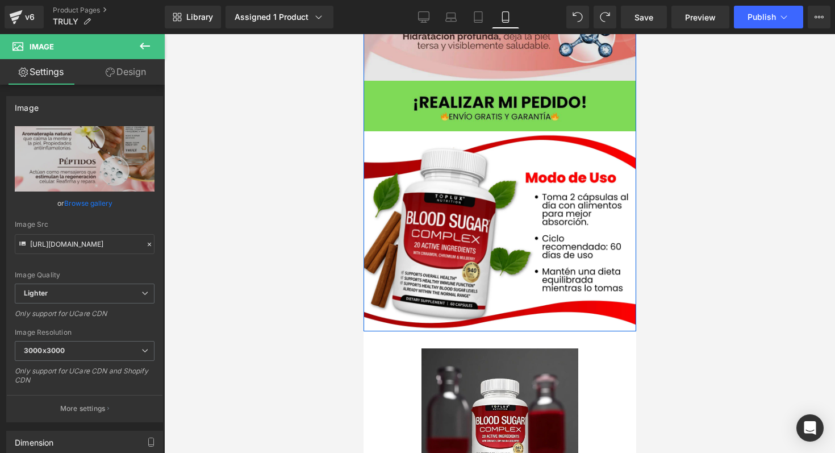
scroll to position [853, 0]
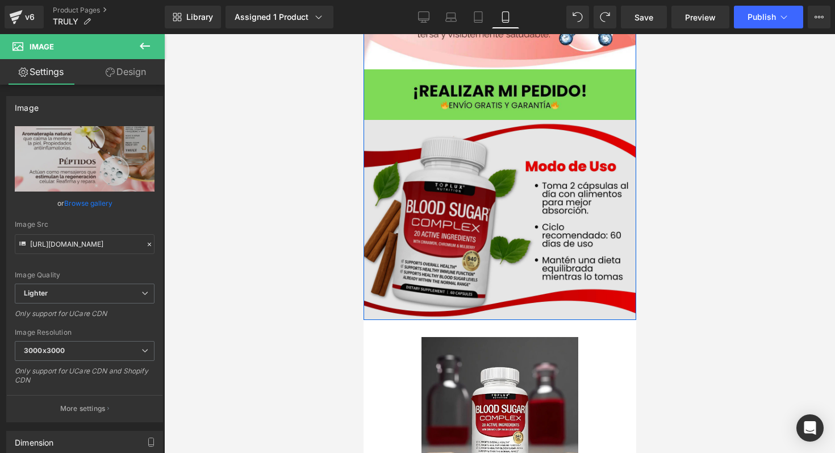
click at [512, 193] on img at bounding box center [499, 220] width 273 height 200
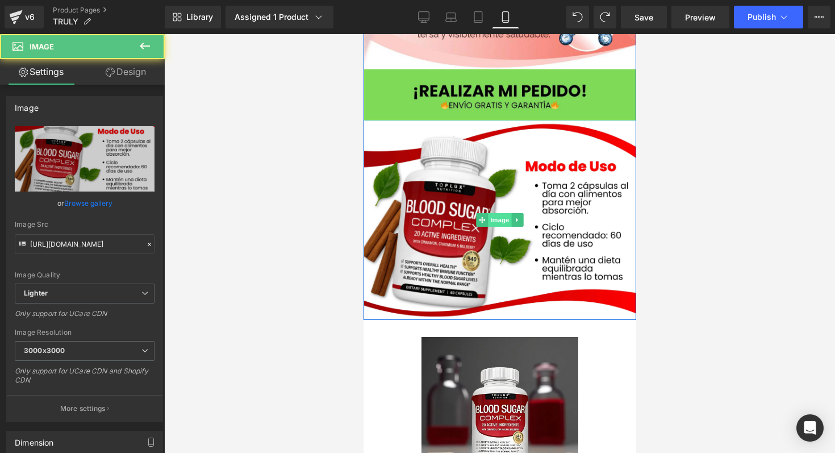
click at [494, 217] on span "Image" at bounding box center [499, 220] width 24 height 14
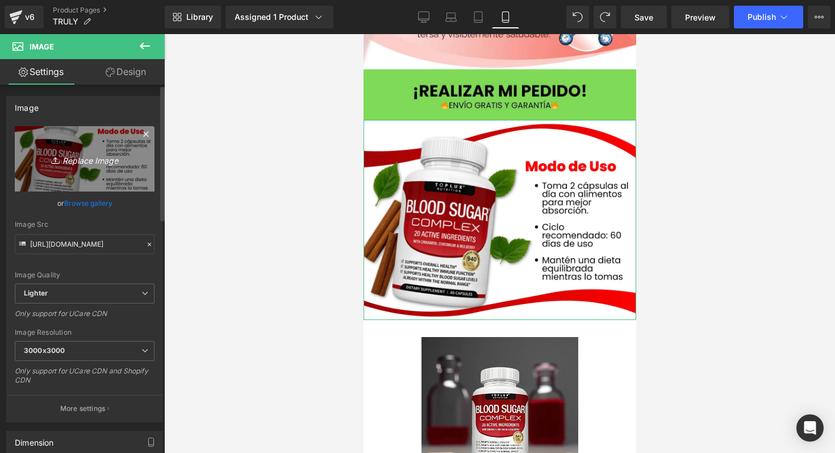
click at [87, 156] on icon "Replace Image" at bounding box center [84, 159] width 91 height 14
type input "C:\fakepath\WhatsApp Image 2025-08-11 at 6.27.26 PM.jpeg"
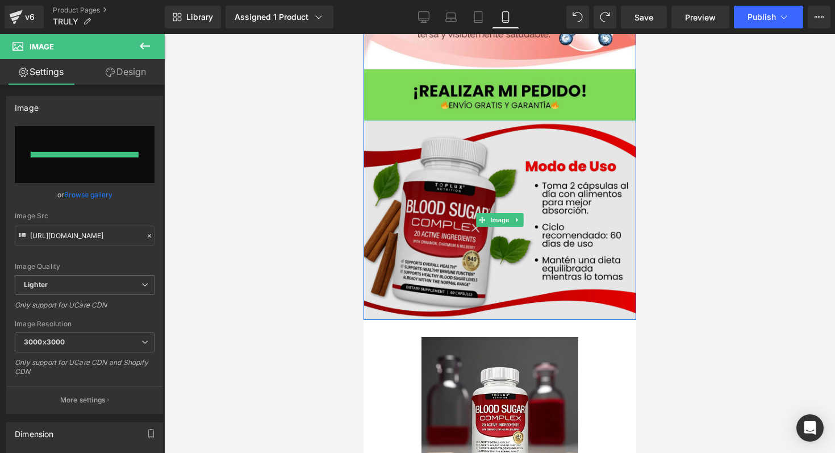
type input "https://ucarecdn.com/96a62358-dec0-436f-bb34-1576af9e5e90/-/format/auto/-/previ…"
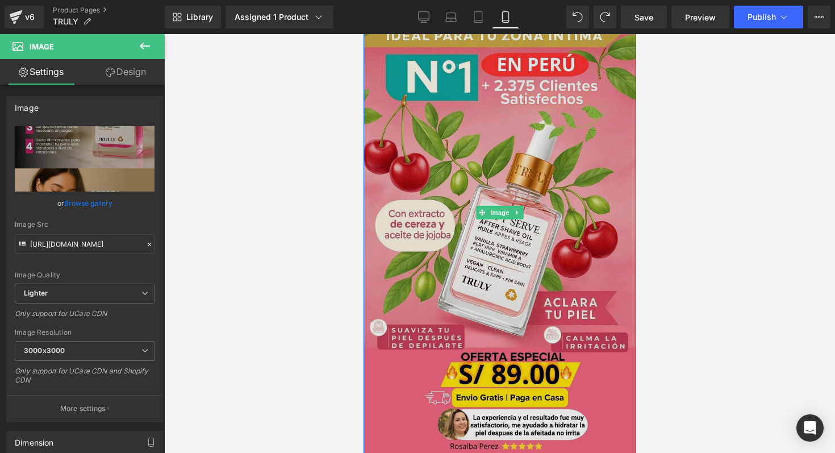
scroll to position [69, 0]
click at [526, 172] on img at bounding box center [499, 211] width 273 height 485
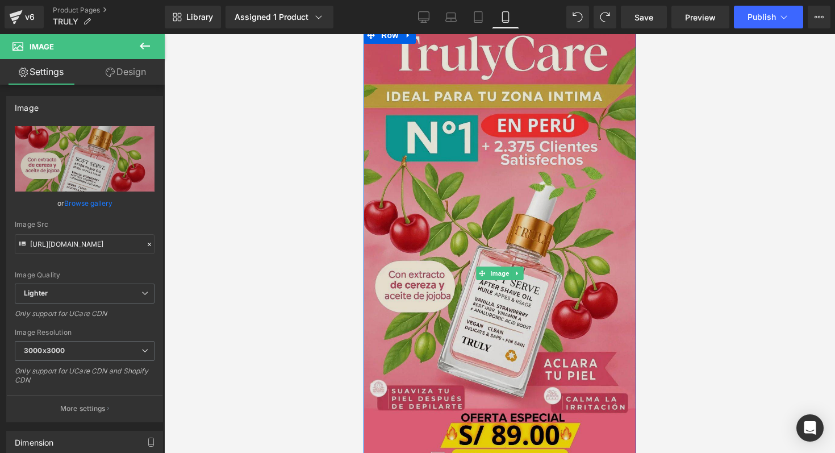
scroll to position [0, 0]
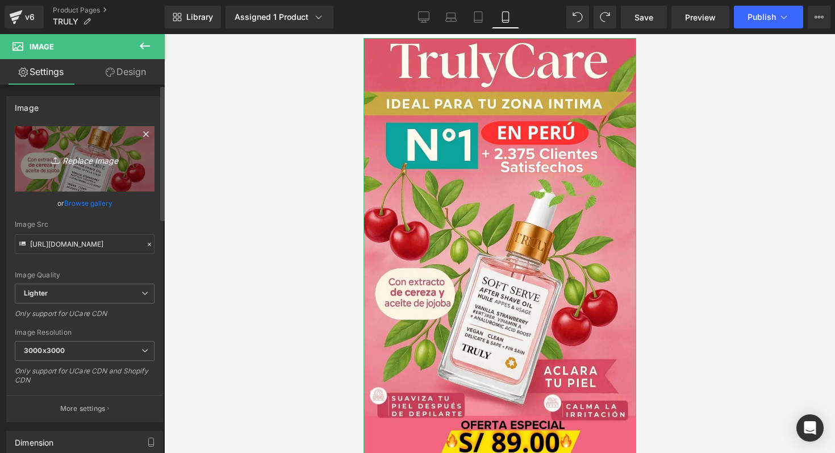
click at [89, 161] on icon "Replace Image" at bounding box center [84, 159] width 91 height 14
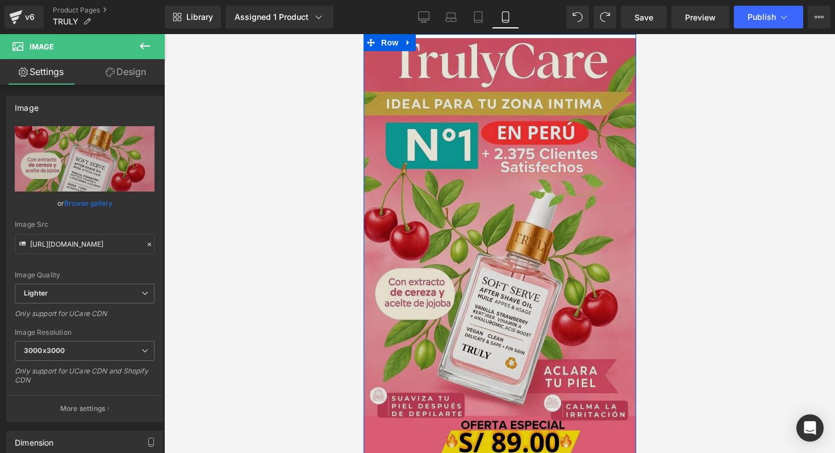
click at [536, 195] on img at bounding box center [499, 280] width 273 height 485
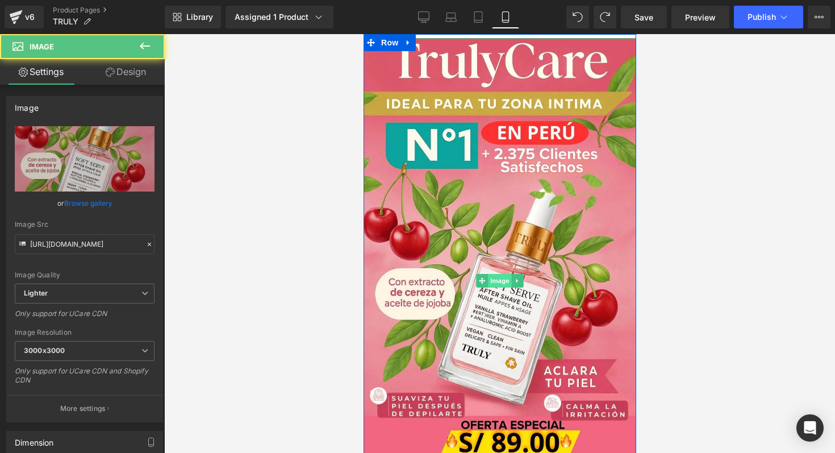
click at [492, 274] on span "Image" at bounding box center [499, 281] width 24 height 14
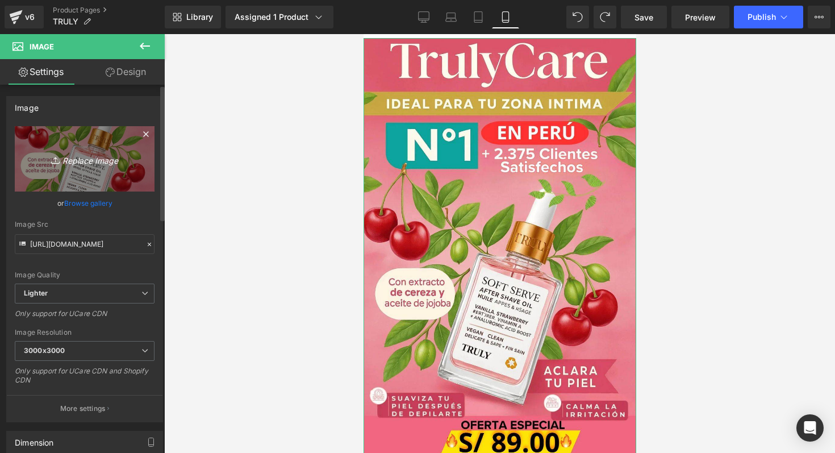
click at [68, 169] on link "Replace Image" at bounding box center [85, 158] width 140 height 65
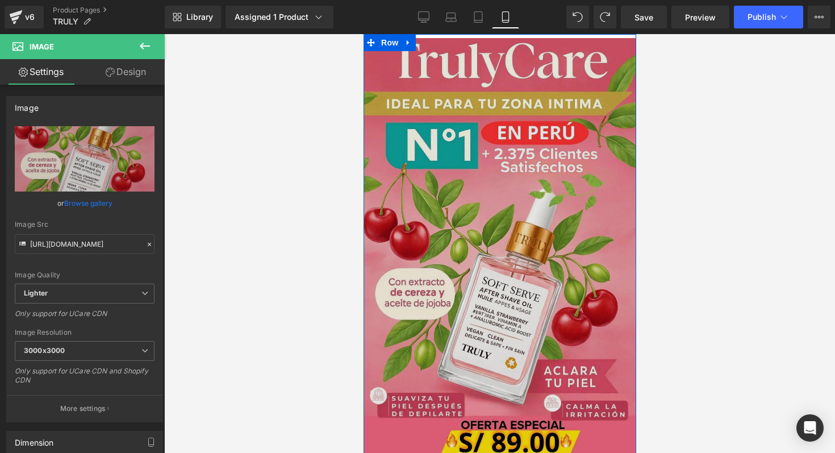
click at [504, 194] on img at bounding box center [499, 280] width 273 height 485
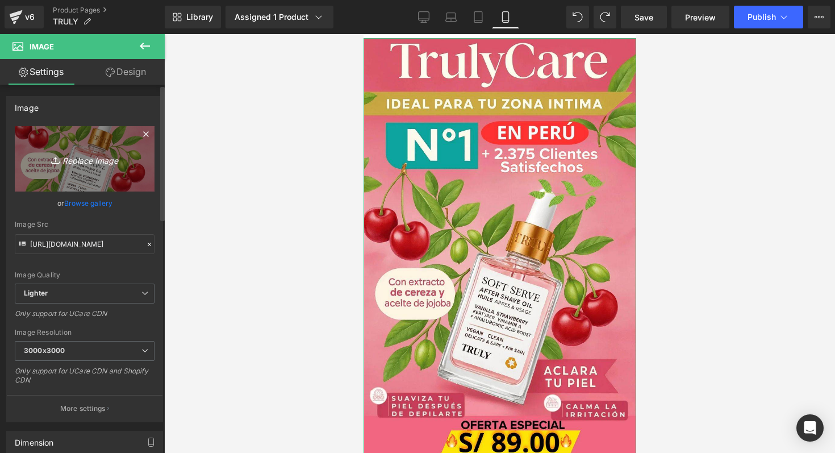
click at [98, 156] on icon "Replace Image" at bounding box center [84, 159] width 91 height 14
type input "C:\fakepath\TR3.webp"
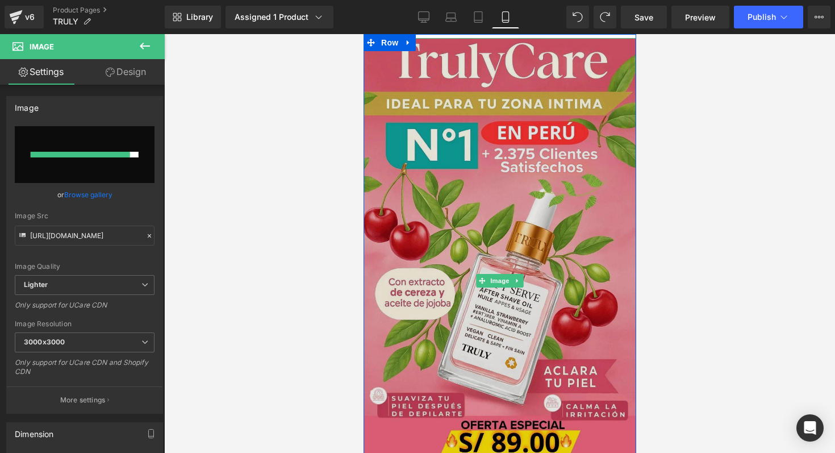
type input "https://ucarecdn.com/321554aa-cf45-4a14-b608-47c1c7239ac3/-/format/auto/-/previ…"
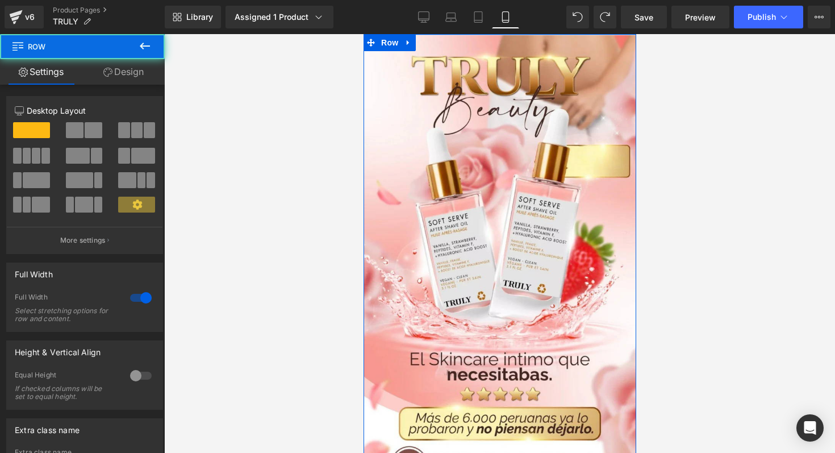
drag, startPoint x: 578, startPoint y: 37, endPoint x: 582, endPoint y: 31, distance: 7.4
click at [582, 34] on html "Ir directamente al contenido Image Image Image Image Row Sale Off (P) Image Con…" at bounding box center [499, 243] width 273 height 419
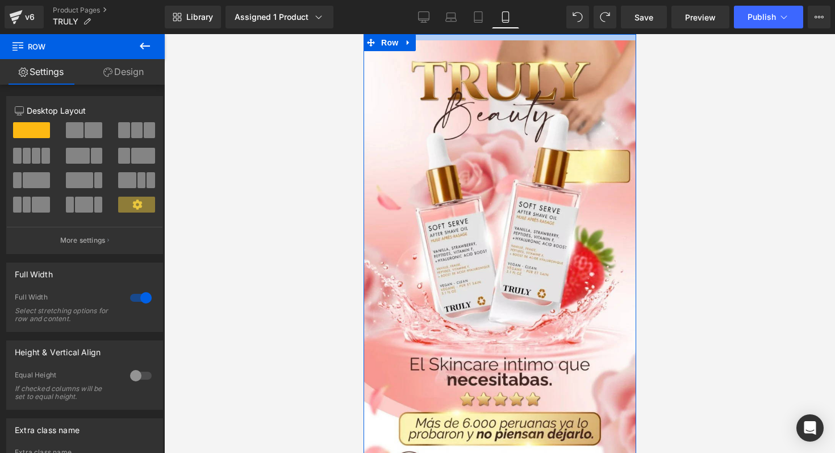
click at [583, 39] on div at bounding box center [499, 37] width 273 height 6
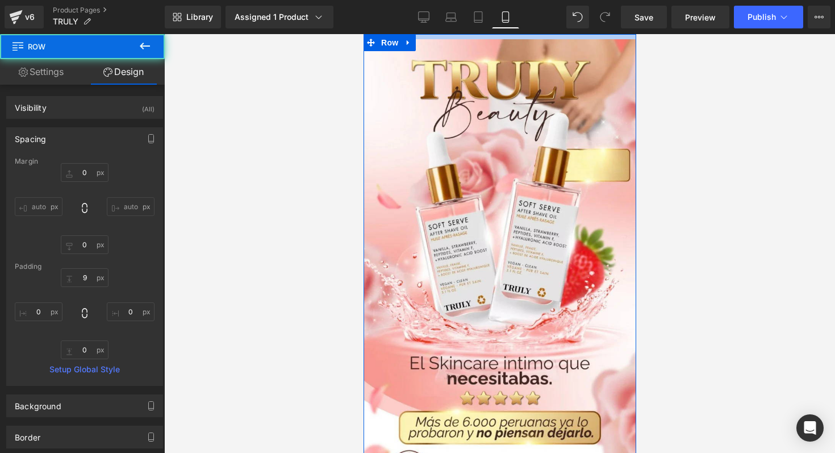
drag, startPoint x: 583, startPoint y: 39, endPoint x: 589, endPoint y: 30, distance: 11.5
click at [589, 34] on html "Ir directamente al contenido Image Image Image Image Row Sale Off (P) Image Con…" at bounding box center [499, 243] width 273 height 419
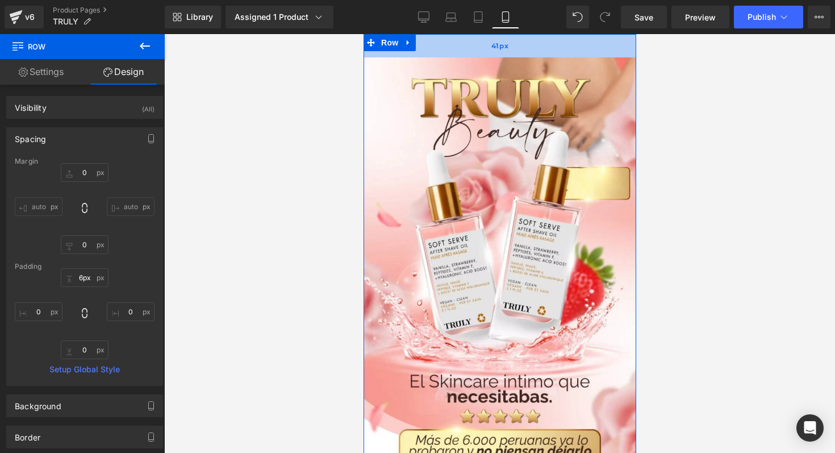
type input "3px"
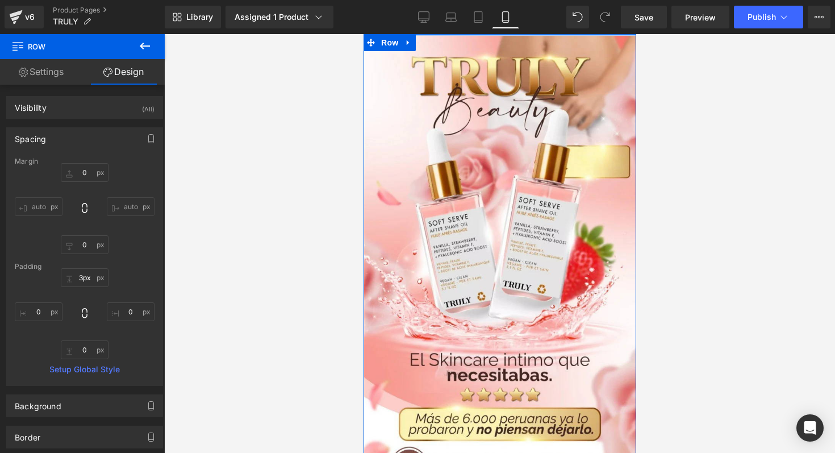
click at [543, 11] on div "Library Assigned 1 Product Product Preview ACLARANTE DE ZONAS INTIMAS | TRULY M…" at bounding box center [500, 17] width 670 height 23
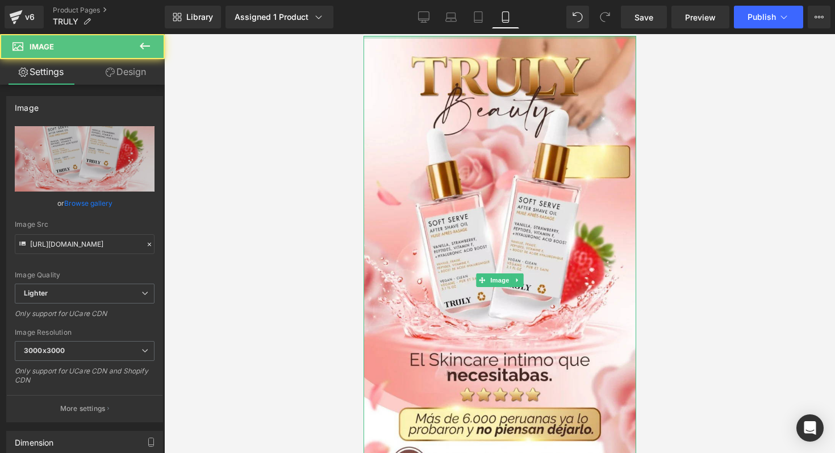
drag, startPoint x: 533, startPoint y: 36, endPoint x: 538, endPoint y: 15, distance: 20.9
click at [538, 34] on html "Ir directamente al contenido Image Image Image Image Row Sale Off (P) Image Con…" at bounding box center [499, 243] width 273 height 419
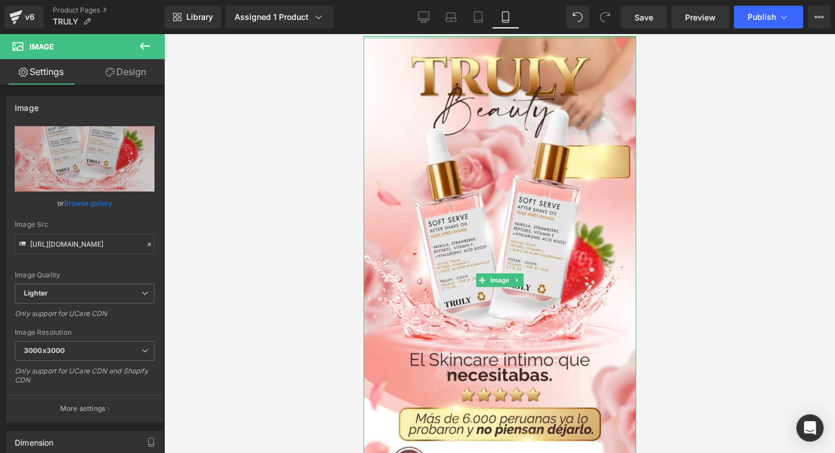
drag, startPoint x: 536, startPoint y: 36, endPoint x: 537, endPoint y: 21, distance: 14.9
click at [537, 34] on html "Ir directamente al contenido Image Image Image Image Row Sale Off (P) Image Con…" at bounding box center [499, 243] width 273 height 419
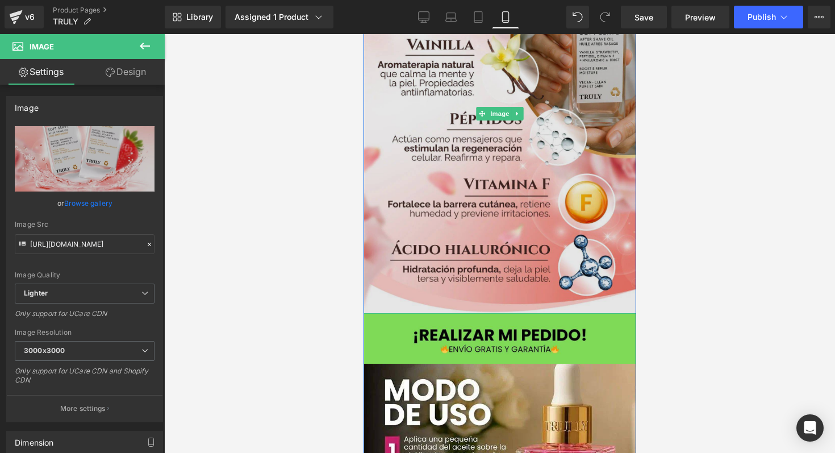
scroll to position [619, 0]
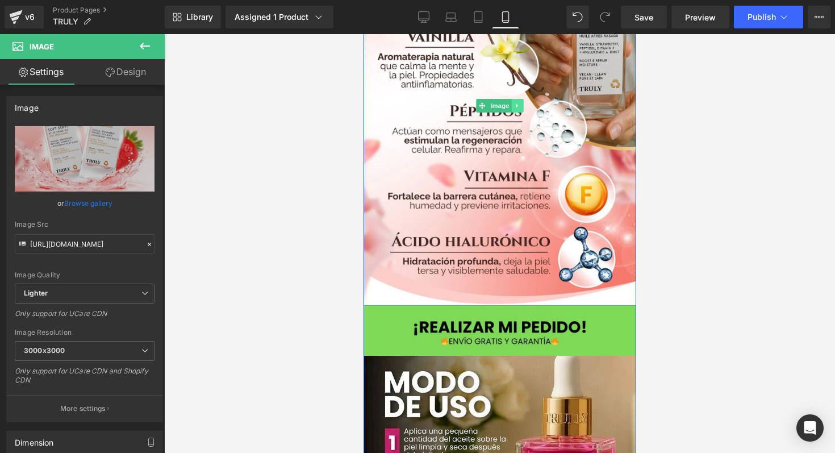
click at [516, 106] on icon at bounding box center [517, 105] width 6 height 7
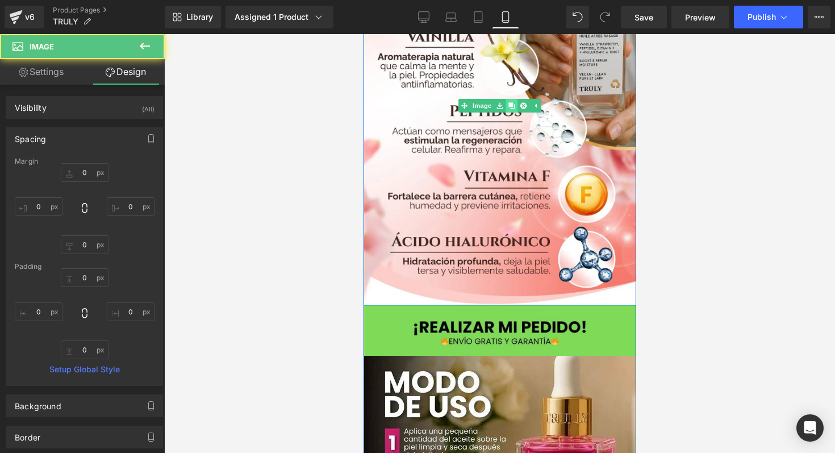
click at [508, 108] on icon at bounding box center [511, 105] width 6 height 6
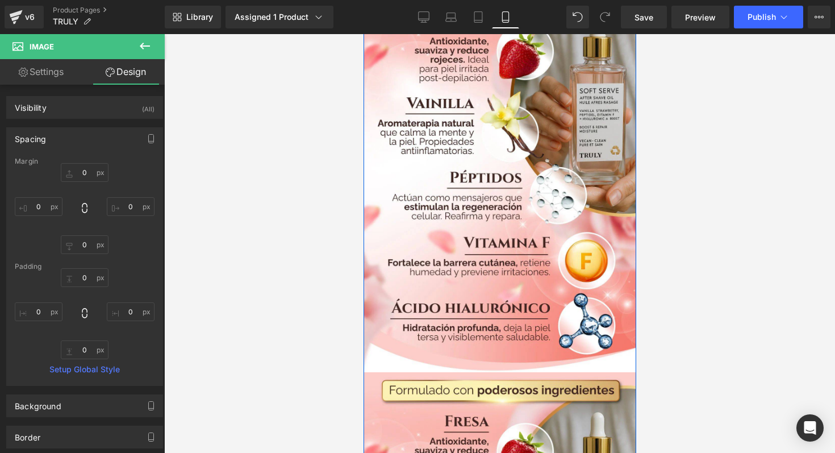
scroll to position [661, 0]
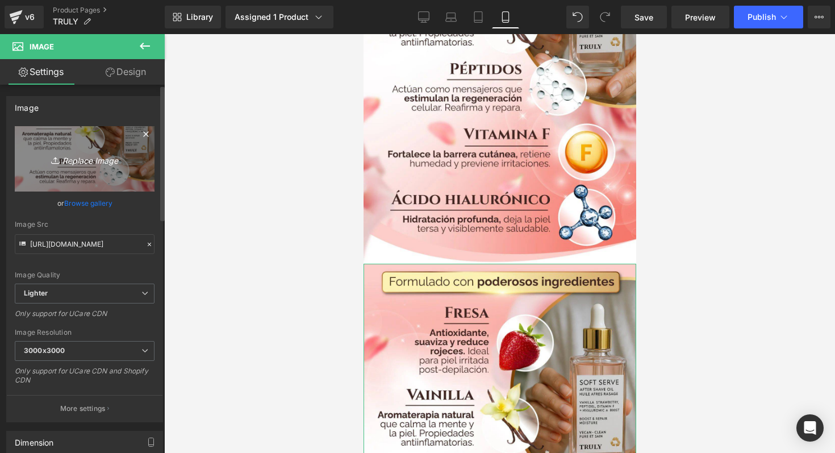
click at [101, 162] on icon "Replace Image" at bounding box center [84, 159] width 91 height 14
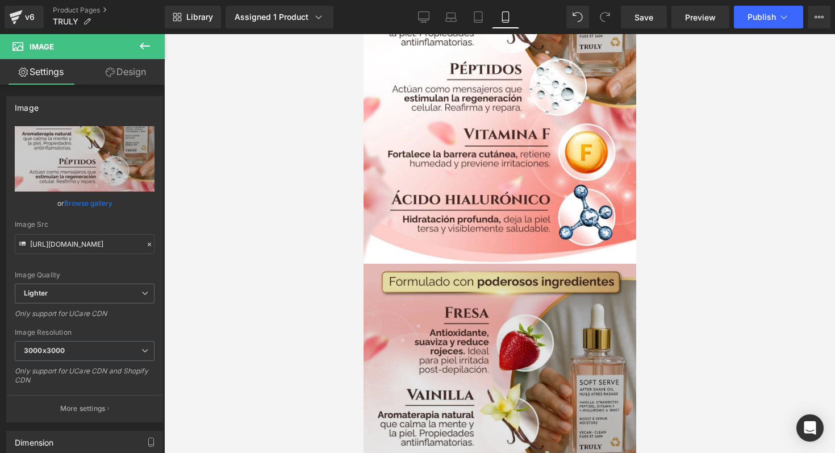
type input "C:\fakepath\TR1.webp"
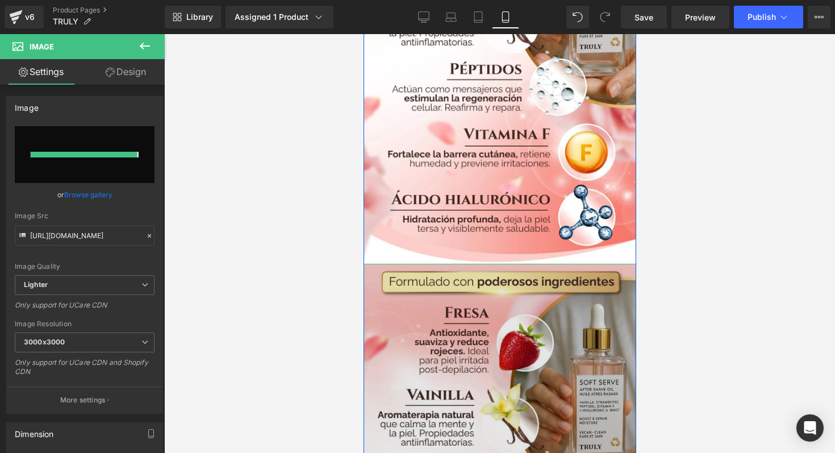
type input "https://ucarecdn.com/4bd9f614-656d-440a-aaf1-5d65f2e79009/-/format/auto/-/previ…"
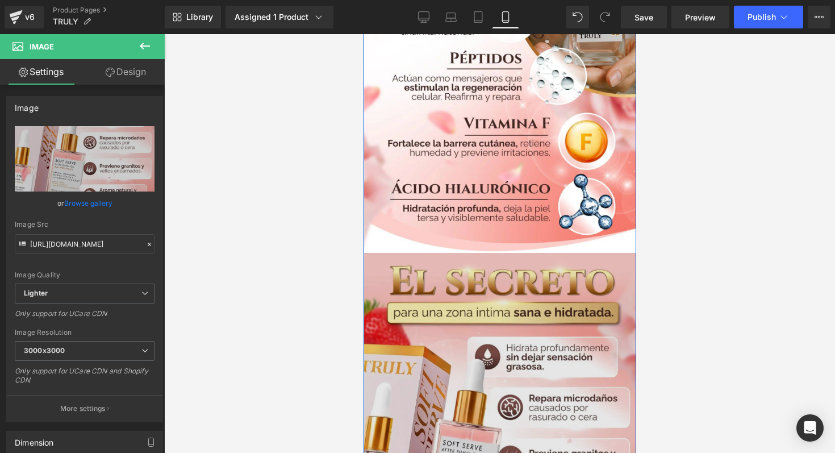
scroll to position [683, 0]
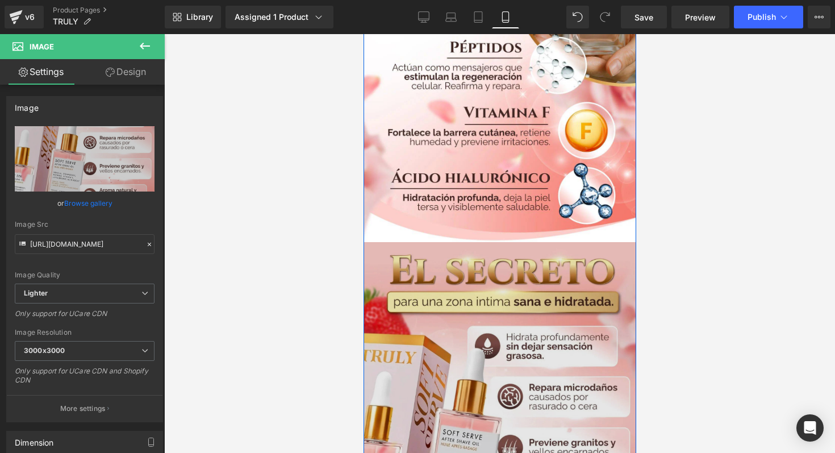
click at [517, 346] on img at bounding box center [499, 428] width 273 height 373
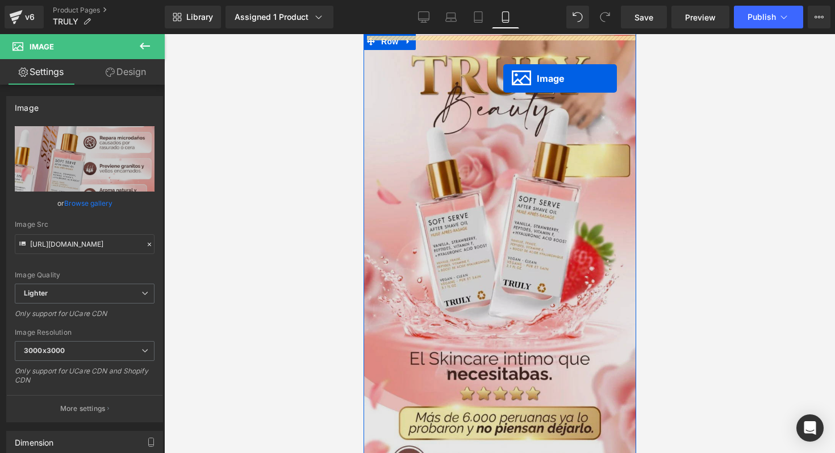
scroll to position [0, 0]
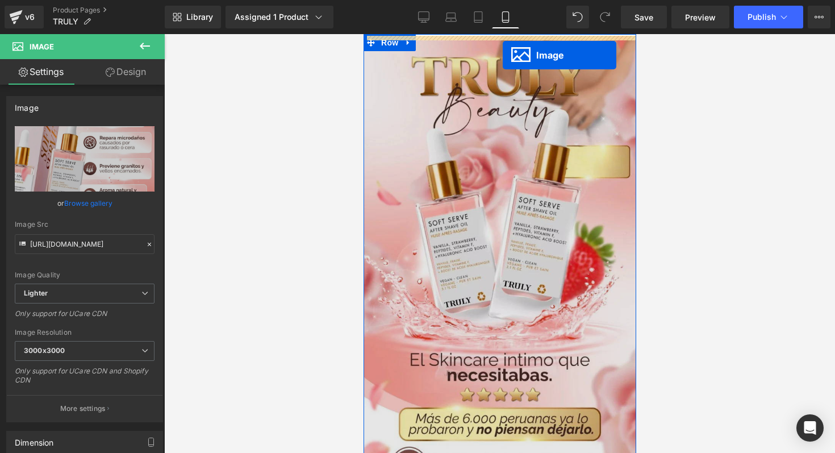
drag, startPoint x: 478, startPoint y: 426, endPoint x: 502, endPoint y: 56, distance: 371.1
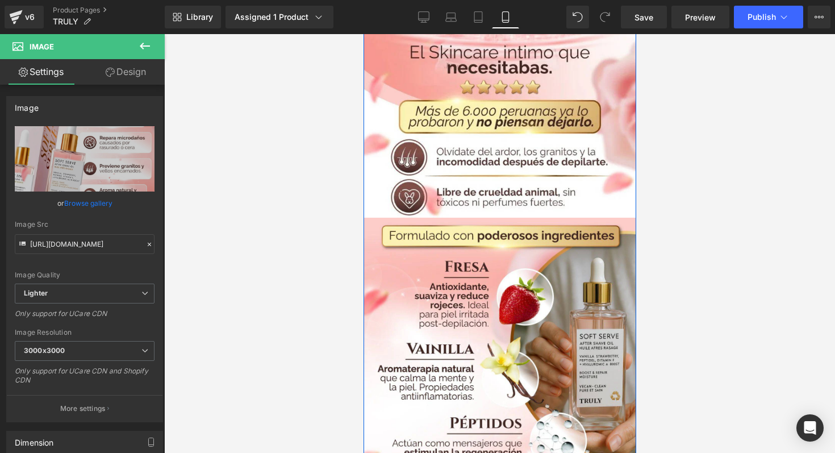
scroll to position [647, 0]
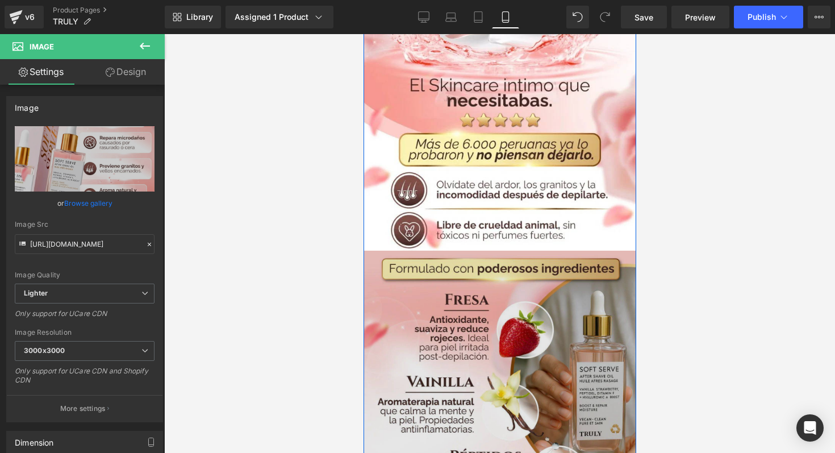
click at [476, 284] on img at bounding box center [499, 451] width 273 height 400
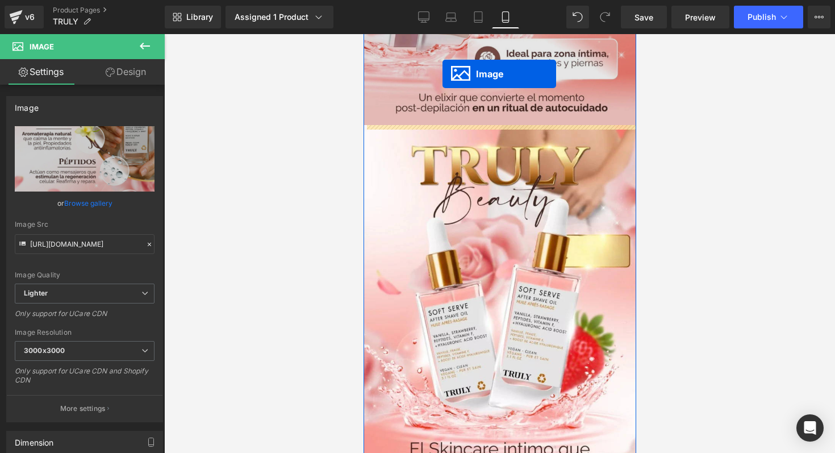
scroll to position [227, 0]
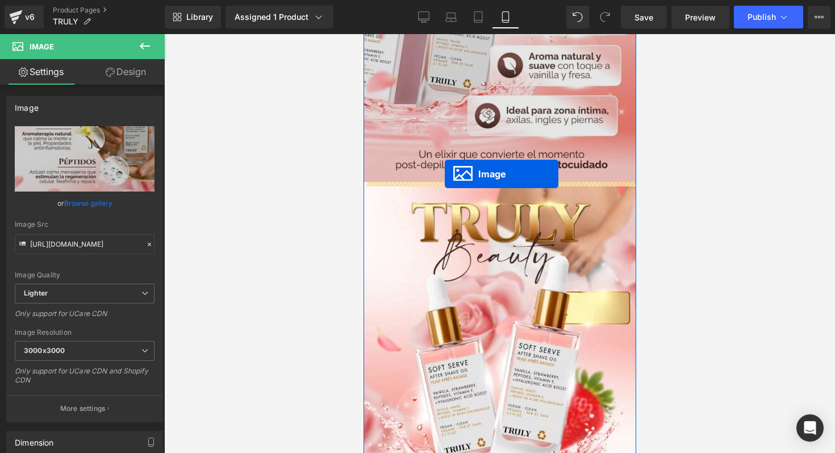
drag, startPoint x: 458, startPoint y: 446, endPoint x: 443, endPoint y: 176, distance: 270.8
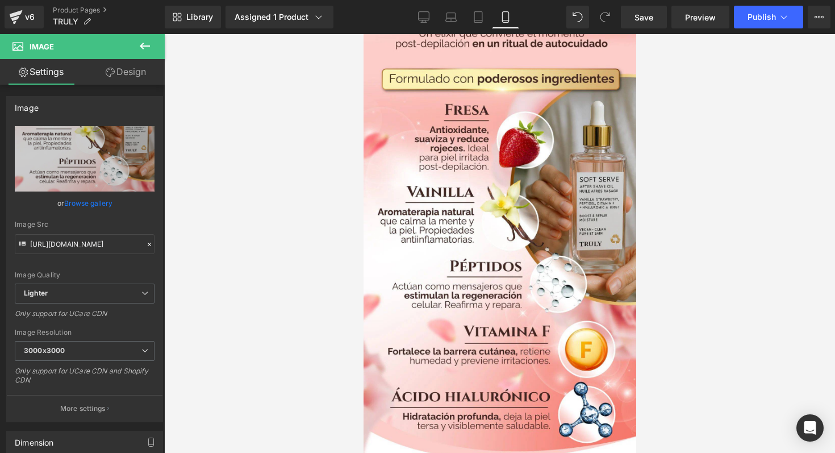
scroll to position [0, 0]
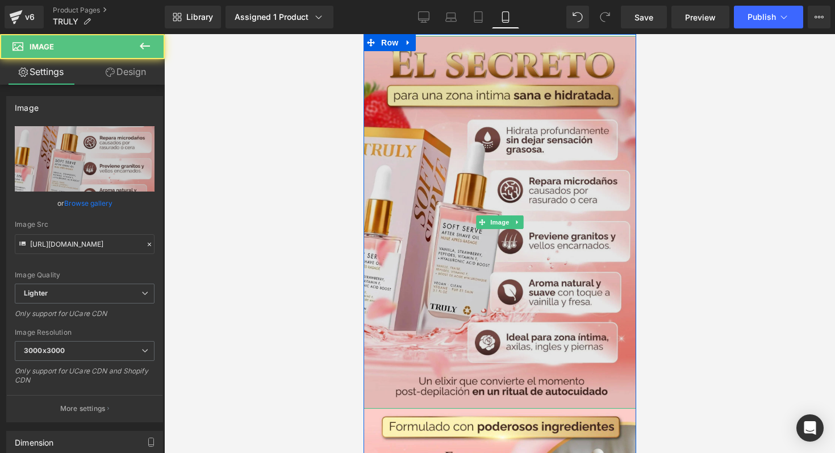
click at [444, 257] on img at bounding box center [499, 222] width 273 height 373
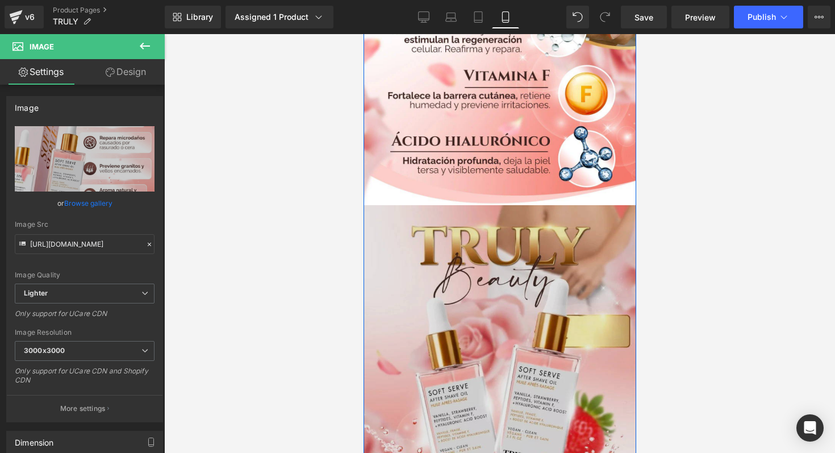
click at [427, 290] on img at bounding box center [499, 449] width 273 height 489
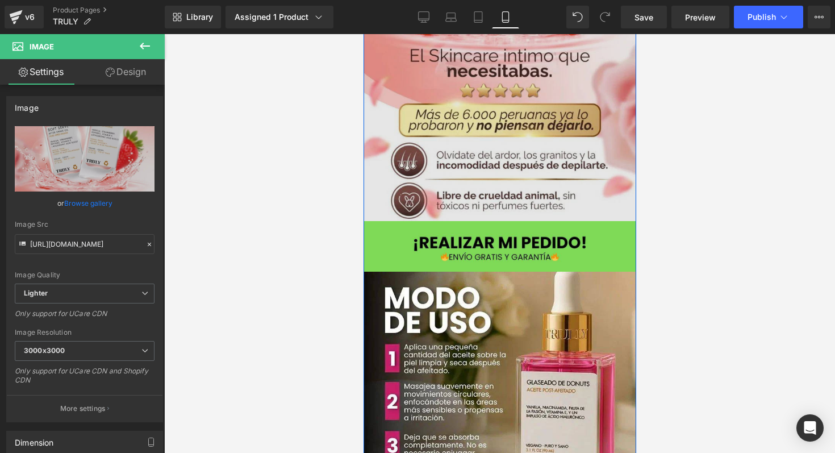
scroll to position [1087, 0]
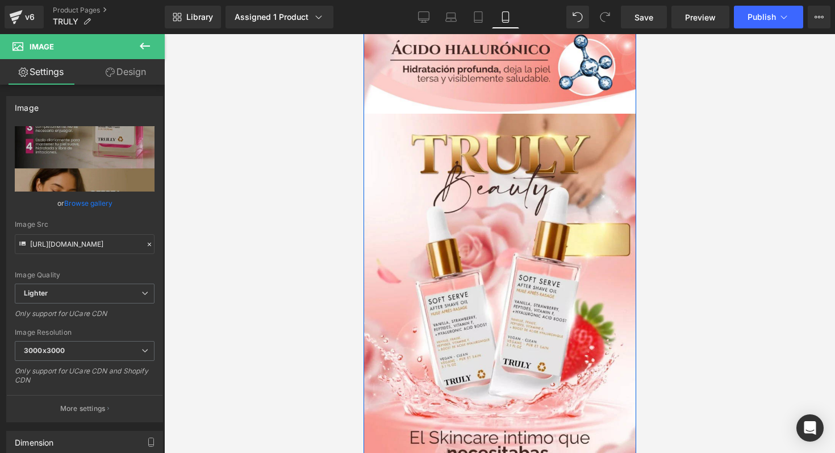
scroll to position [763, 0]
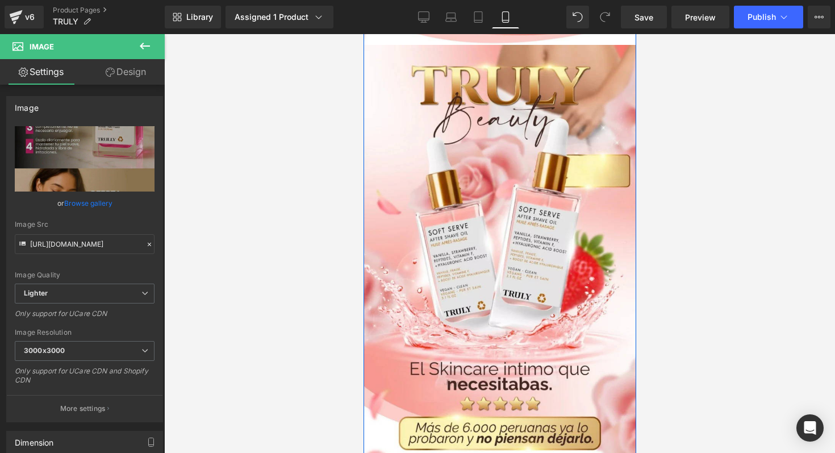
click at [459, 223] on img at bounding box center [499, 289] width 273 height 489
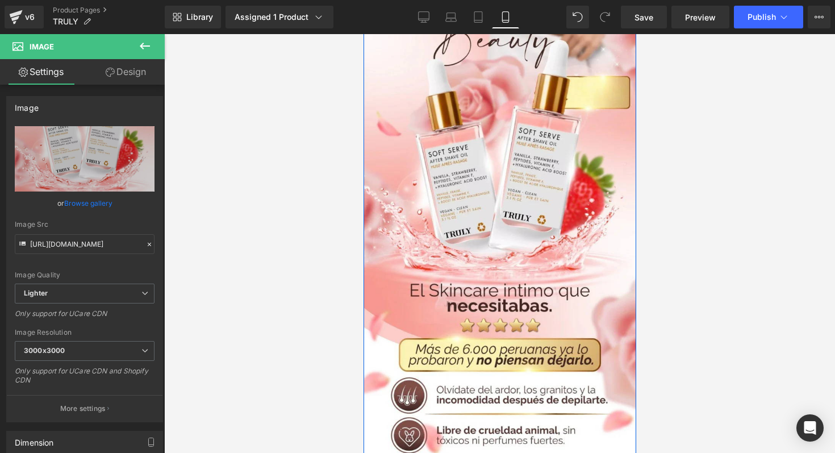
scroll to position [855, 0]
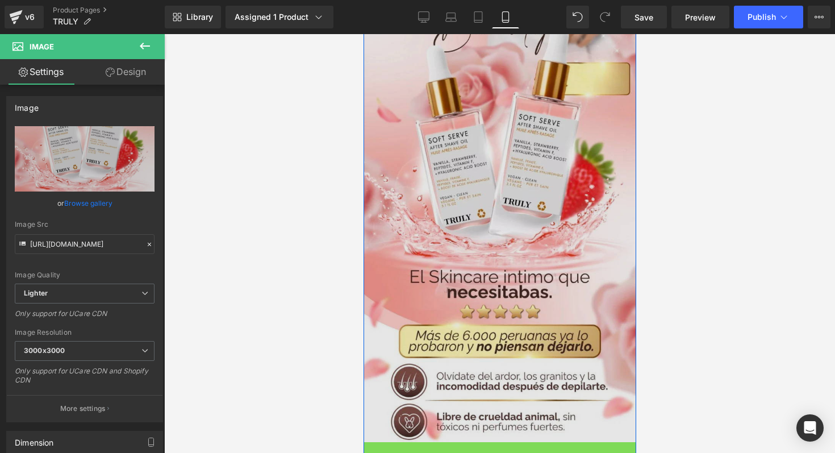
click at [473, 216] on img at bounding box center [499, 197] width 273 height 489
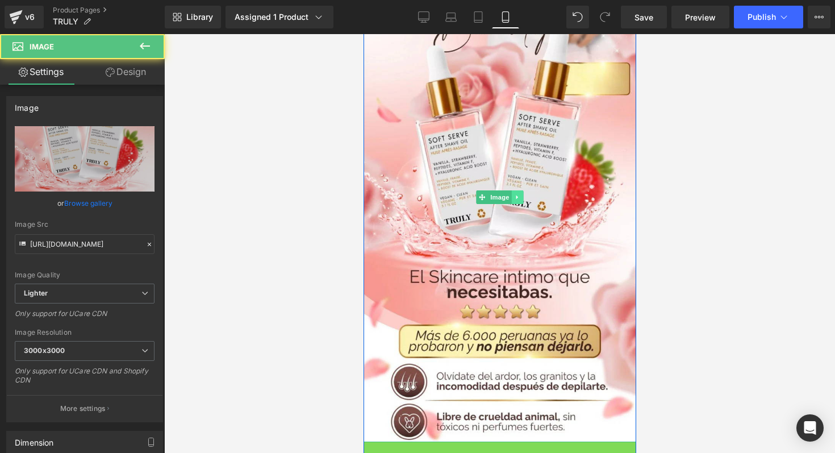
click at [514, 198] on icon at bounding box center [517, 197] width 6 height 7
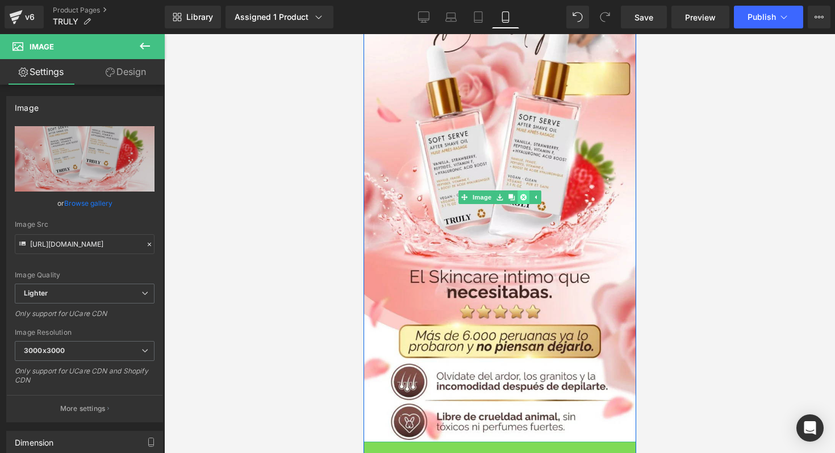
click at [520, 201] on link at bounding box center [523, 197] width 12 height 14
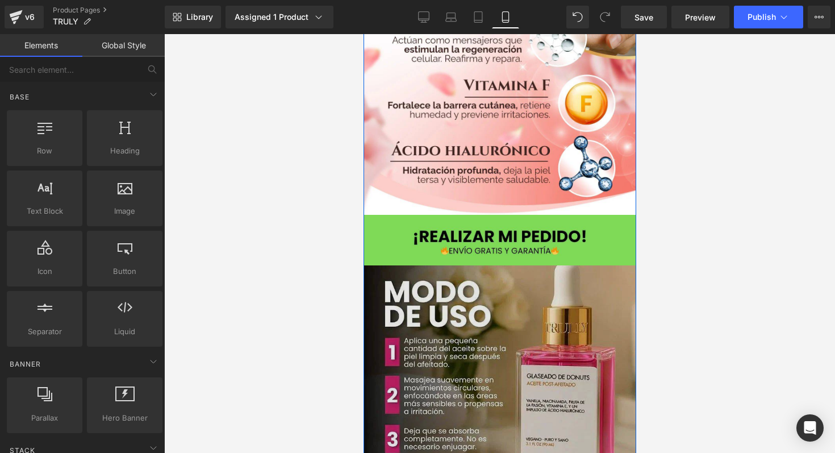
scroll to position [600, 0]
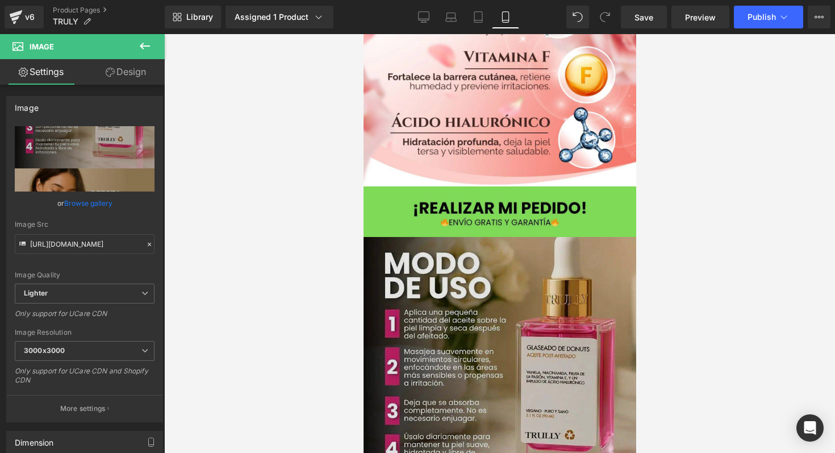
scroll to position [612, 0]
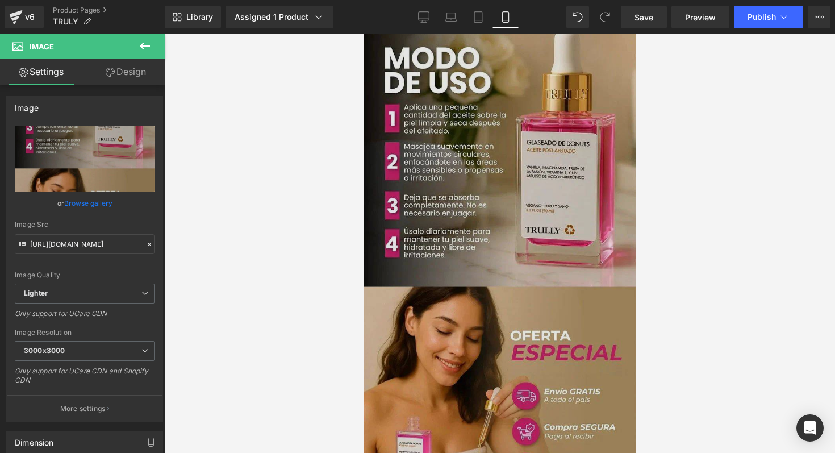
scroll to position [869, 0]
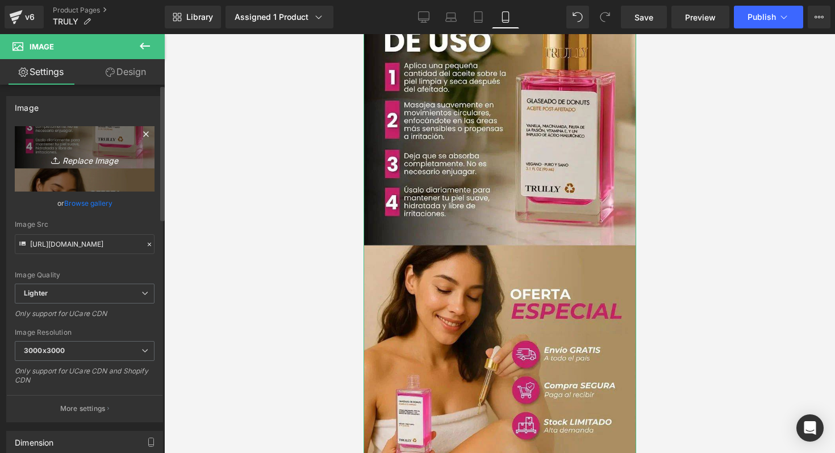
click at [89, 149] on link "Replace Image" at bounding box center [85, 158] width 140 height 65
type input "C:\fakepath\WhatsApp Image 2025-08-11 at 6.27.25 PM (2).jpeg"
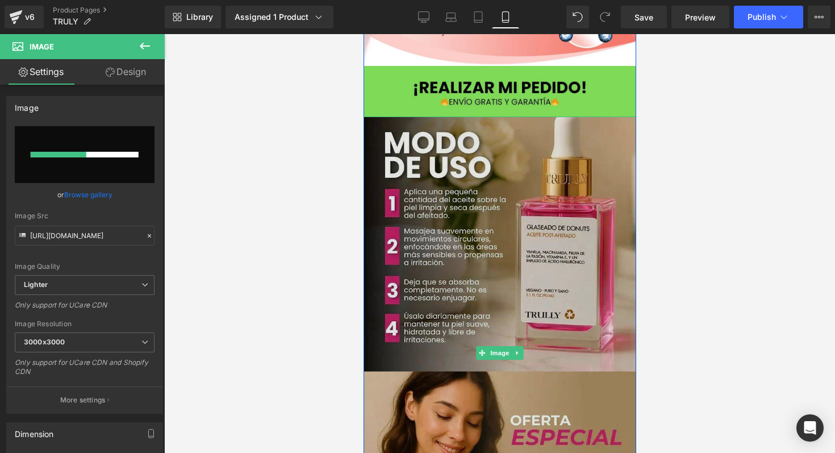
scroll to position [747, 0]
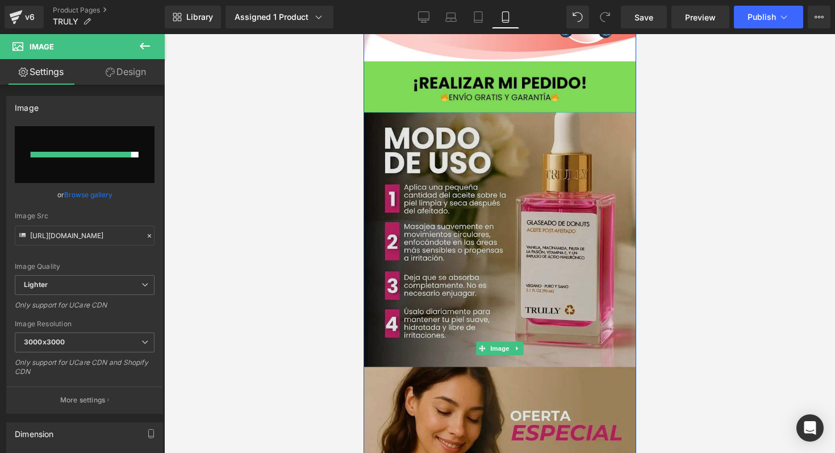
type input "https://ucarecdn.com/f516ecee-4831-4665-822b-d937d3cebd3a/-/format/auto/-/previ…"
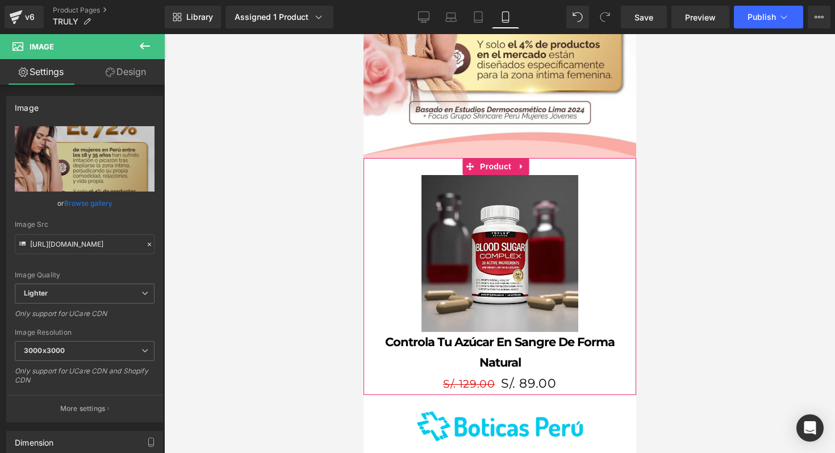
scroll to position [1063, 0]
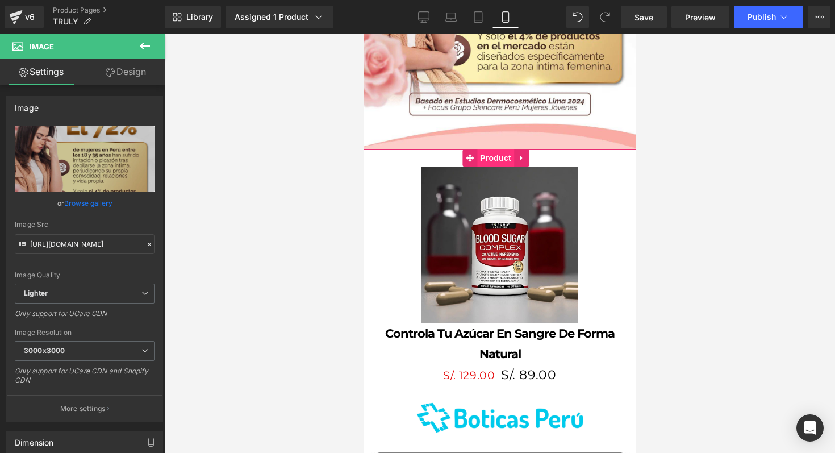
click at [499, 163] on span "Product" at bounding box center [495, 157] width 37 height 17
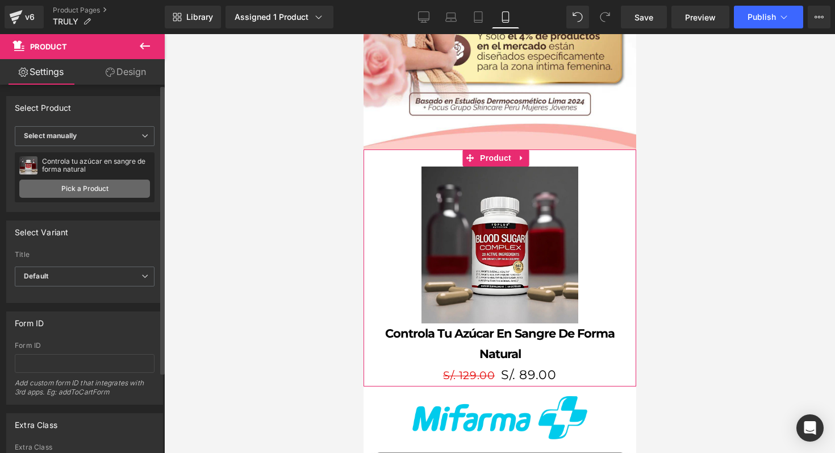
click at [76, 190] on link "Pick a Product" at bounding box center [84, 189] width 131 height 18
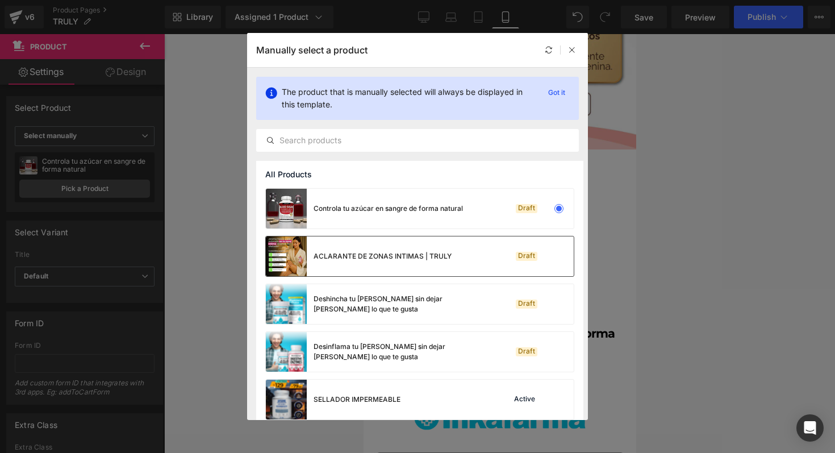
click at [290, 261] on img at bounding box center [286, 256] width 41 height 40
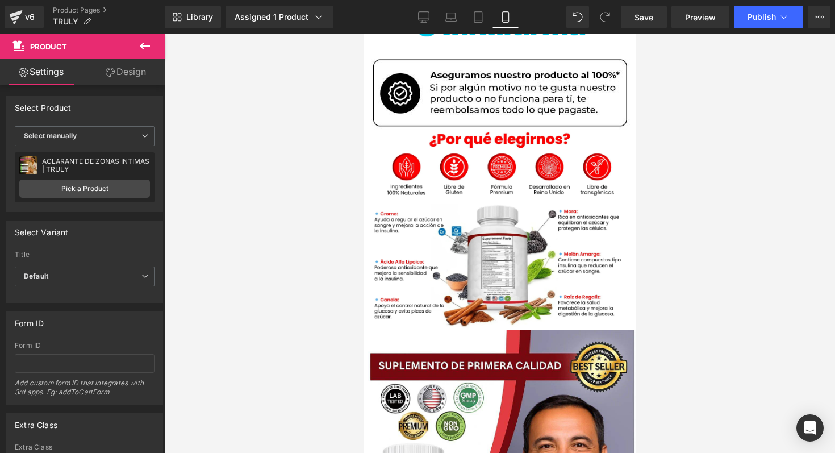
scroll to position [1435, 0]
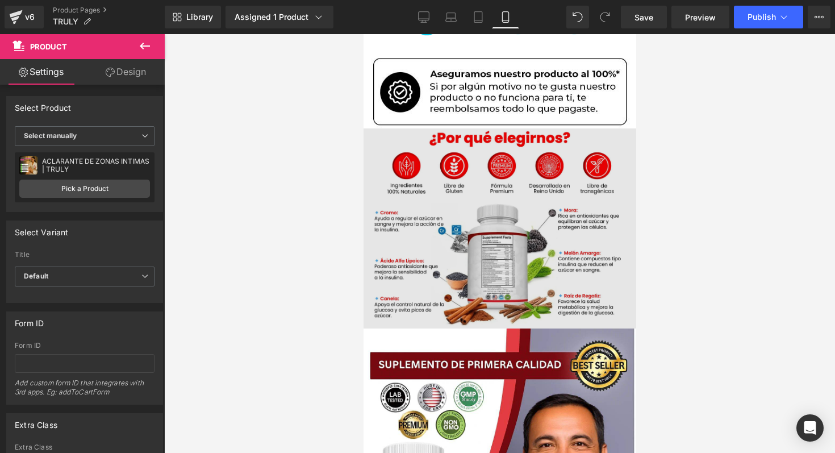
click at [507, 182] on img at bounding box center [499, 228] width 273 height 200
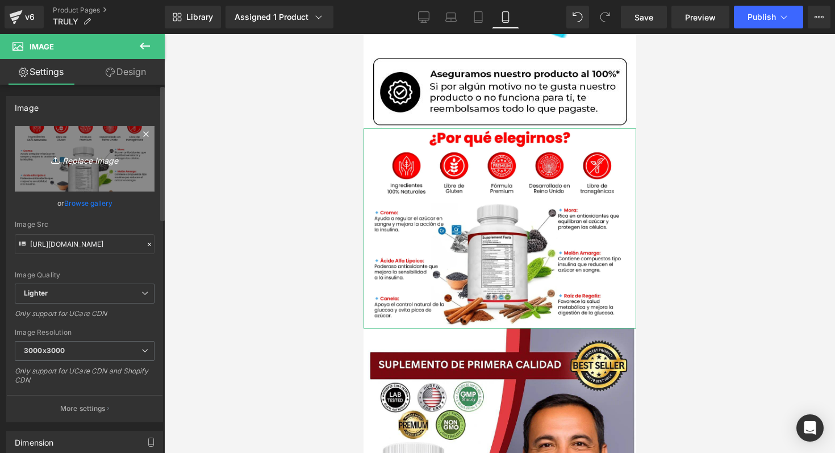
click at [100, 172] on link "Replace Image" at bounding box center [85, 158] width 140 height 65
type input "C:\fakepath\WhatsApp Image 2025-08-11 at 6.27.25 PM (4).jpeg"
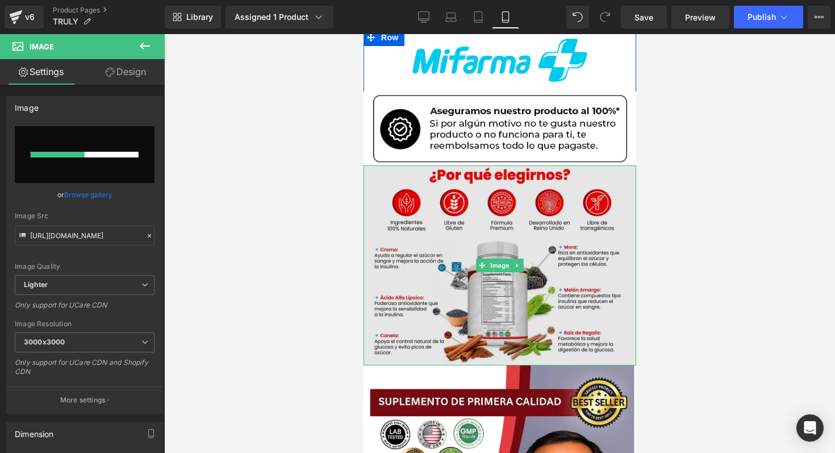
scroll to position [1400, 0]
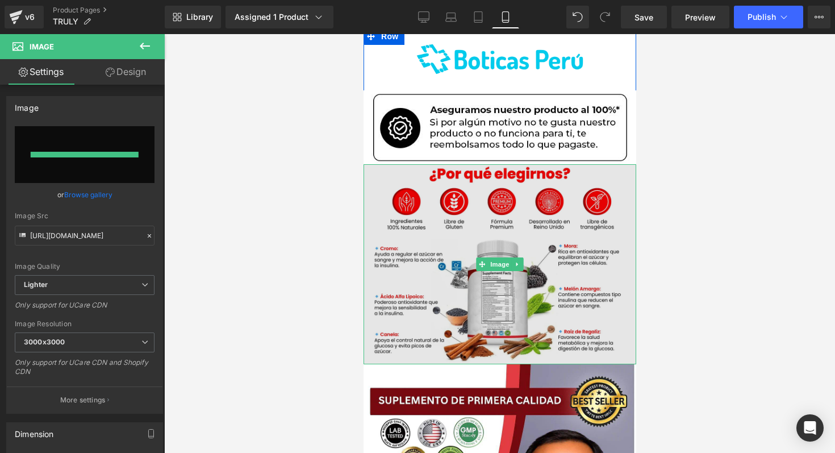
type input "https://ucarecdn.com/c1fa393a-ef95-4085-a68f-f76858a1adc2/-/format/auto/-/previ…"
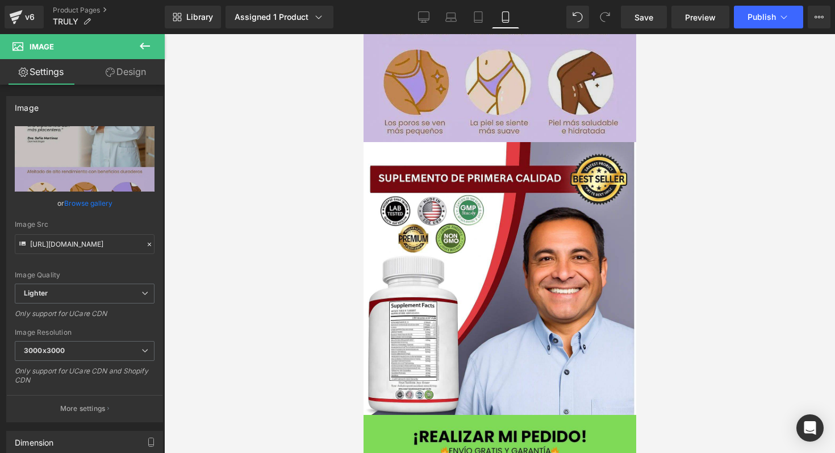
scroll to position [1898, 0]
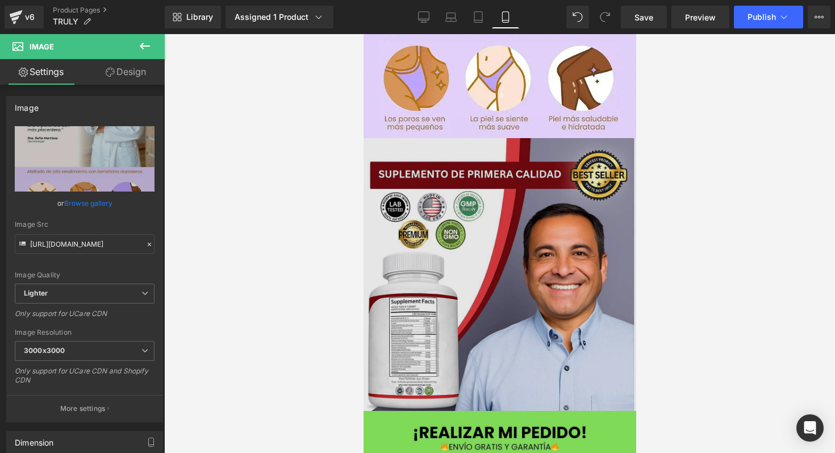
click at [511, 292] on img at bounding box center [499, 274] width 273 height 273
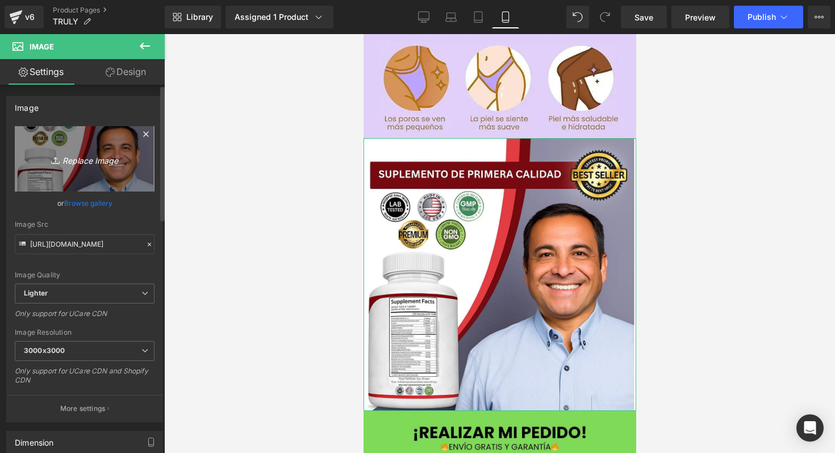
click at [90, 162] on icon "Replace Image" at bounding box center [84, 159] width 91 height 14
type input "C:\fakepath\WhatsApp Image 2025-08-11 at 6.27.25 PM (3).jpeg"
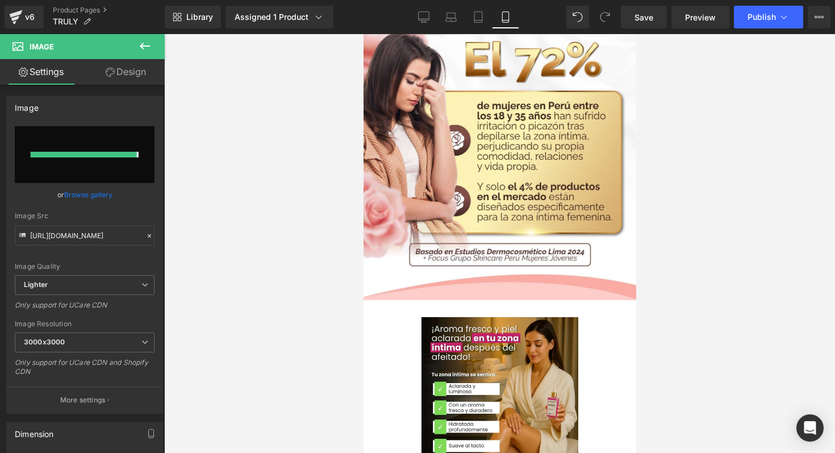
type input "https://ucarecdn.com/c0ac90e9-f82b-4c09-b153-6fa6944dbd89/-/format/auto/-/previ…"
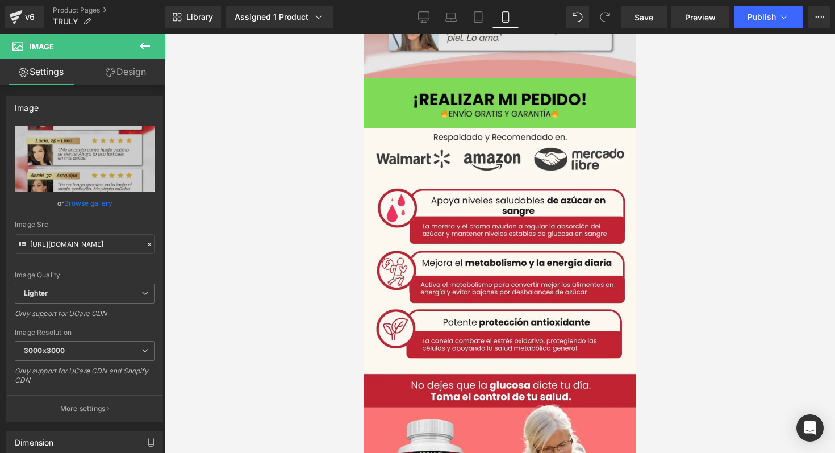
scroll to position [2318, 0]
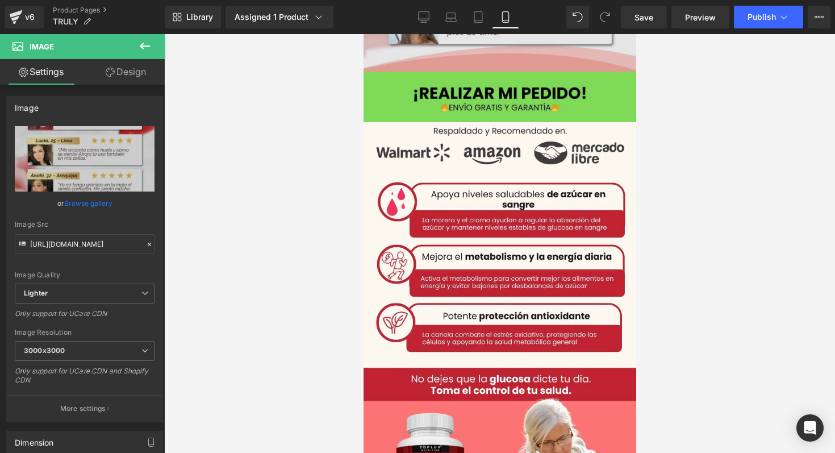
click at [455, 233] on img at bounding box center [499, 366] width 273 height 489
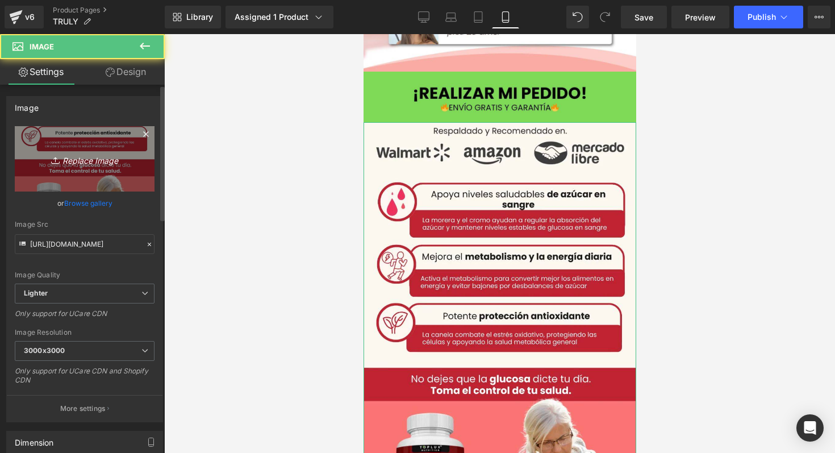
click at [76, 175] on link "Replace Image" at bounding box center [85, 158] width 140 height 65
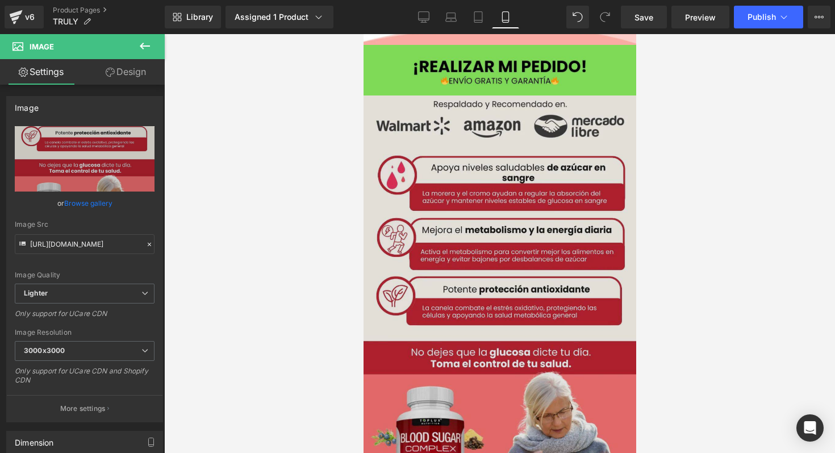
scroll to position [2370, 0]
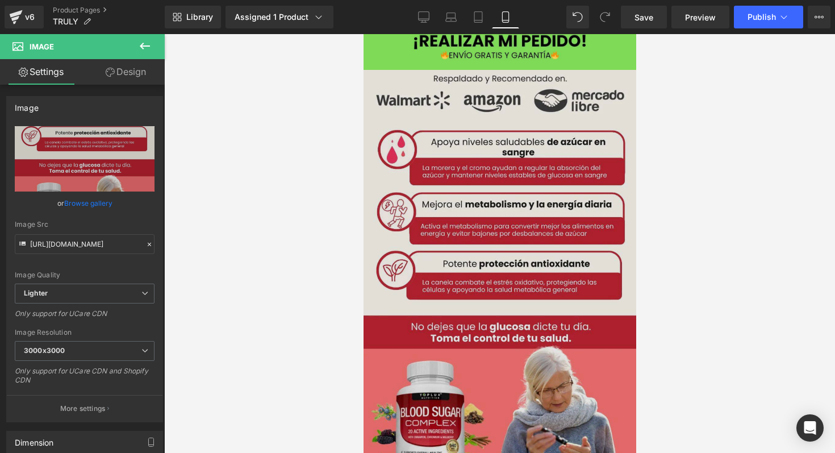
click at [539, 185] on img at bounding box center [499, 314] width 273 height 489
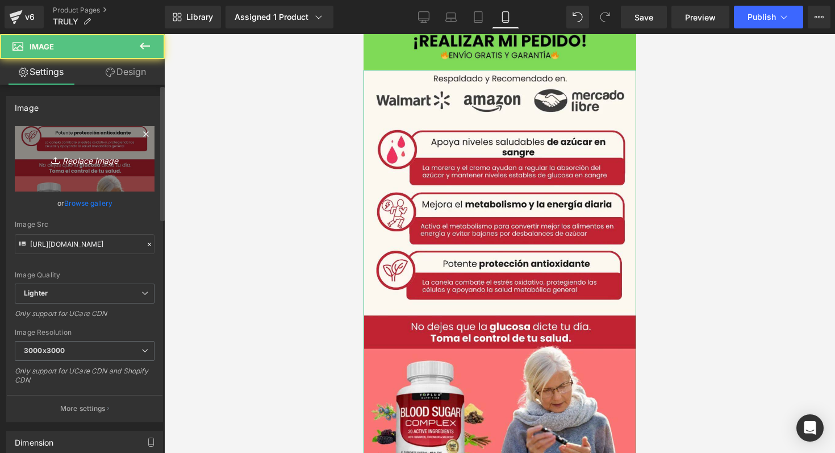
click at [86, 166] on link "Replace Image" at bounding box center [85, 158] width 140 height 65
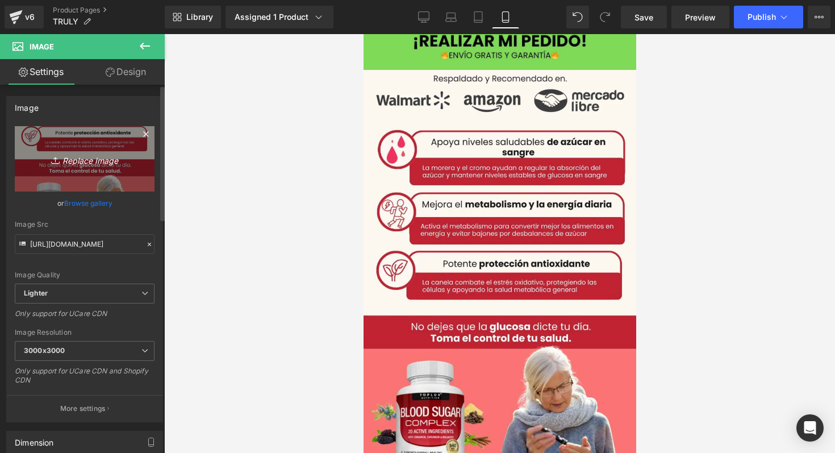
type input "C:\fakepath\WhatsApp Image 2025-08-11 at 6.27.26 PM.jpeg"
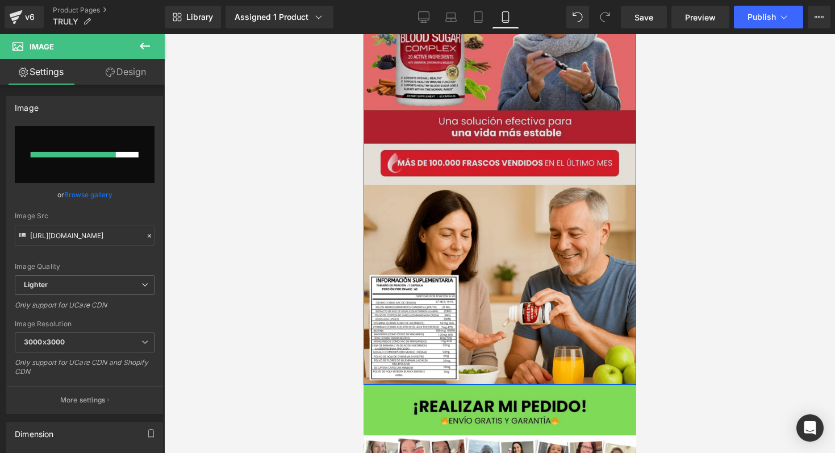
scroll to position [2747, 0]
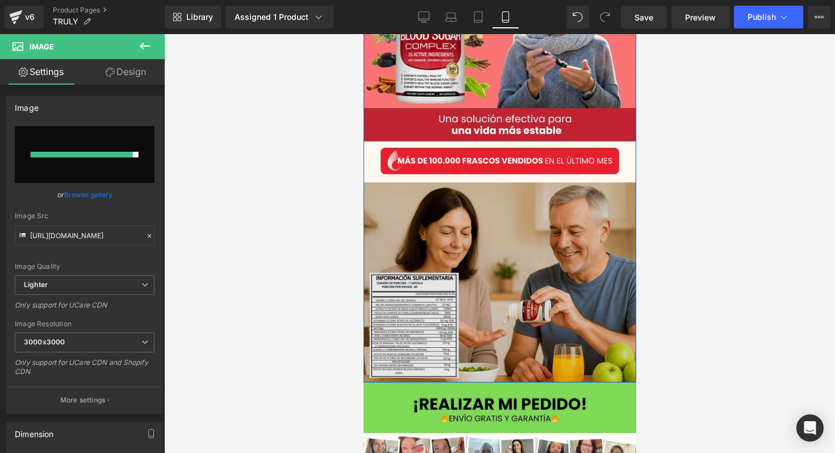
type input "https://ucarecdn.com/80efe574-843d-48c6-8141-7685b9addc9a/-/format/auto/-/previ…"
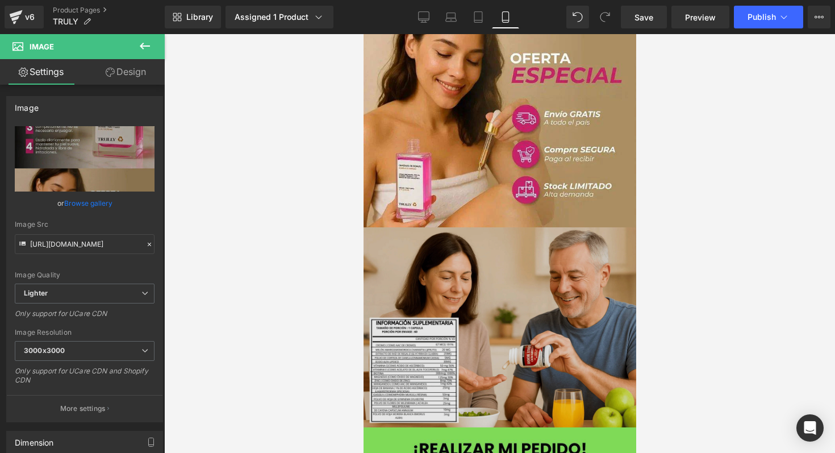
scroll to position [2686, 0]
click at [498, 262] on img at bounding box center [499, 327] width 273 height 200
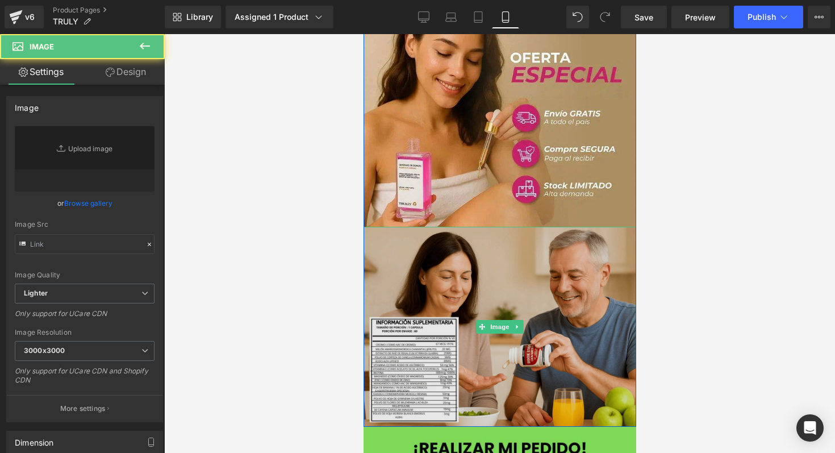
type input "[URL][DOMAIN_NAME]"
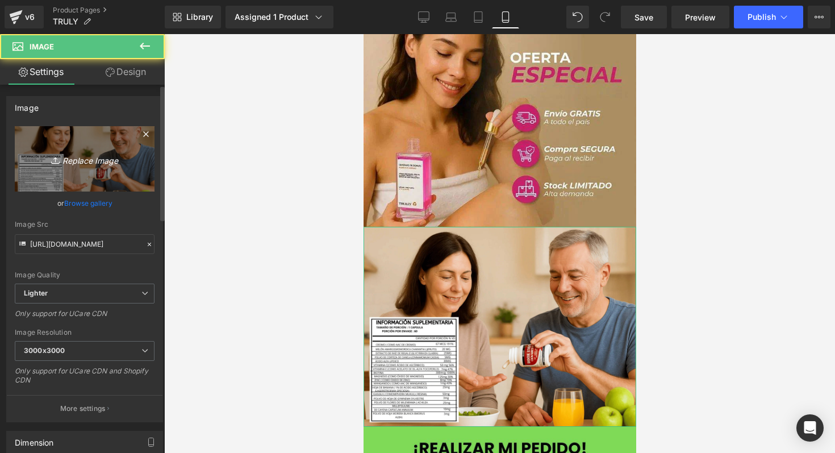
click at [80, 157] on icon "Replace Image" at bounding box center [84, 159] width 91 height 14
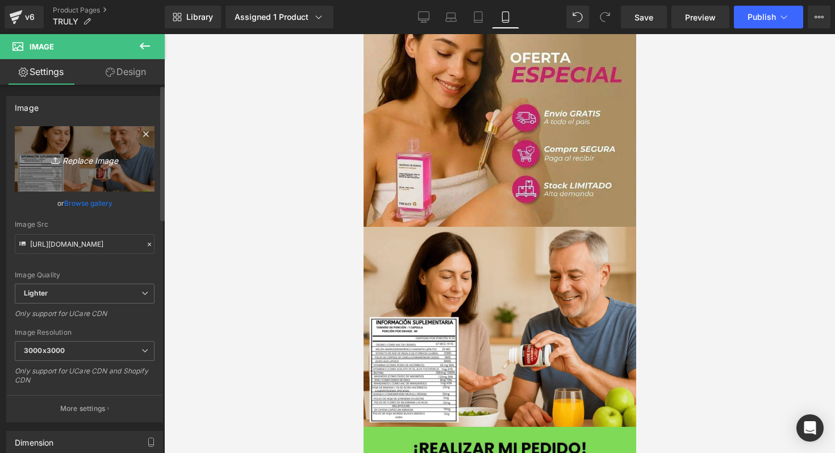
type input "C:\fakepath\TR4 PRECIOS.webp"
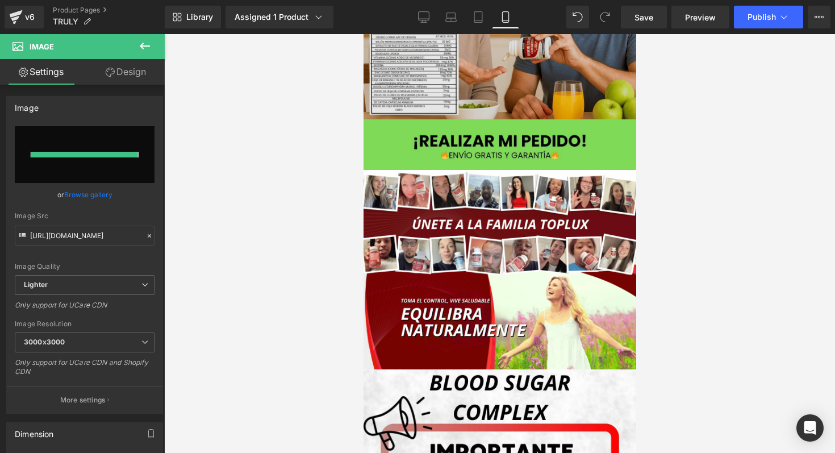
type input "https://ucarecdn.com/91b397db-9323-4e5e-a0e1-e3324057e8a7/-/format/auto/-/previ…"
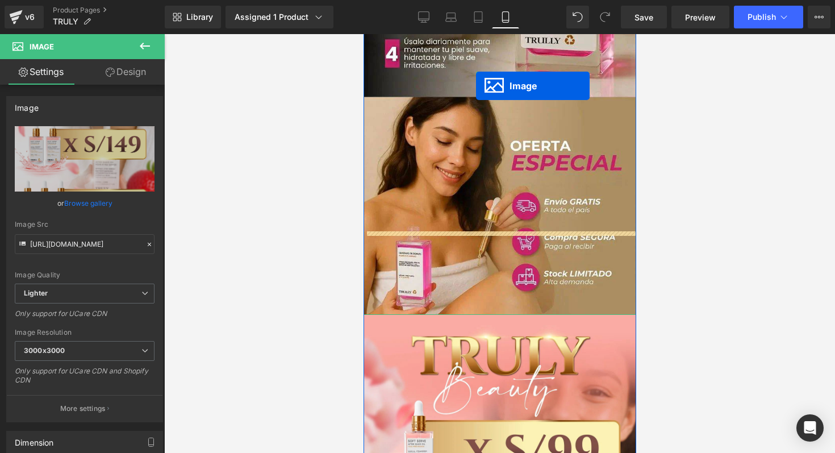
scroll to position [2153, 0]
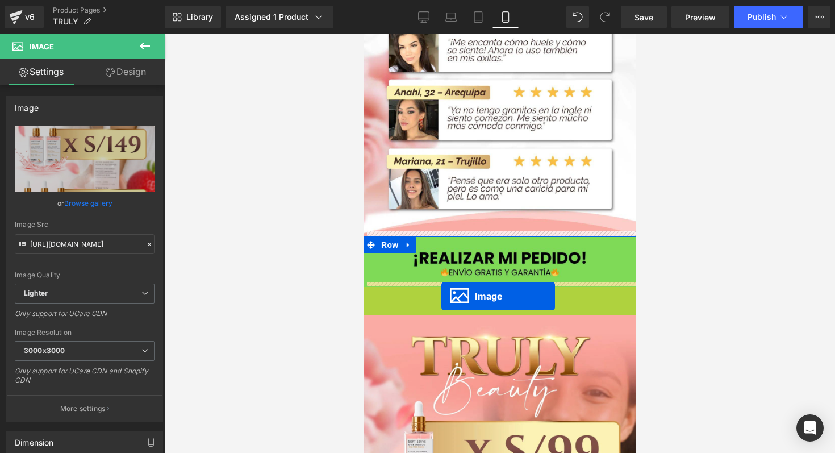
drag, startPoint x: 475, startPoint y: 72, endPoint x: 441, endPoint y: 297, distance: 227.0
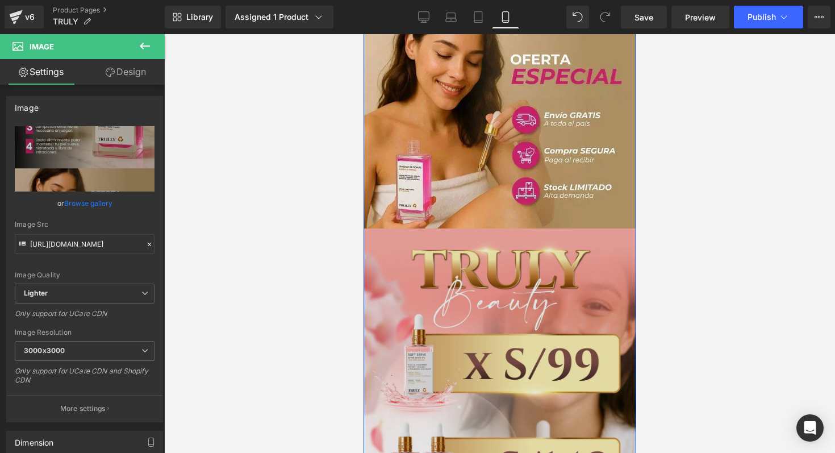
scroll to position [2684, 0]
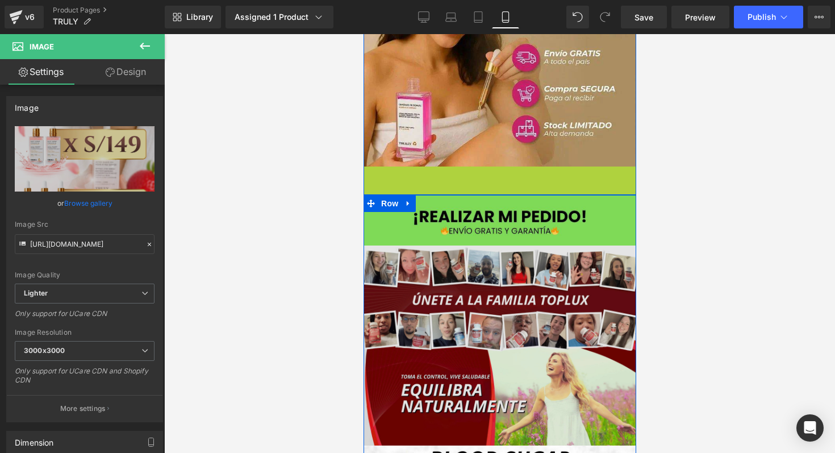
scroll to position [2781, 0]
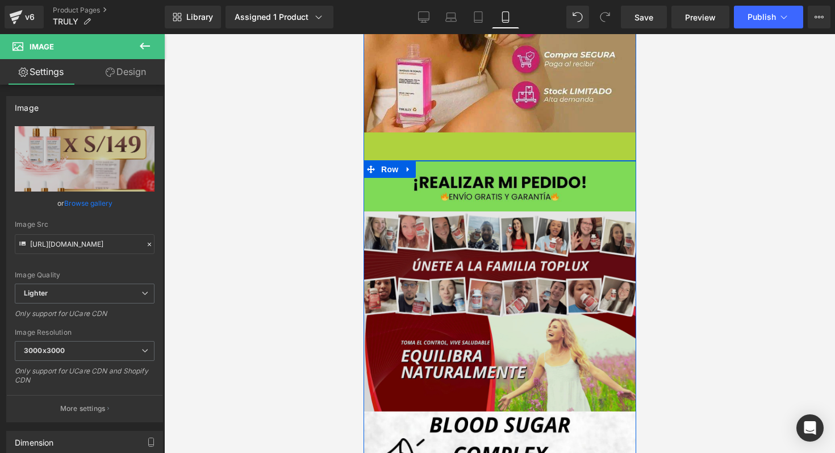
drag, startPoint x: 477, startPoint y: 428, endPoint x: 484, endPoint y: 343, distance: 86.1
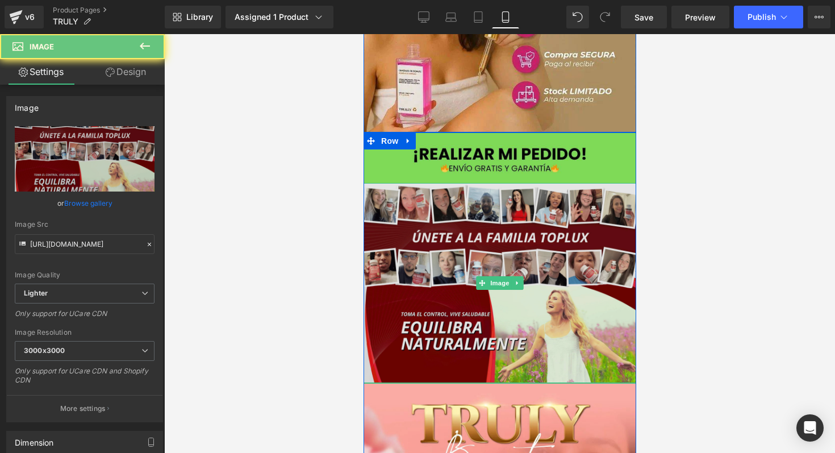
click at [484, 343] on img at bounding box center [499, 283] width 273 height 200
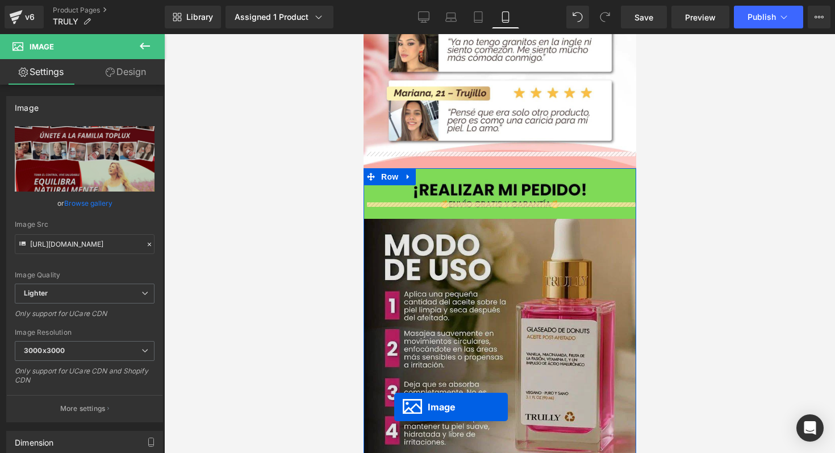
scroll to position [2233, 0]
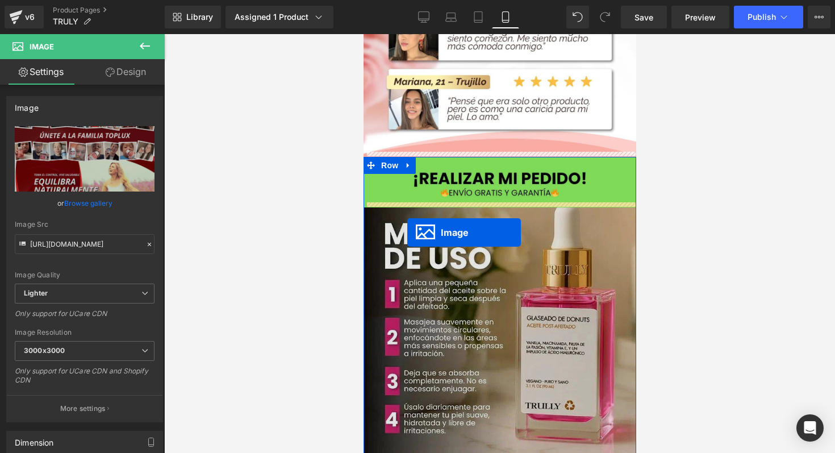
drag, startPoint x: 478, startPoint y: 427, endPoint x: 412, endPoint y: 218, distance: 219.2
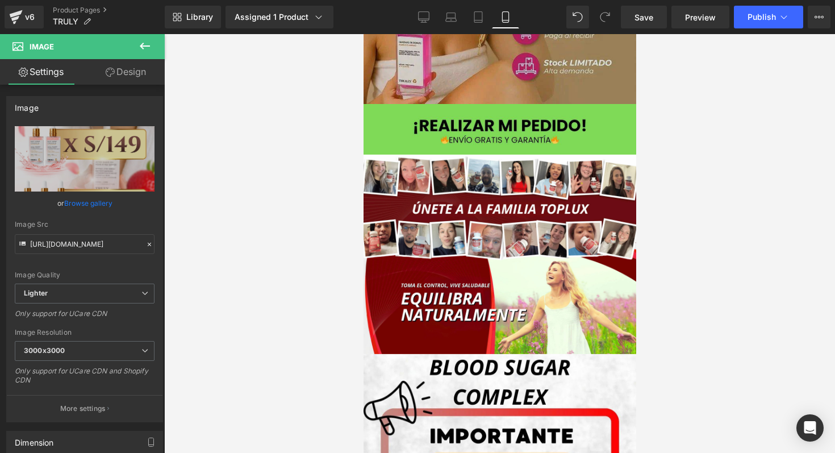
scroll to position [3319, 0]
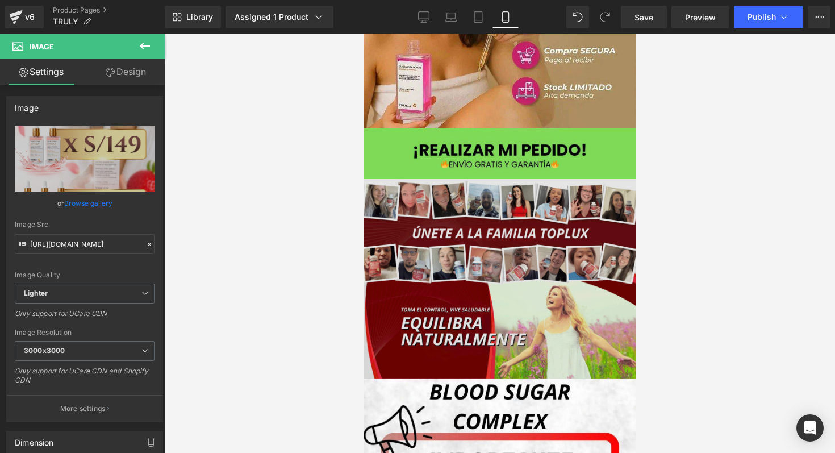
click at [504, 254] on img at bounding box center [499, 279] width 273 height 200
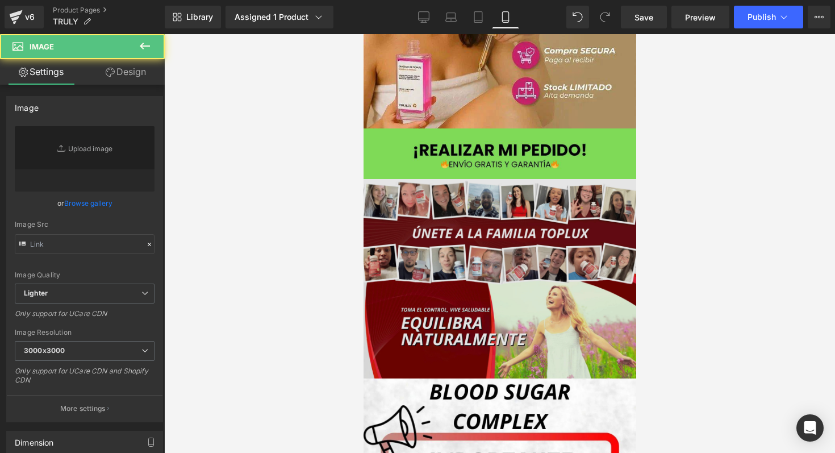
type input "[URL][DOMAIN_NAME]"
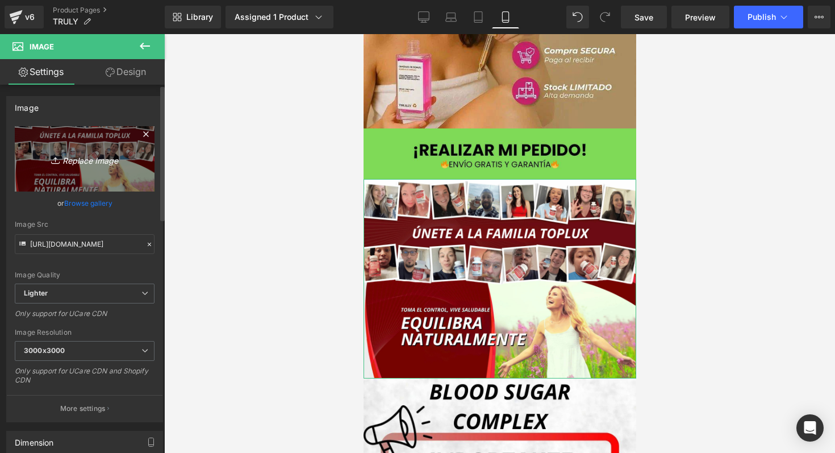
click at [106, 155] on icon "Replace Image" at bounding box center [84, 159] width 91 height 14
type input "C:\fakepath\RESENAS TR2.webp"
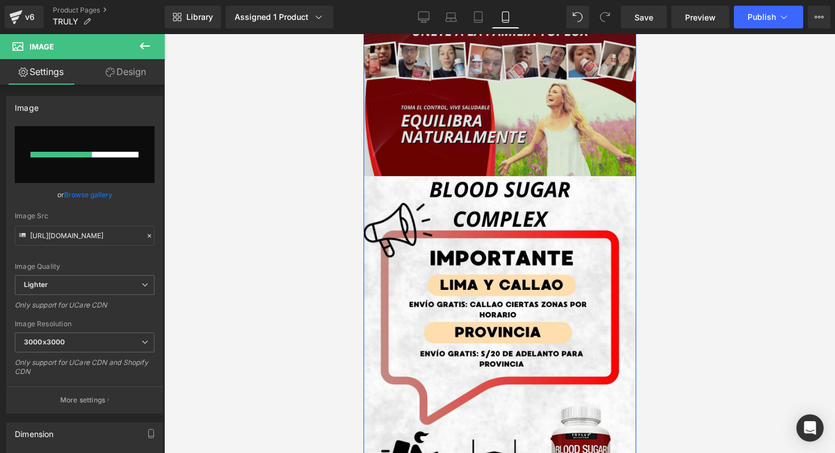
scroll to position [3528, 0]
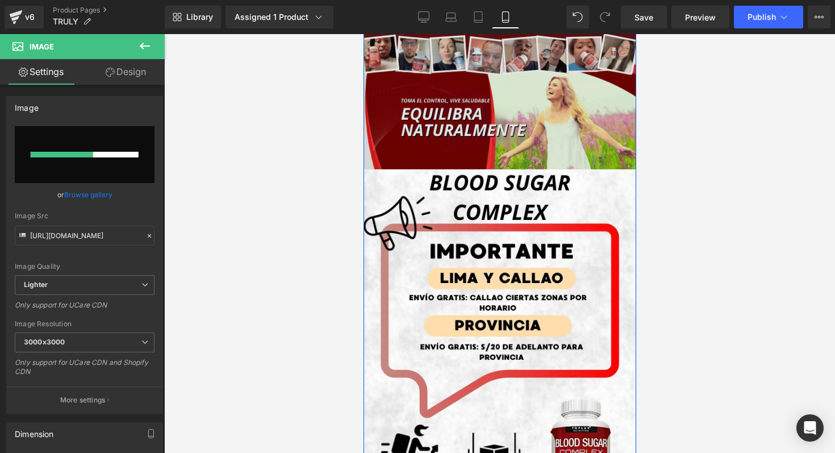
click at [504, 344] on img at bounding box center [499, 339] width 273 height 341
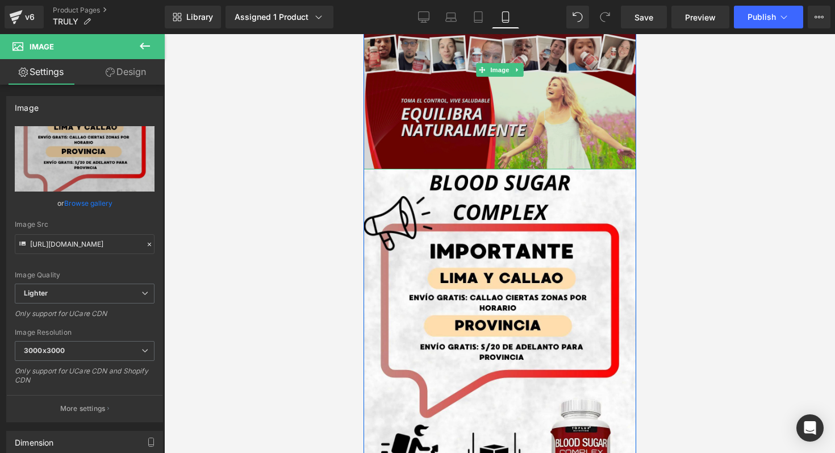
click at [520, 128] on img at bounding box center [499, 70] width 273 height 200
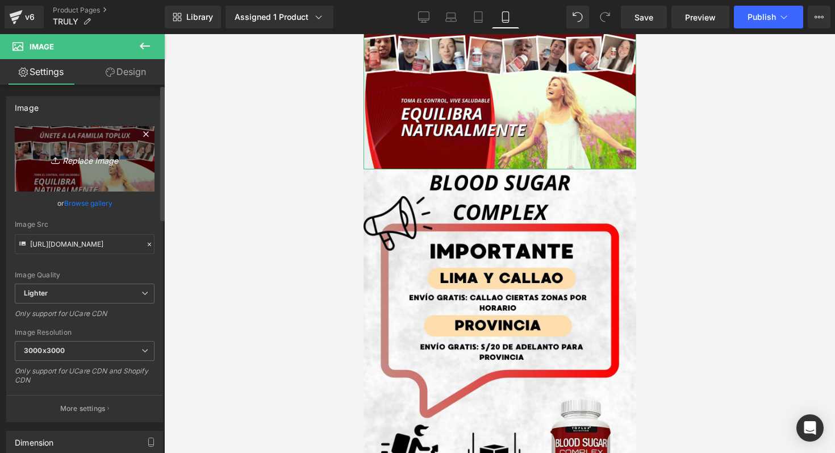
click at [107, 158] on icon "Replace Image" at bounding box center [84, 159] width 91 height 14
type input "C:\fakepath\RESENAS TR2.webp"
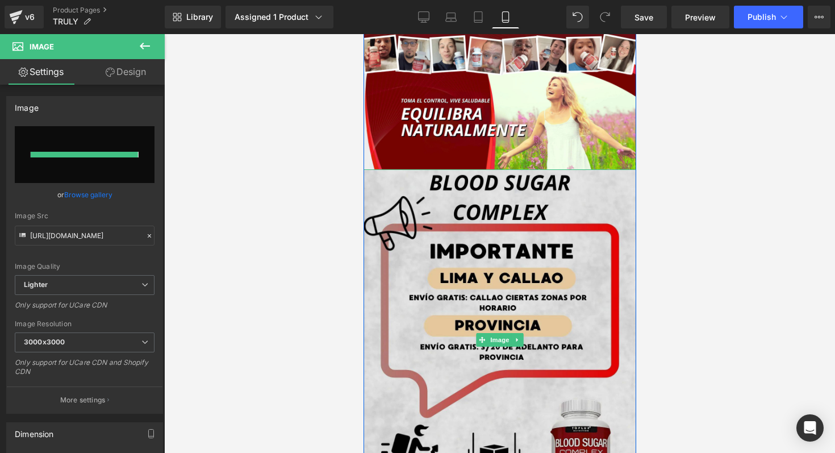
type input "https://ucarecdn.com/794996fe-e37c-4f08-985b-2d1060f680d8/-/format/auto/-/previ…"
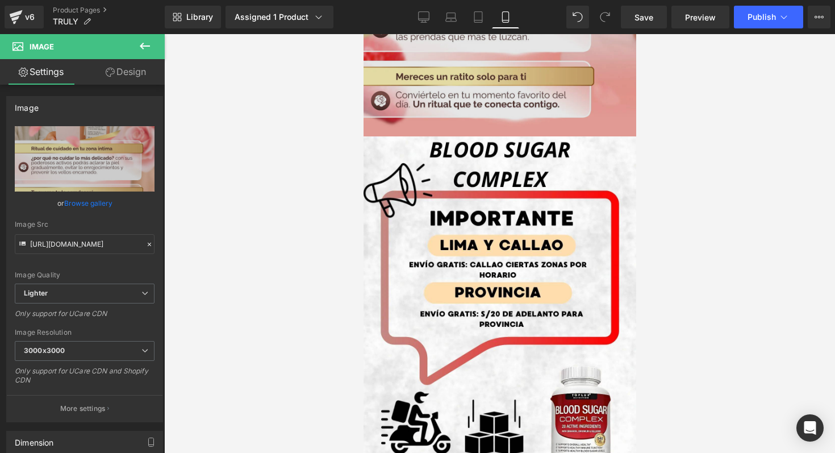
scroll to position [3953, 0]
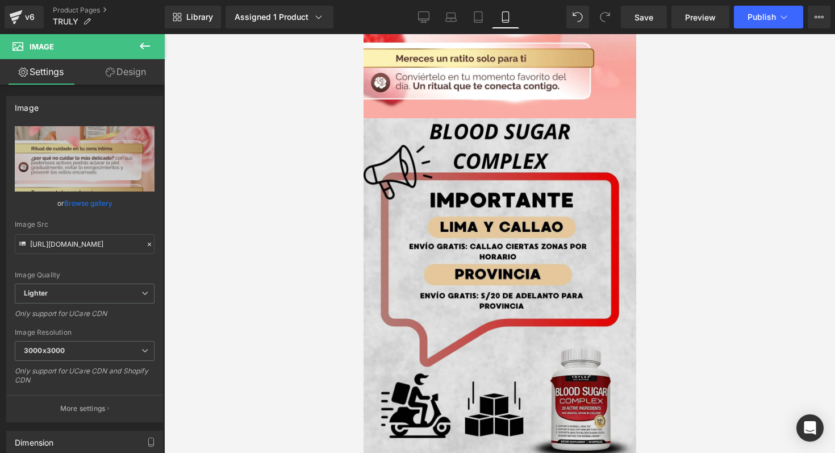
click at [509, 264] on img at bounding box center [499, 288] width 273 height 341
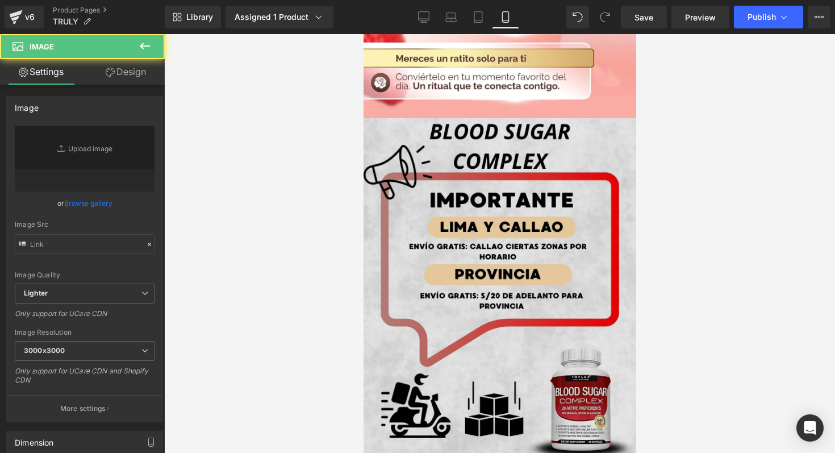
type input "[URL][DOMAIN_NAME]"
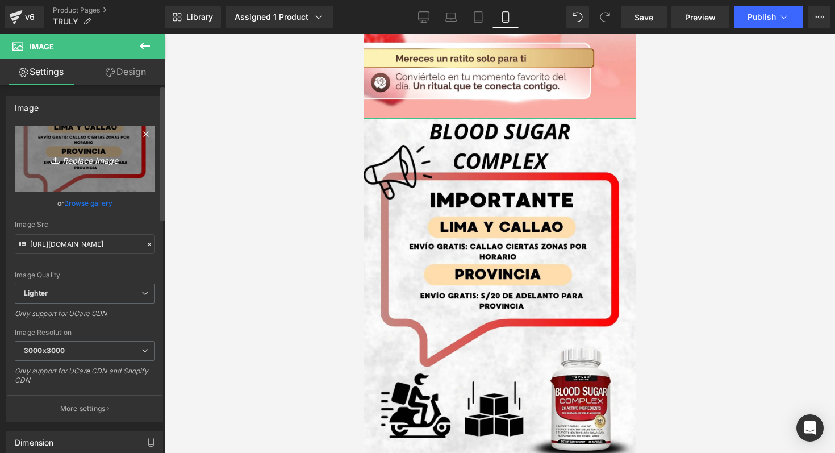
click at [114, 163] on icon "Replace Image" at bounding box center [84, 159] width 91 height 14
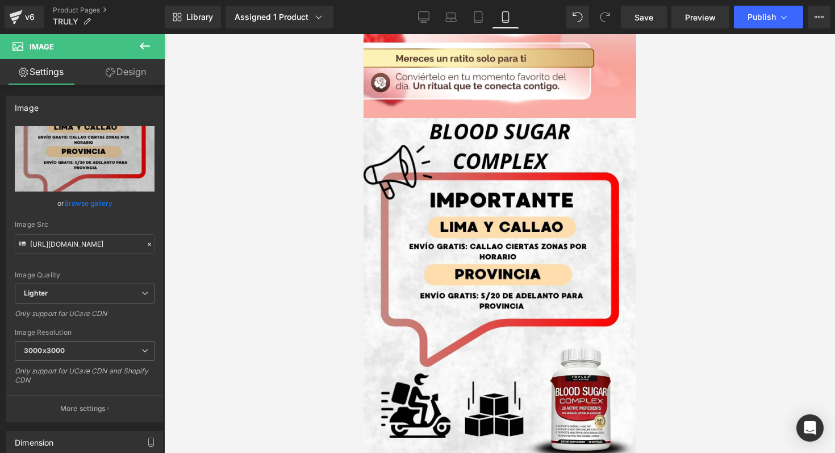
type input "C:\fakepath\LOGO ENVIOS.webp"
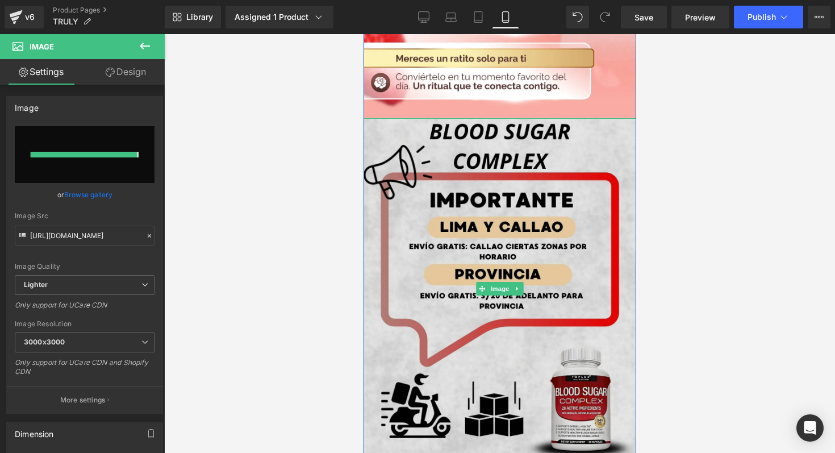
type input "https://ucarecdn.com/a76d0b55-c4c8-440b-98e8-2be53ef8673b/-/format/auto/-/previ…"
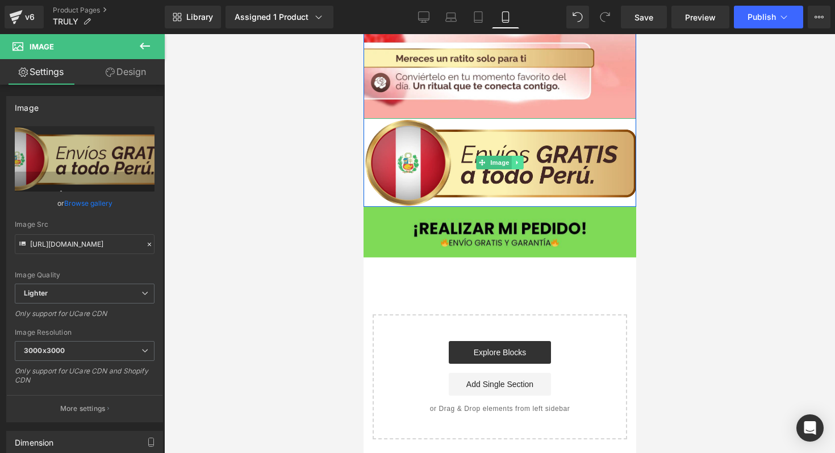
click at [516, 157] on link at bounding box center [517, 163] width 12 height 14
click at [520, 159] on icon at bounding box center [523, 162] width 6 height 7
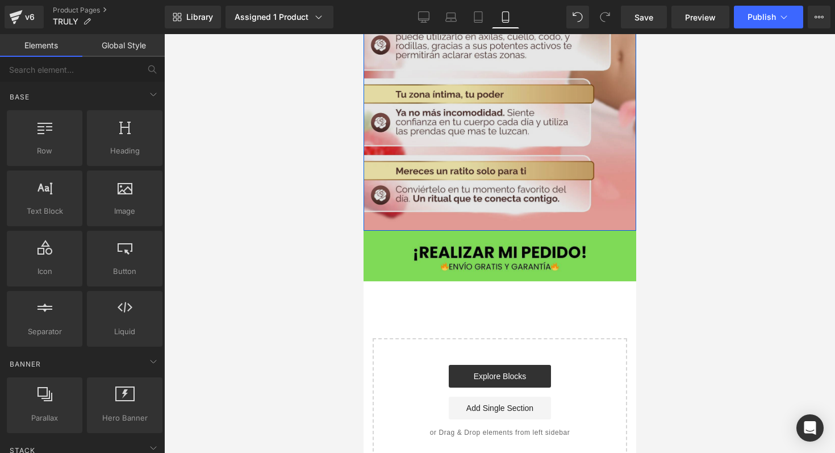
scroll to position [3814, 0]
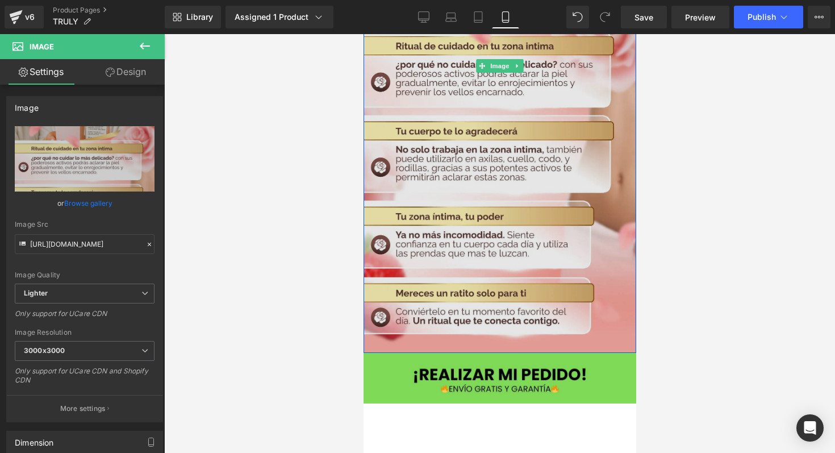
scroll to position [3704, 0]
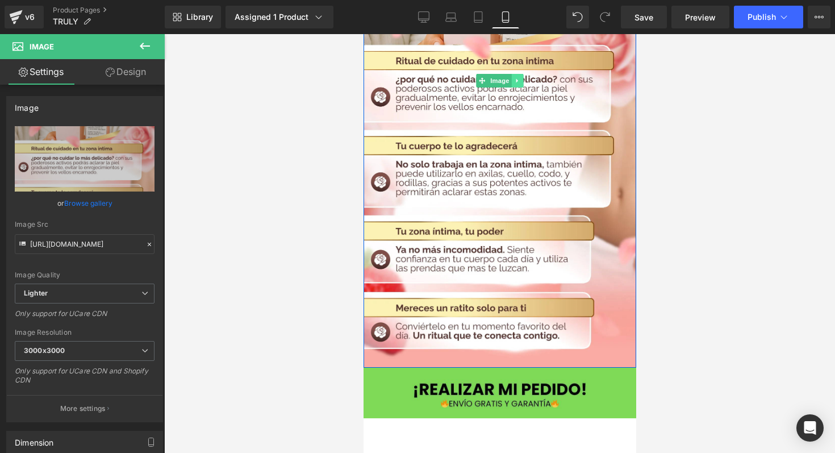
click at [516, 74] on link at bounding box center [517, 81] width 12 height 14
click at [511, 77] on link at bounding box center [511, 81] width 12 height 14
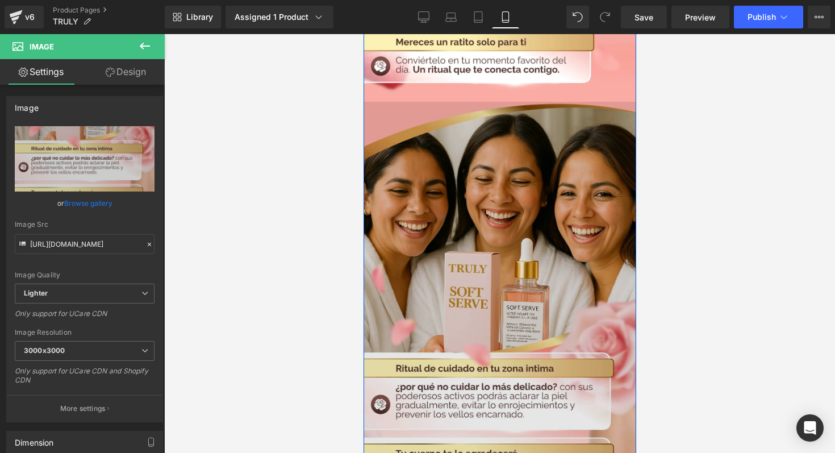
scroll to position [3987, 0]
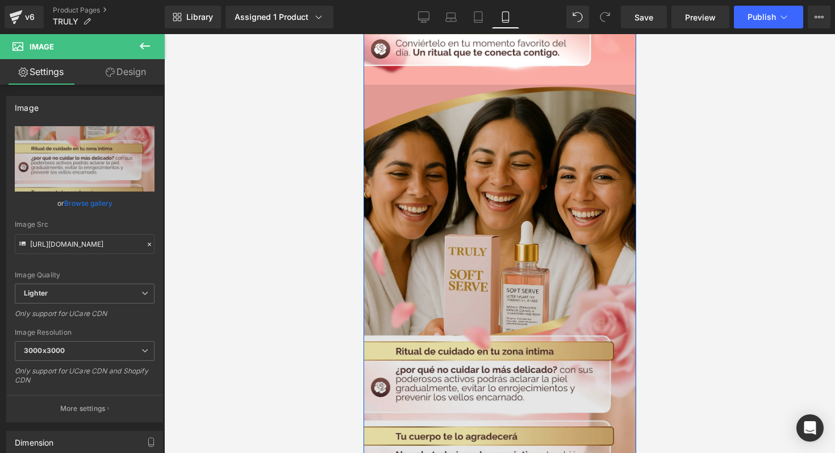
click at [491, 277] on img at bounding box center [499, 371] width 273 height 573
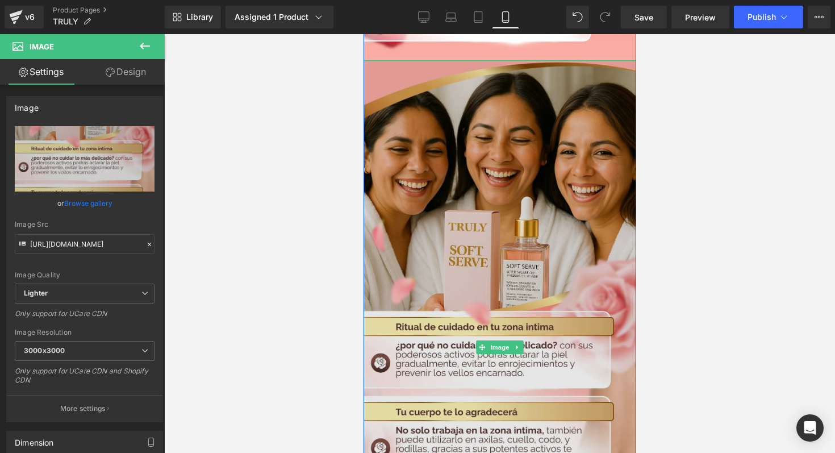
scroll to position [4010, 0]
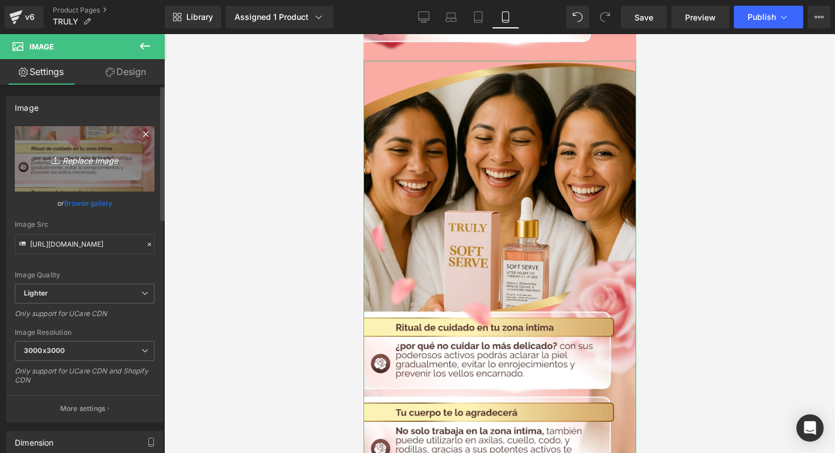
click at [117, 164] on icon "Replace Image" at bounding box center [84, 159] width 91 height 14
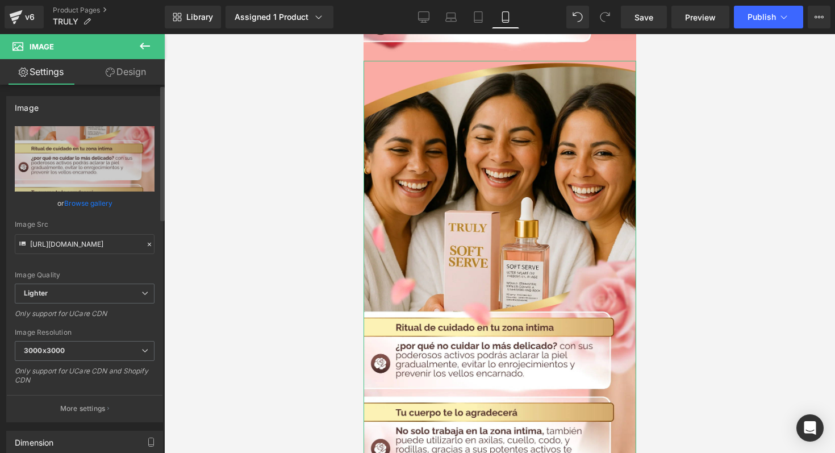
click at [93, 208] on link "Browse gallery" at bounding box center [88, 203] width 48 height 20
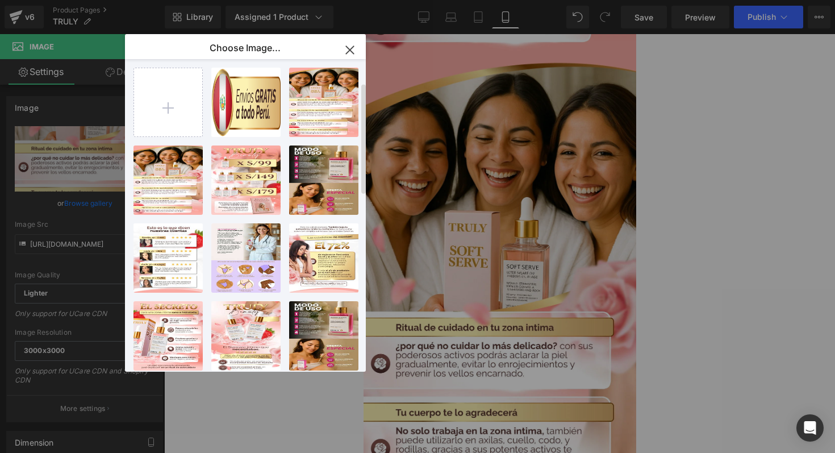
scroll to position [0, 0]
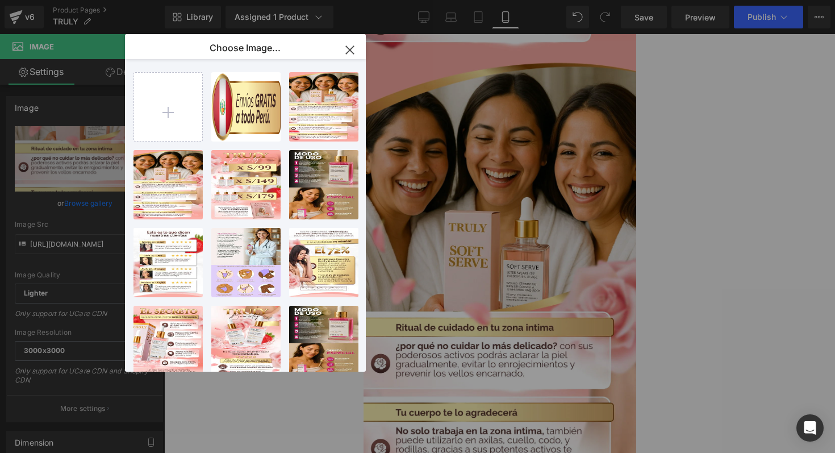
click at [352, 50] on icon "button" at bounding box center [350, 50] width 18 height 18
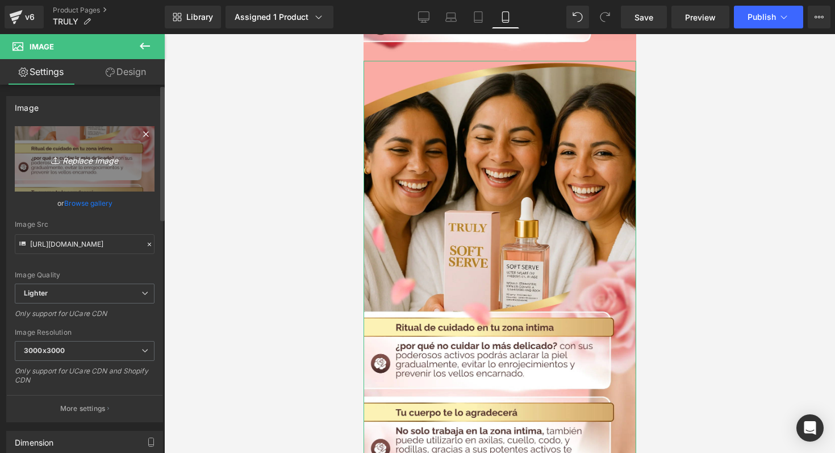
click at [81, 170] on link "Replace Image" at bounding box center [85, 158] width 140 height 65
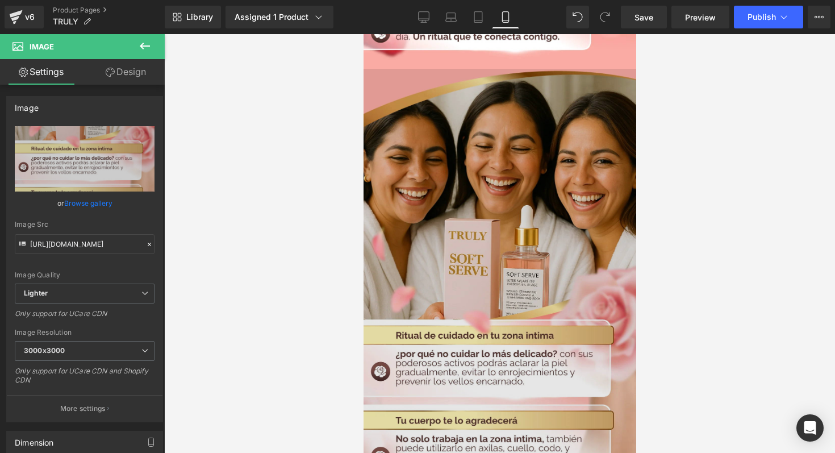
scroll to position [4014, 0]
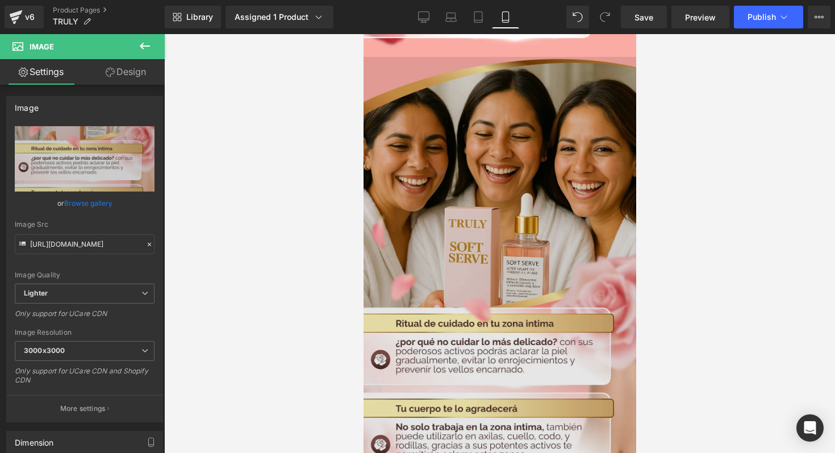
click at [562, 248] on img at bounding box center [499, 343] width 273 height 573
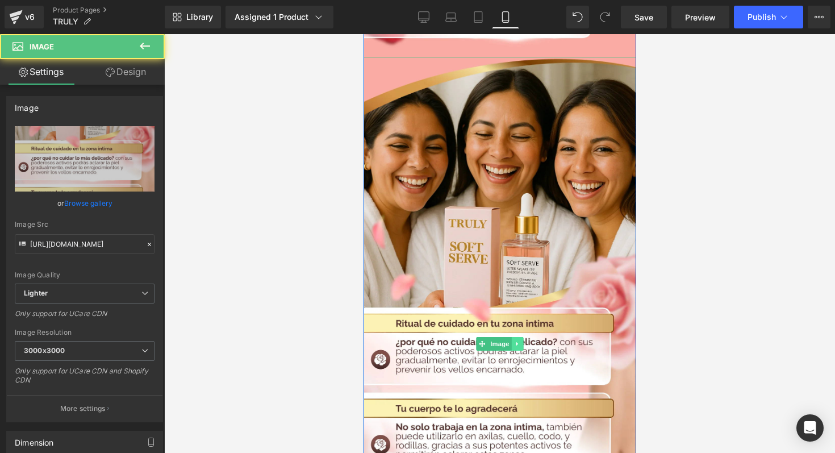
click at [516, 342] on link at bounding box center [517, 344] width 12 height 14
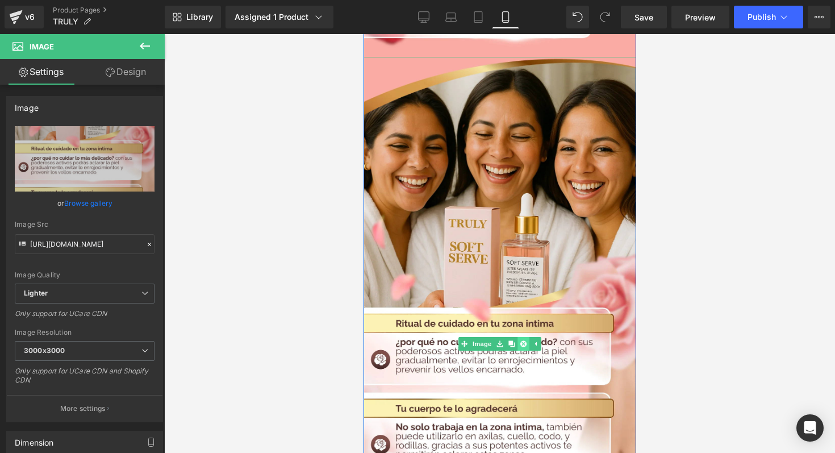
click at [520, 341] on icon at bounding box center [523, 343] width 6 height 7
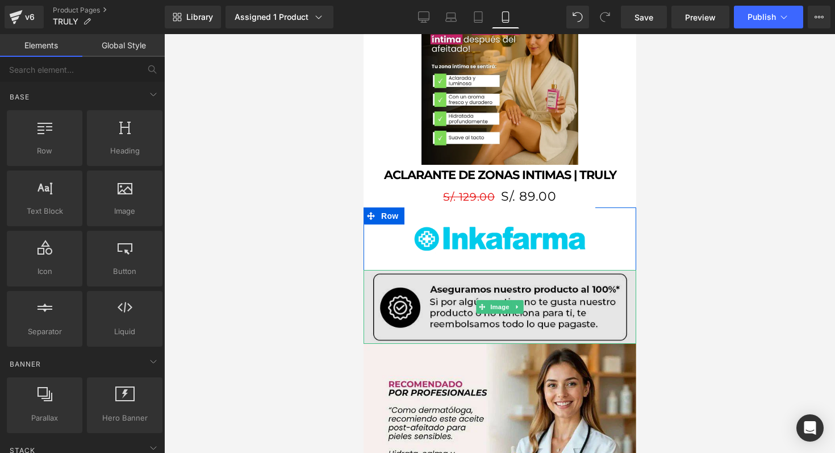
scroll to position [1234, 0]
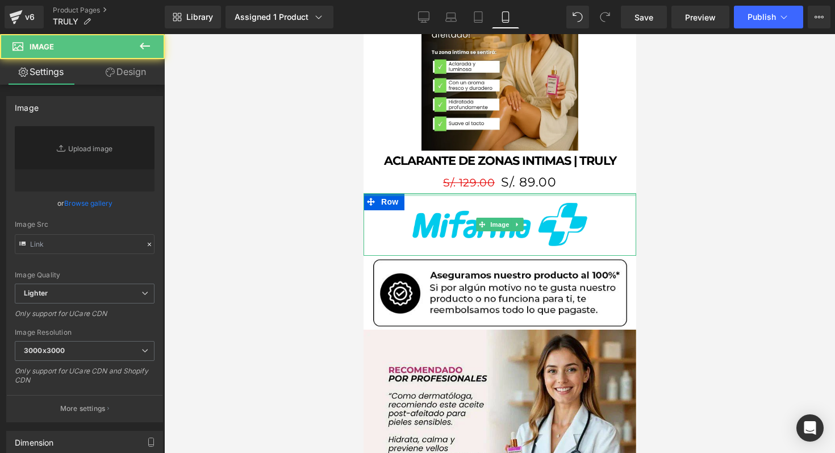
type input "[URL][DOMAIN_NAME]"
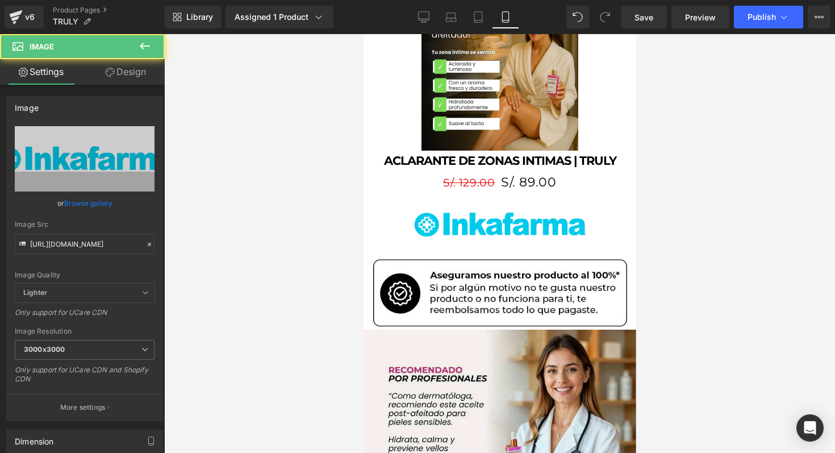
drag, startPoint x: 485, startPoint y: 191, endPoint x: 487, endPoint y: 171, distance: 20.0
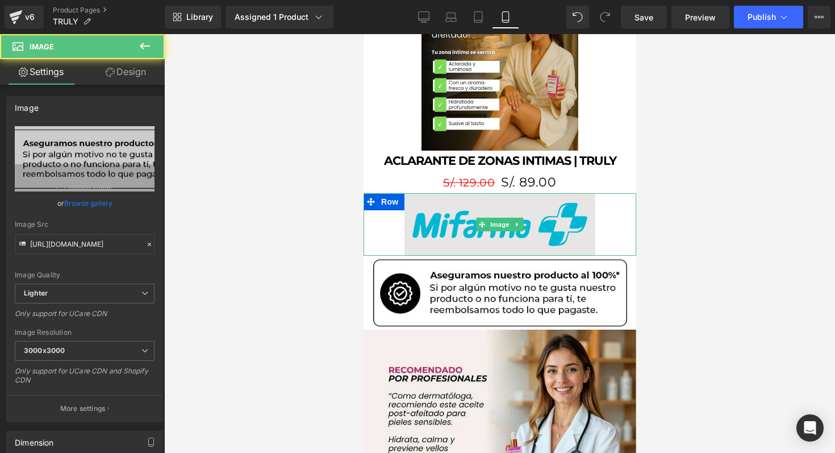
drag, startPoint x: 481, startPoint y: 251, endPoint x: 481, endPoint y: 237, distance: 13.6
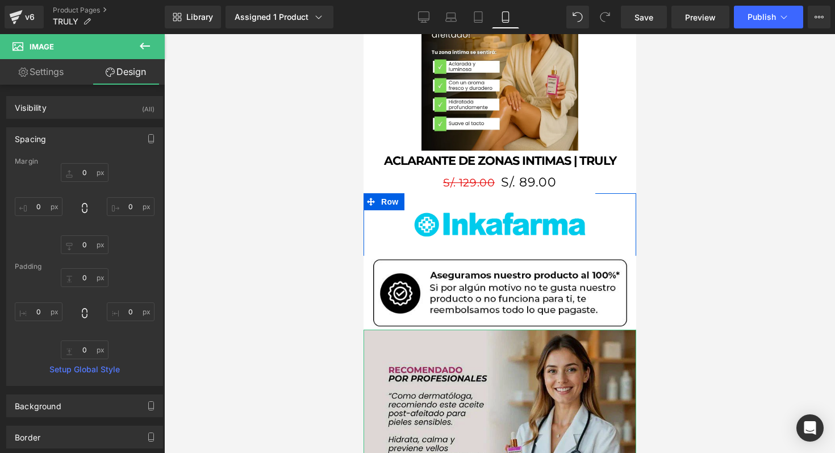
scroll to position [1271, 0]
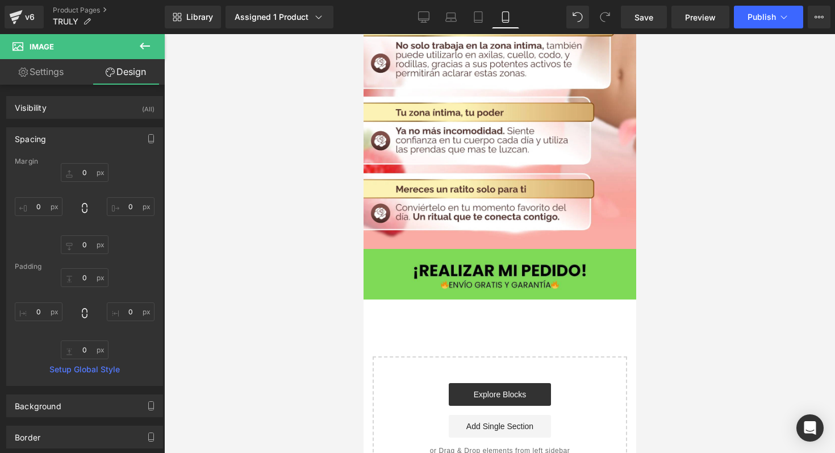
scroll to position [3820, 0]
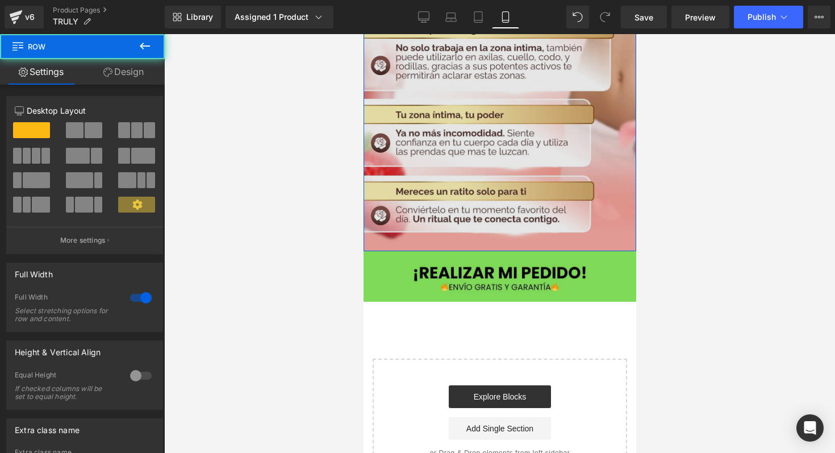
drag, startPoint x: 517, startPoint y: 244, endPoint x: 521, endPoint y: 217, distance: 27.6
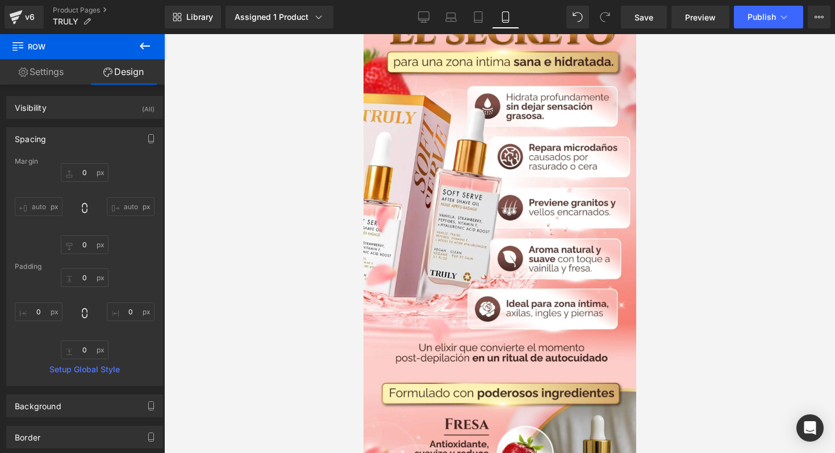
scroll to position [0, 0]
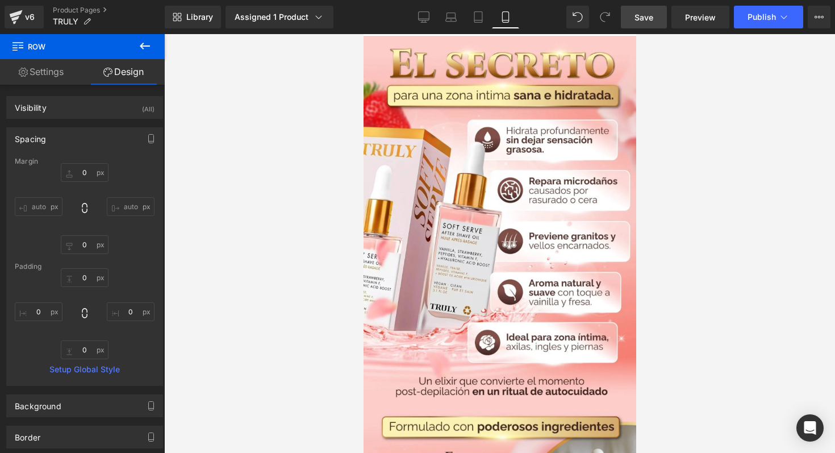
click at [650, 21] on span "Save" at bounding box center [644, 17] width 19 height 12
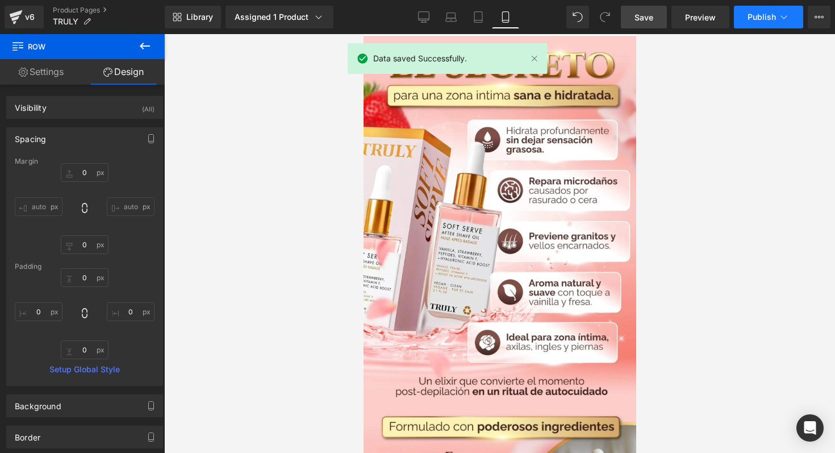
click at [759, 21] on span "Publish" at bounding box center [762, 16] width 28 height 9
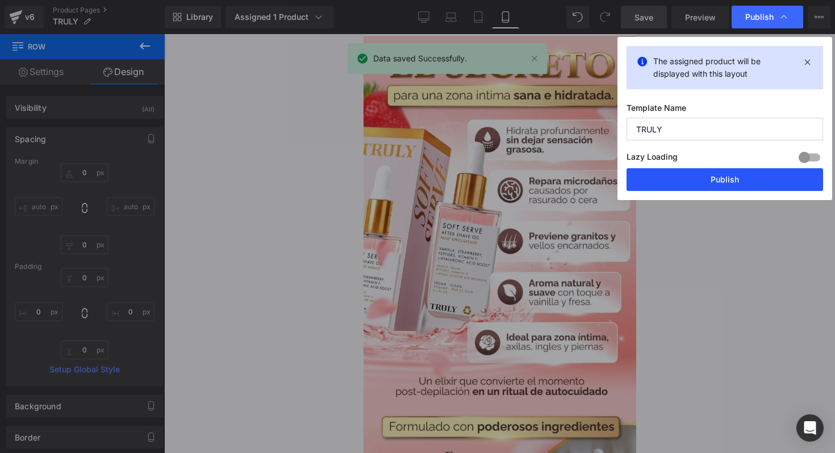
click at [702, 183] on button "Publish" at bounding box center [725, 179] width 197 height 23
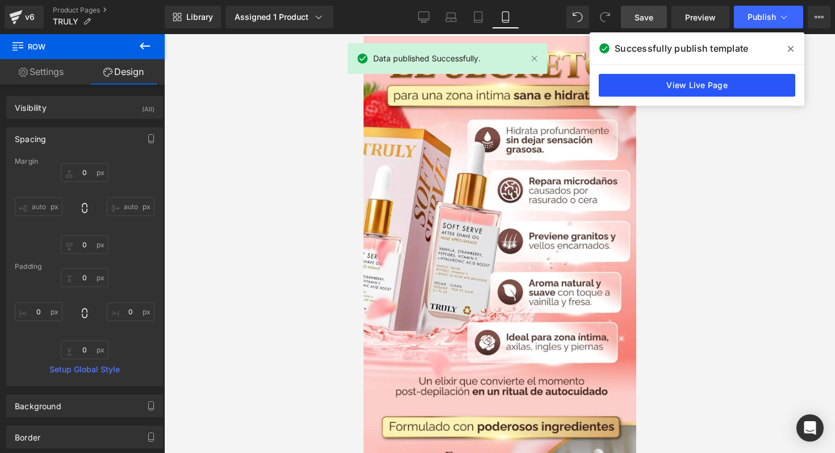
click at [646, 85] on link "View Live Page" at bounding box center [697, 85] width 197 height 23
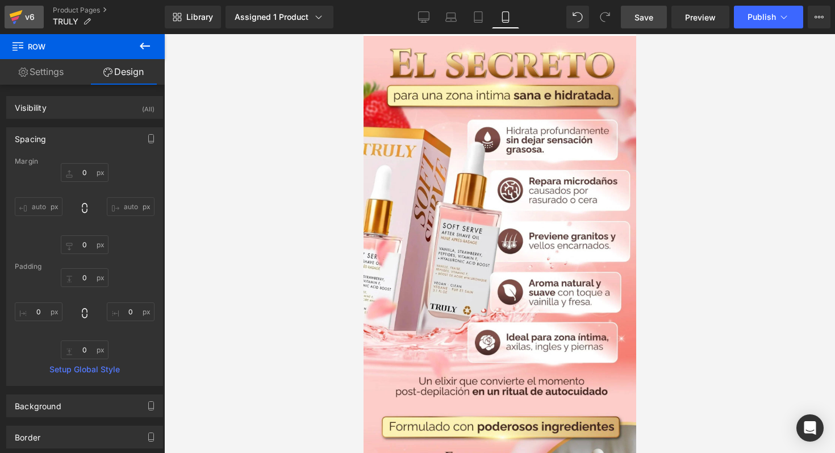
click at [31, 19] on div "v6" at bounding box center [30, 17] width 14 height 15
